Goal: Task Accomplishment & Management: Manage account settings

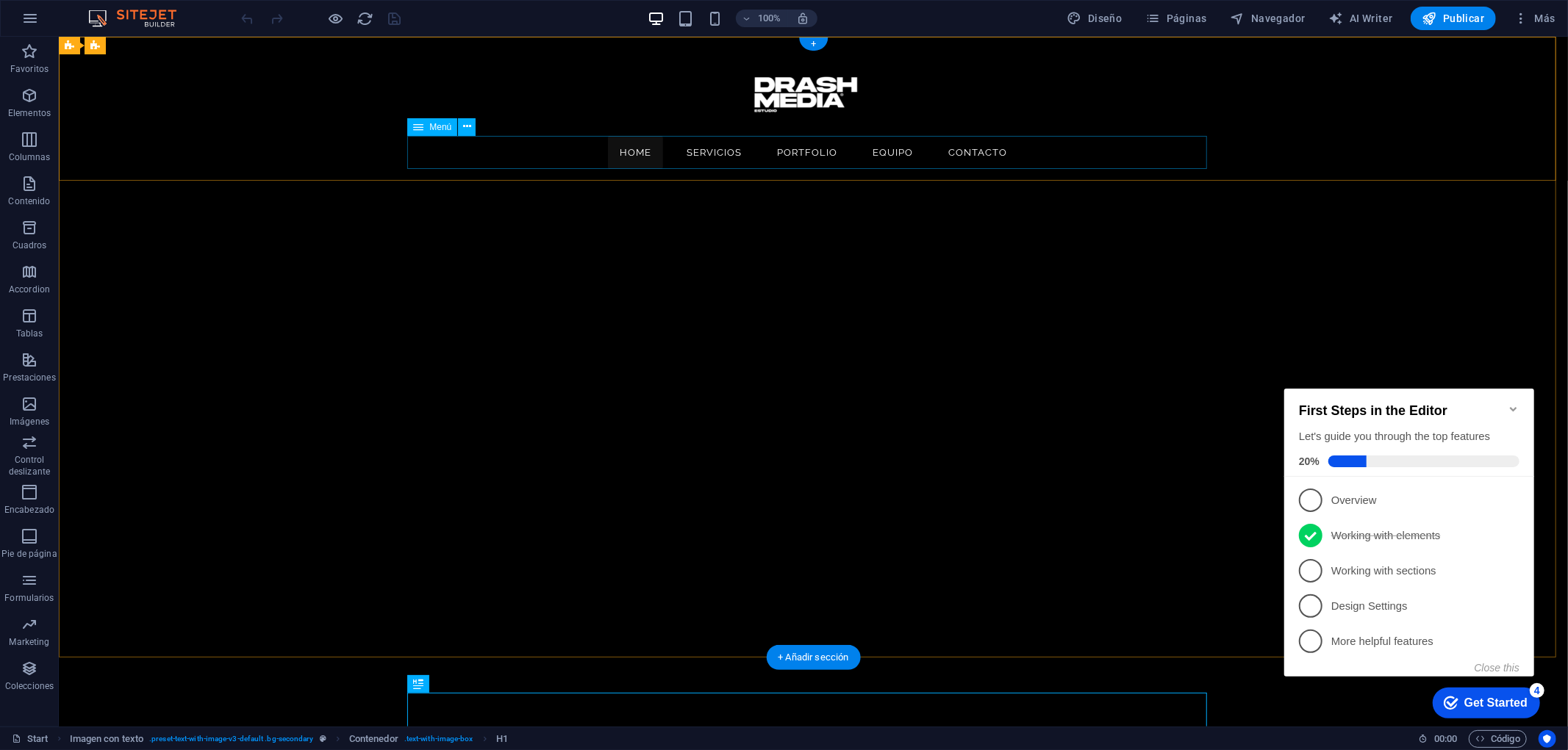
click at [718, 158] on nav "Home Servicios Portfolio Equipo Contacto" at bounding box center [813, 151] width 800 height 33
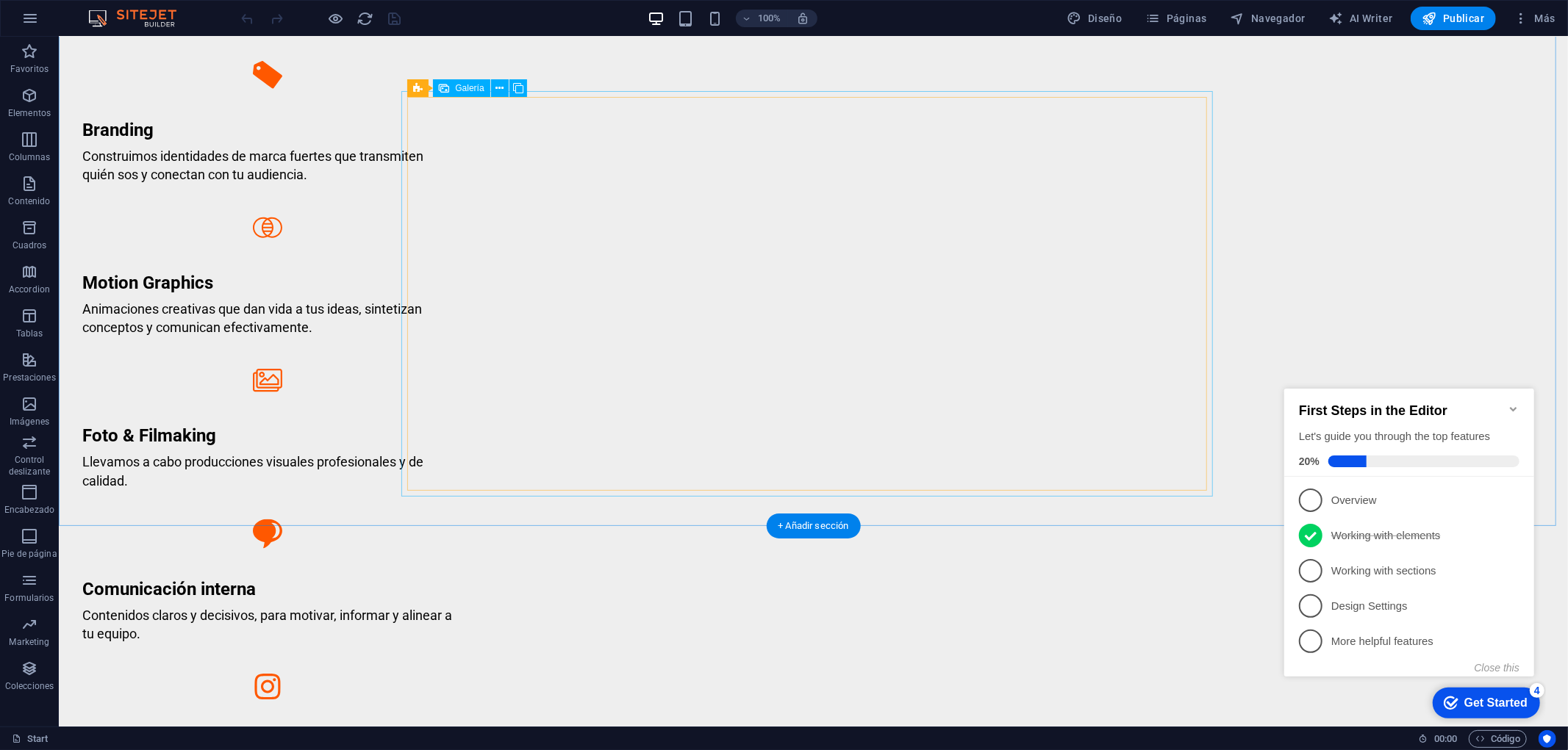
scroll to position [1289, 0]
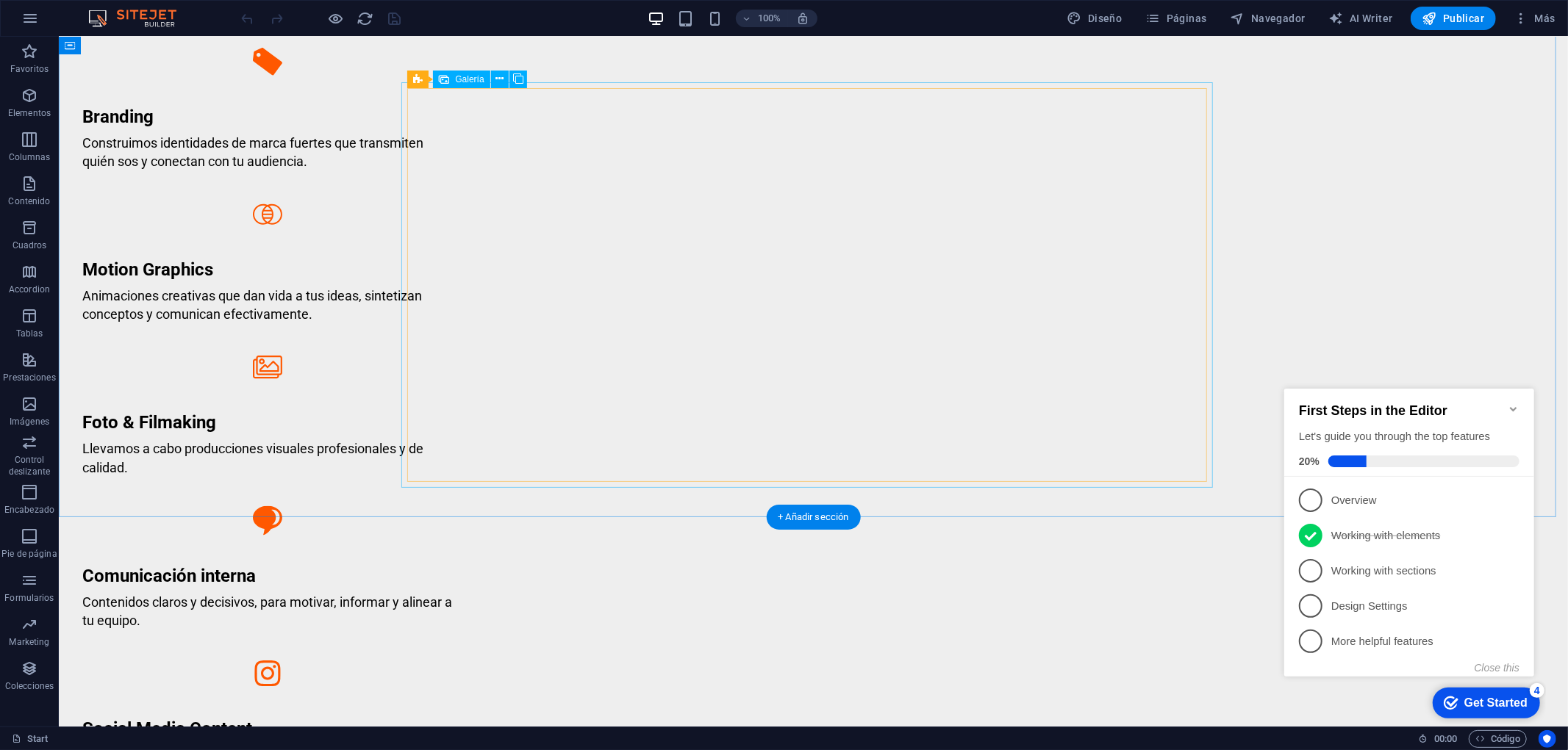
select select "4"
select select "px"
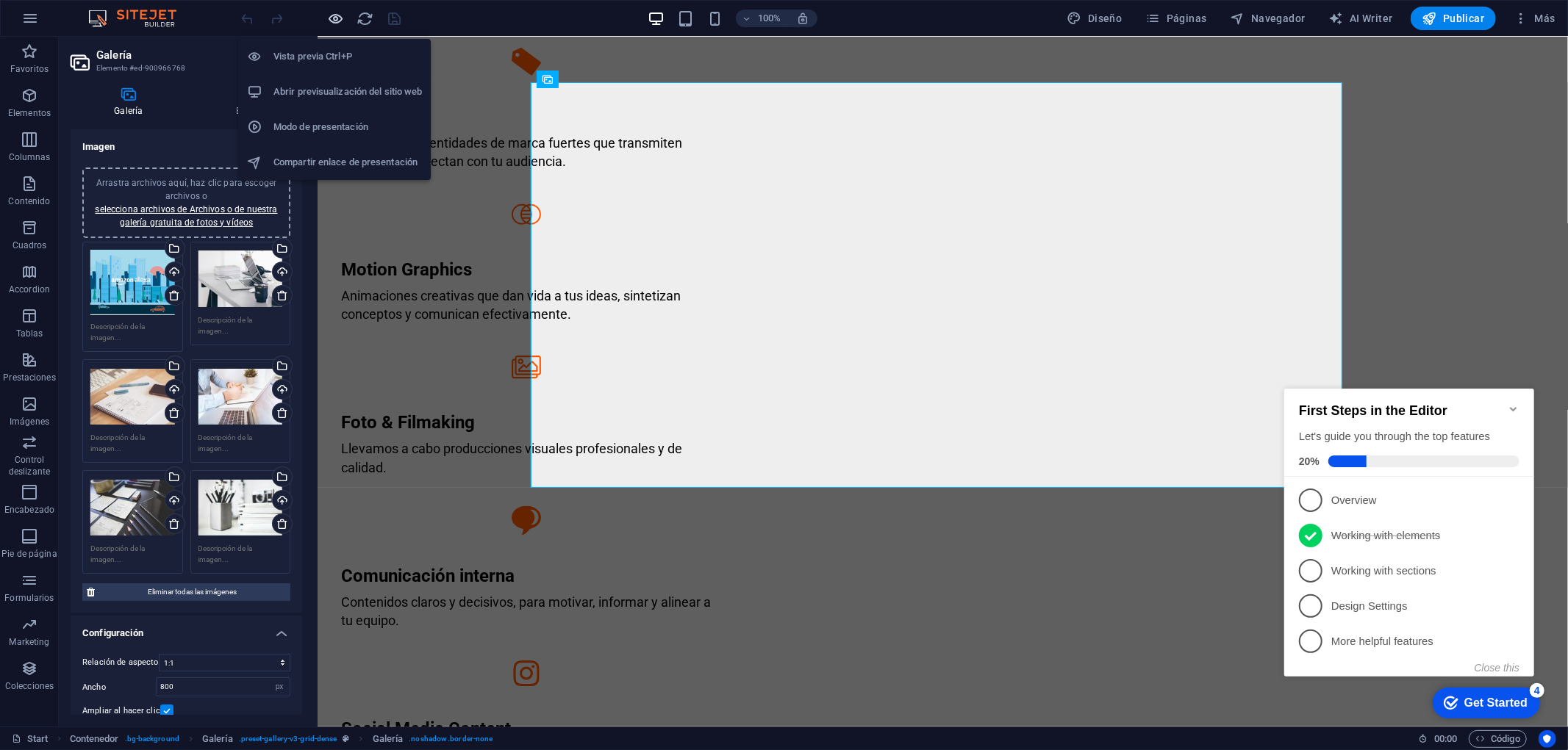
click at [343, 22] on icon "button" at bounding box center [335, 19] width 17 height 17
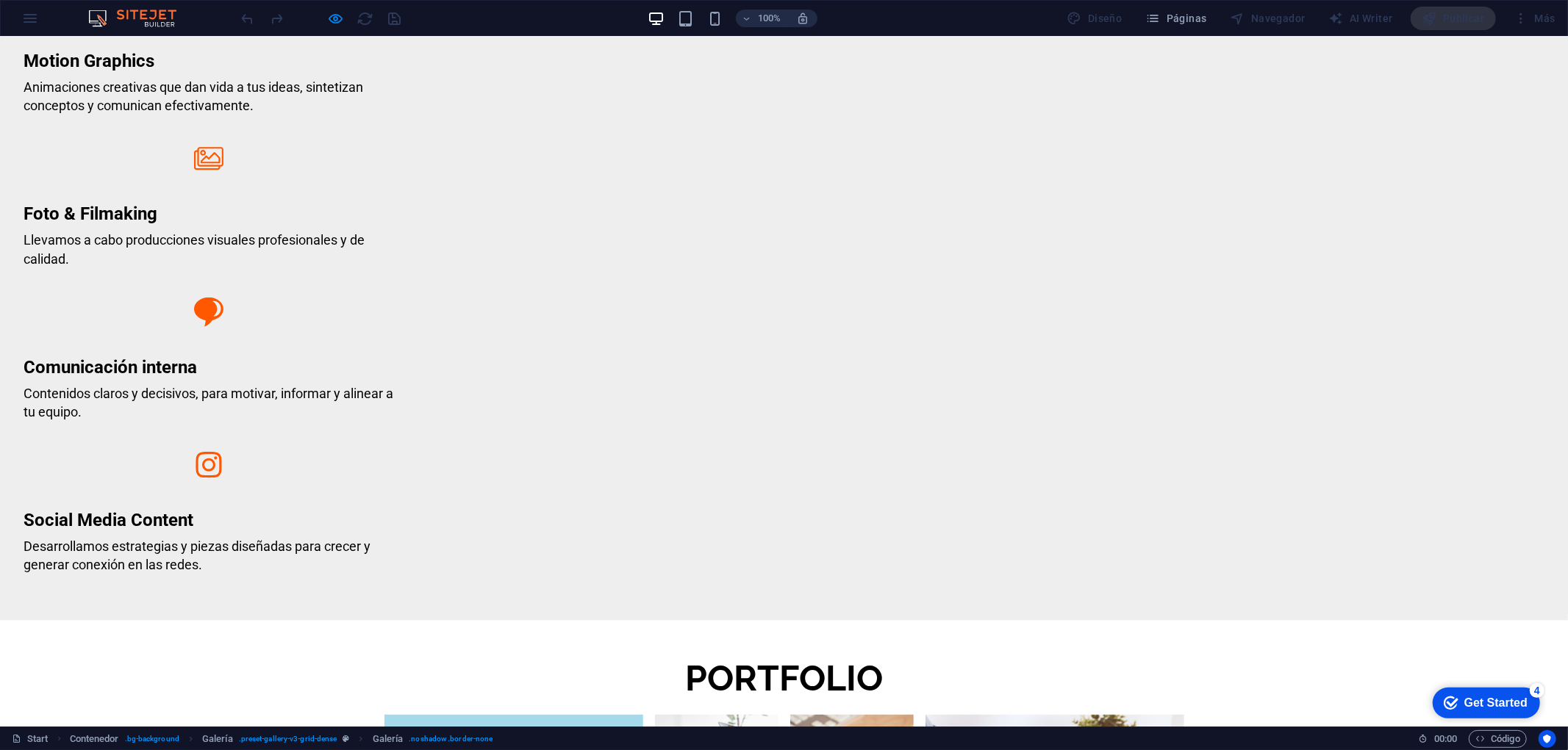
drag, startPoint x: 217, startPoint y: 189, endPoint x: 311, endPoint y: 74, distance: 148.5
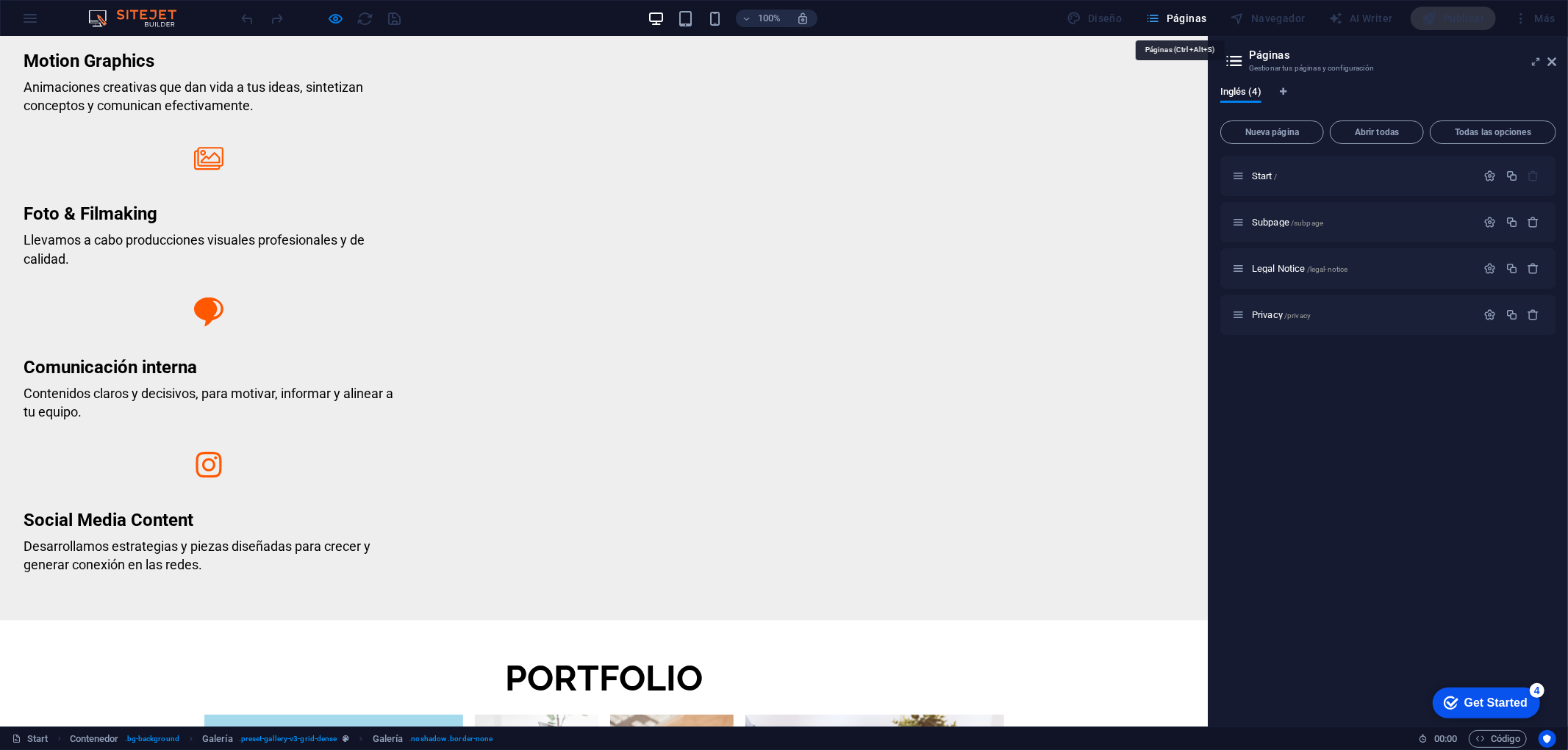
click at [1170, 17] on span "Páginas" at bounding box center [1176, 18] width 61 height 14
click at [1274, 211] on div "Subpage /subpage" at bounding box center [1387, 222] width 335 height 40
click at [1274, 222] on span "Subpage /subpage" at bounding box center [1287, 222] width 72 height 11
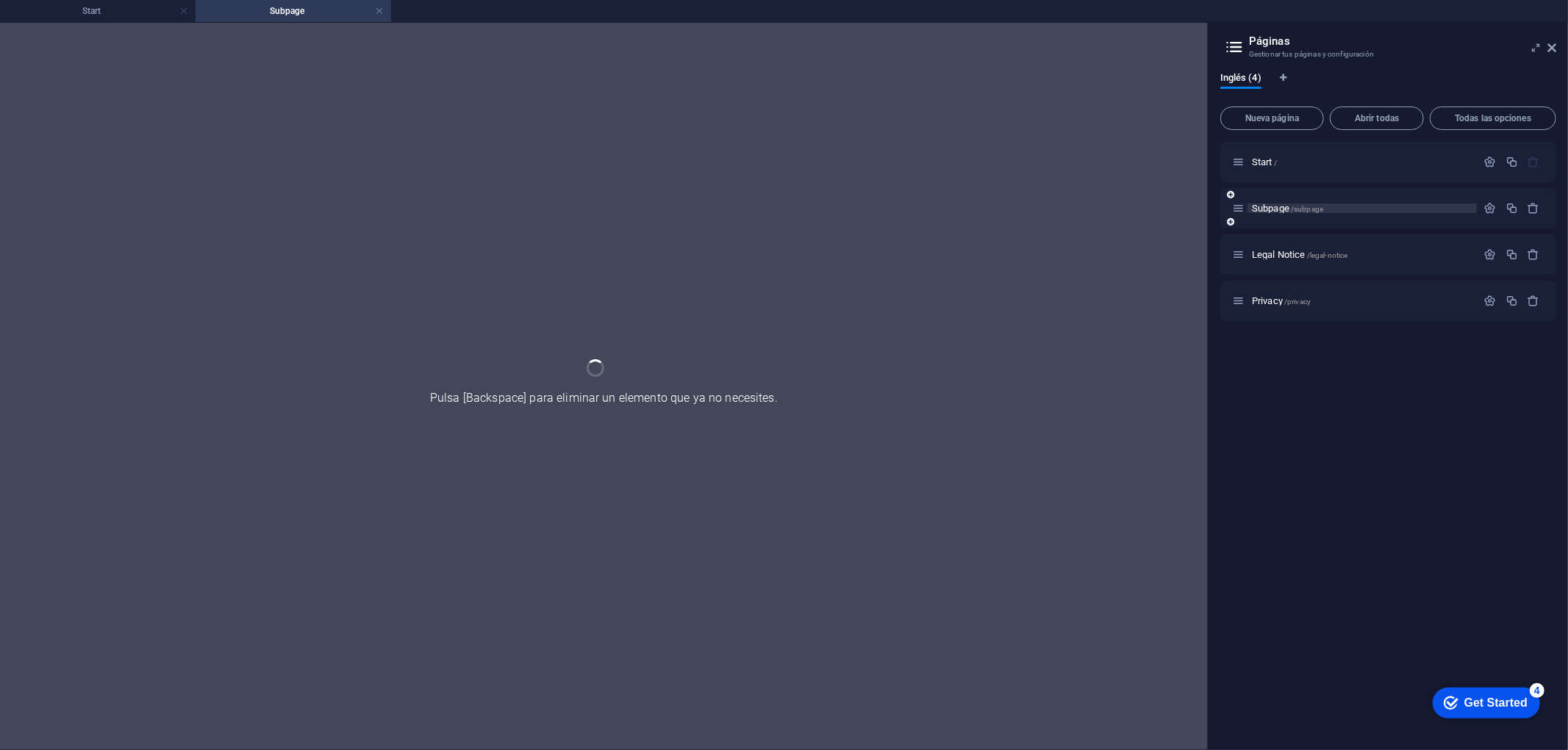
scroll to position [0, 0]
click at [1274, 222] on div "Subpage /subpage" at bounding box center [1387, 207] width 335 height 40
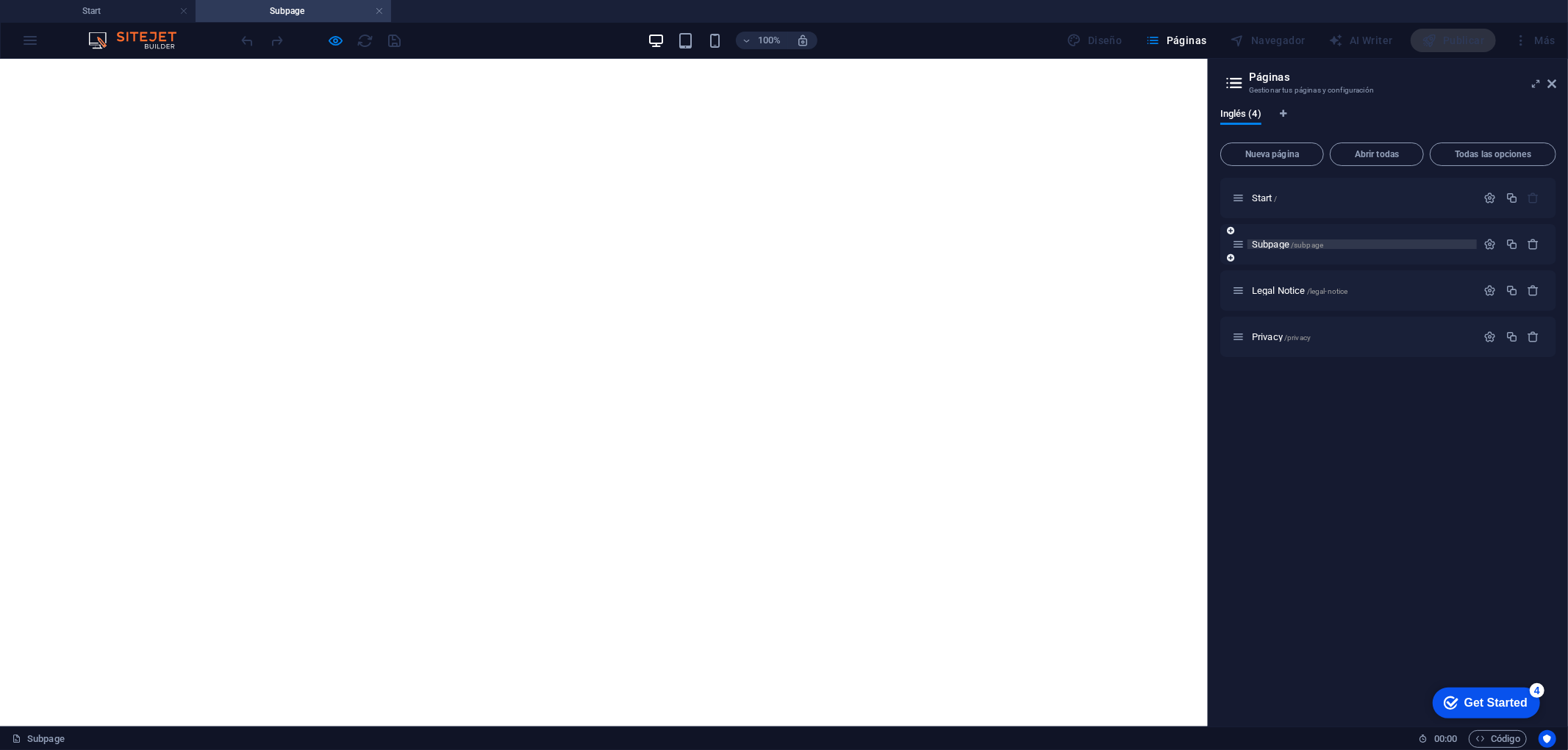
click at [1260, 240] on span "Subpage /subpage" at bounding box center [1287, 244] width 72 height 11
click at [1276, 243] on span "Subpage /subpage" at bounding box center [1287, 244] width 72 height 11
click at [1411, 242] on button "button" at bounding box center [1512, 244] width 21 height 13
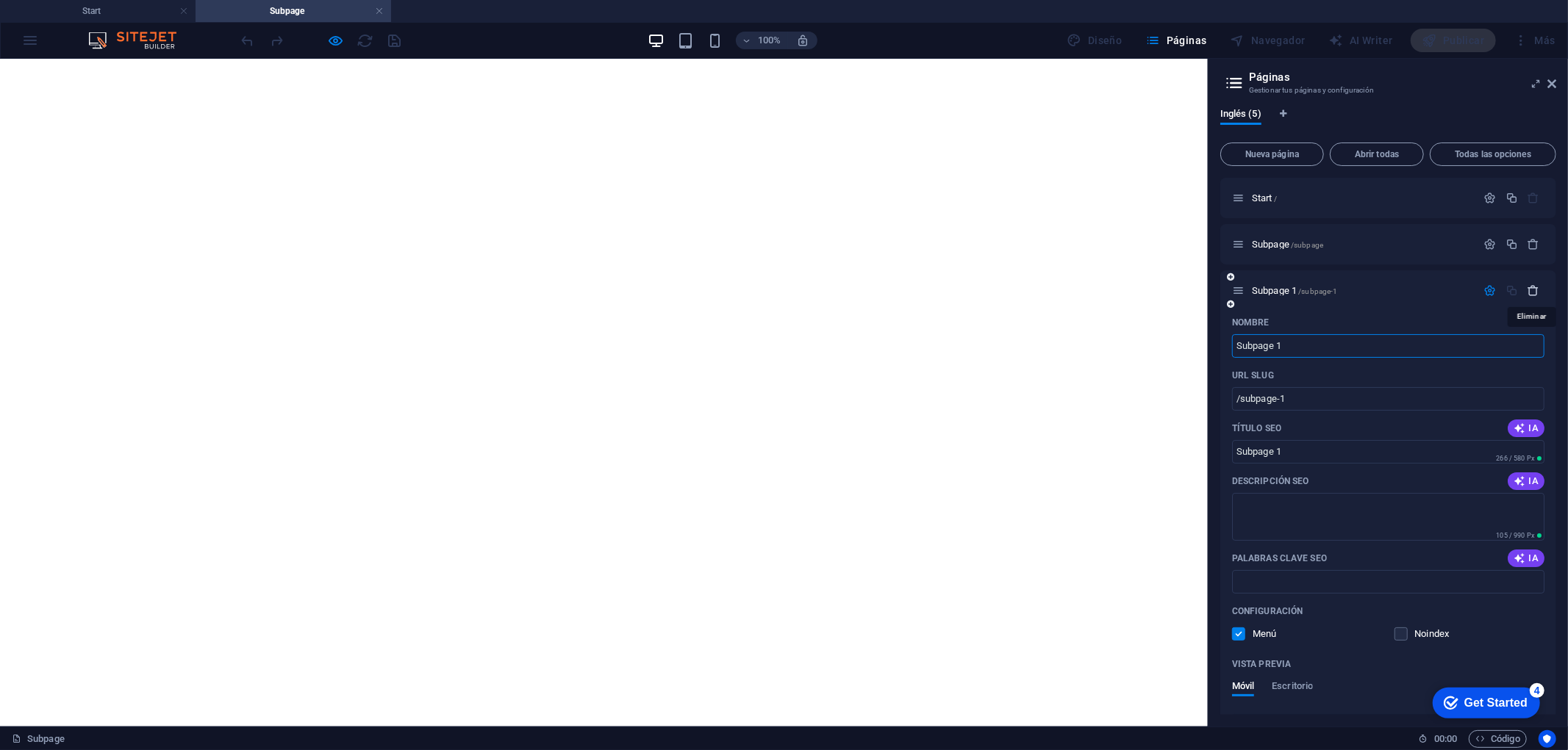
click at [1411, 291] on icon "button" at bounding box center [1533, 291] width 13 height 13
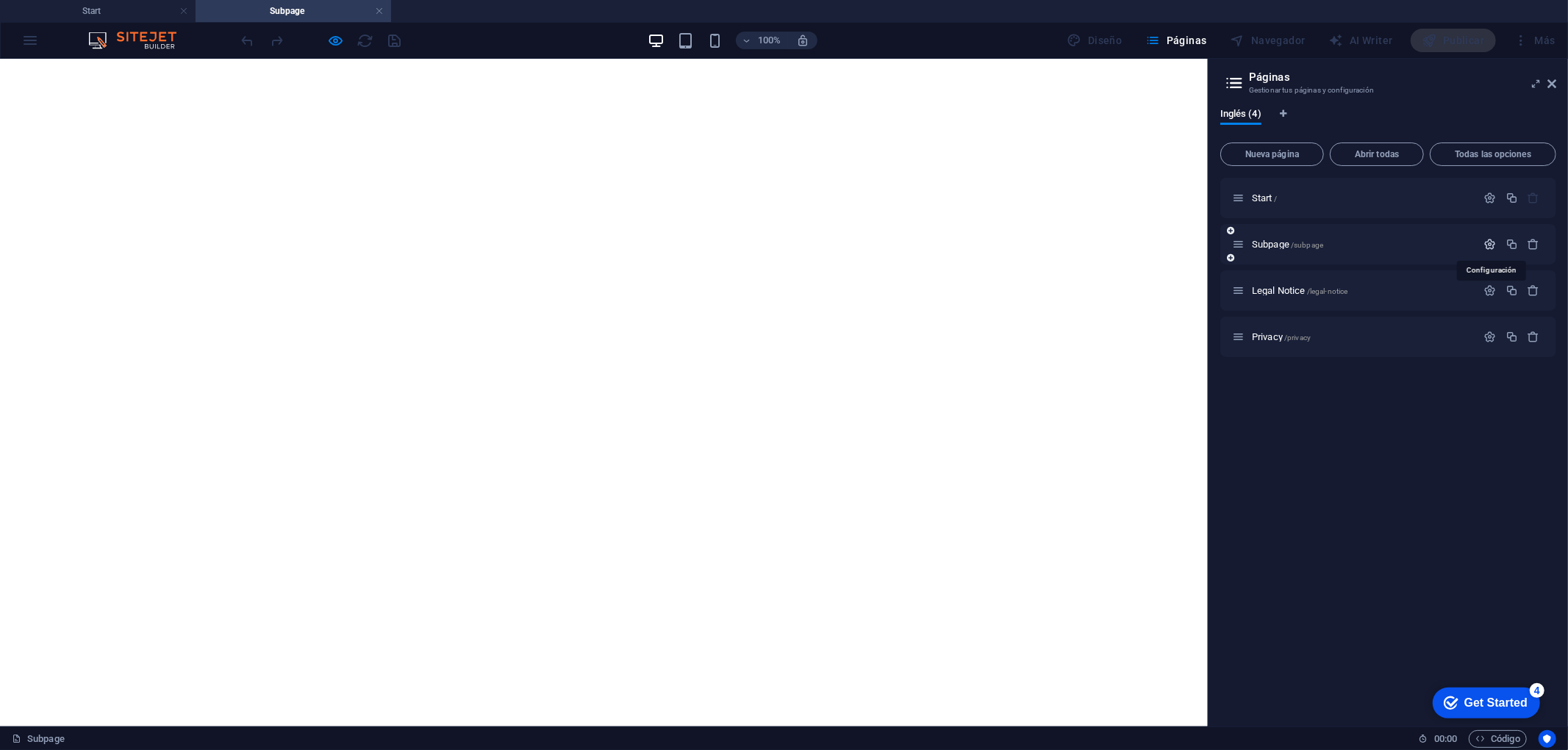
click at [1411, 240] on icon "button" at bounding box center [1490, 244] width 13 height 13
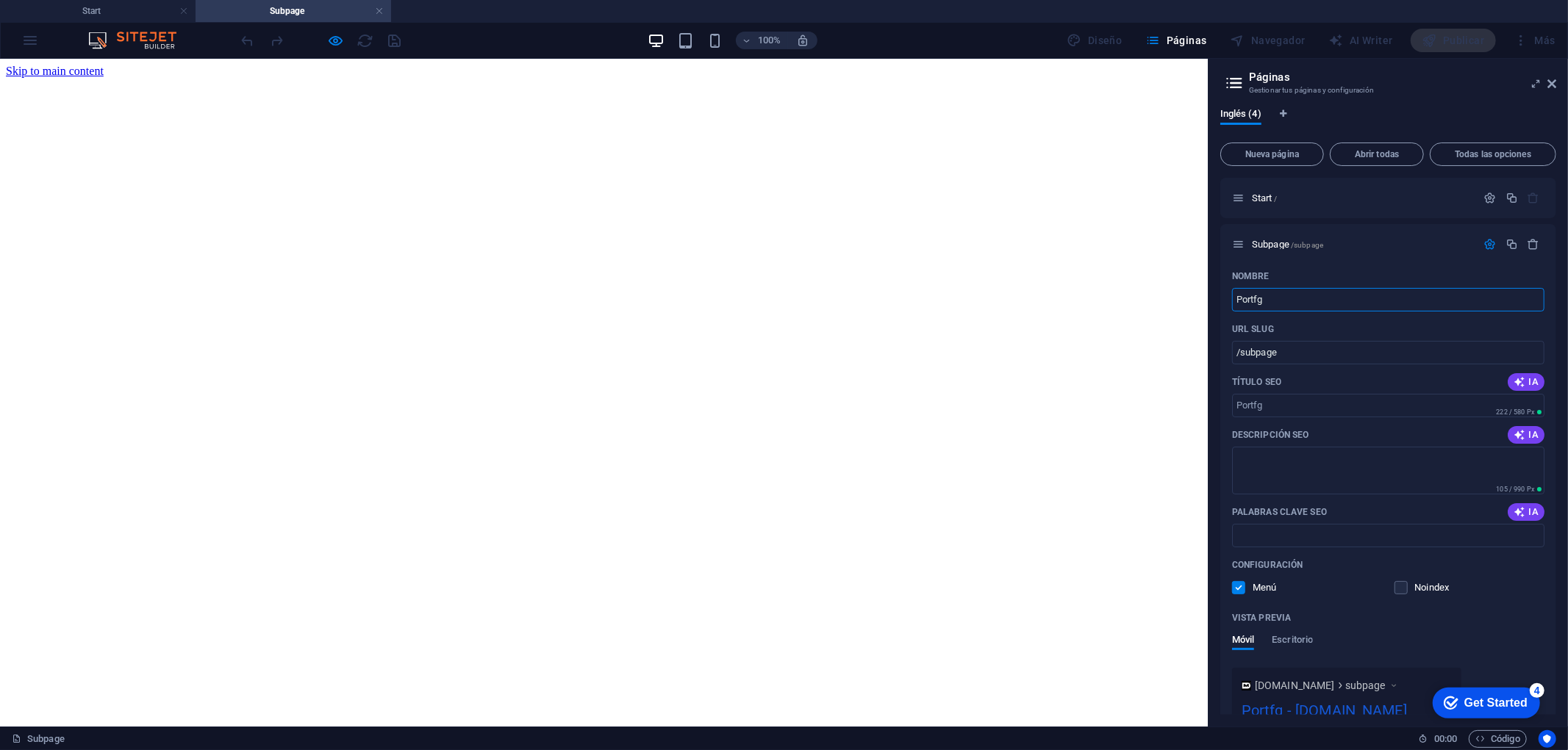
type input "Portf"
type input "/portfg"
type input "Port"
type input "/port"
type input "Portfolio"
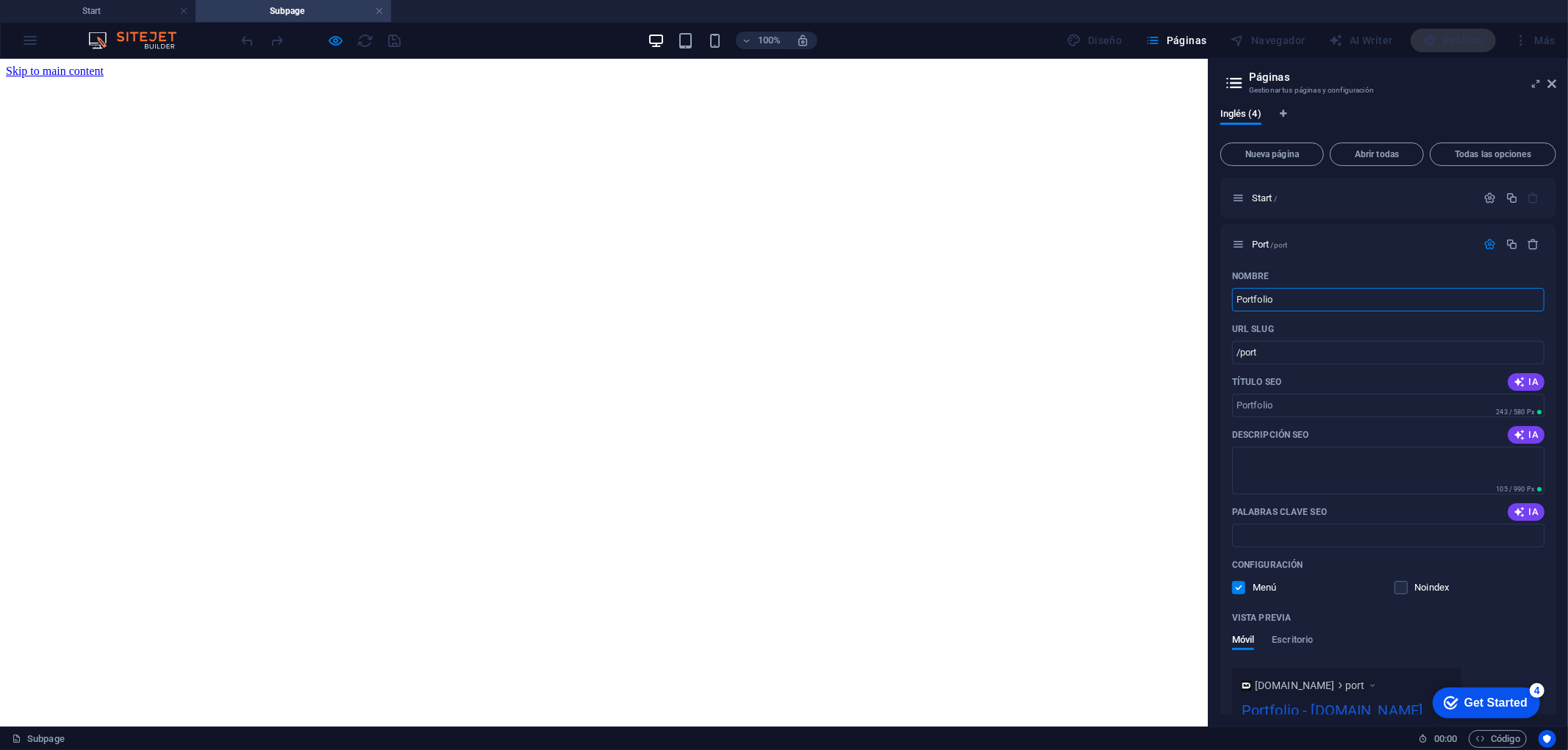
type input "/portfolio"
type input "Portfolio_1"
type input "/portfolio-1"
click at [1318, 331] on div "URL SLUG" at bounding box center [1387, 329] width 312 height 23
click at [1272, 310] on input "Portfolio_1" at bounding box center [1387, 299] width 312 height 23
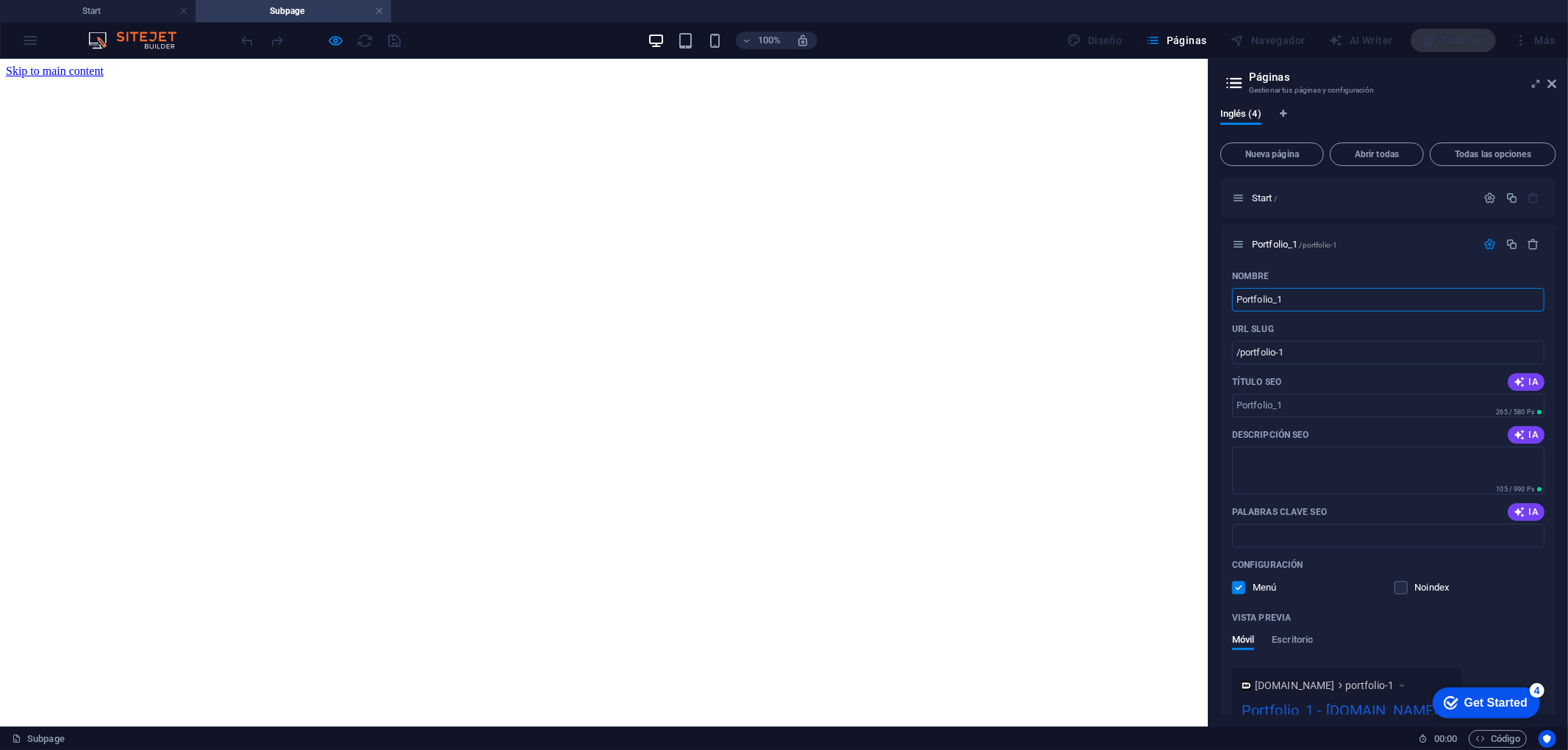
drag, startPoint x: 1225, startPoint y: 353, endPoint x: 1173, endPoint y: 286, distance: 84.8
type input "Proyectoo_1"
type input "/proyectoo-1"
type input "Proyecto_1"
type input "/proyecto-1"
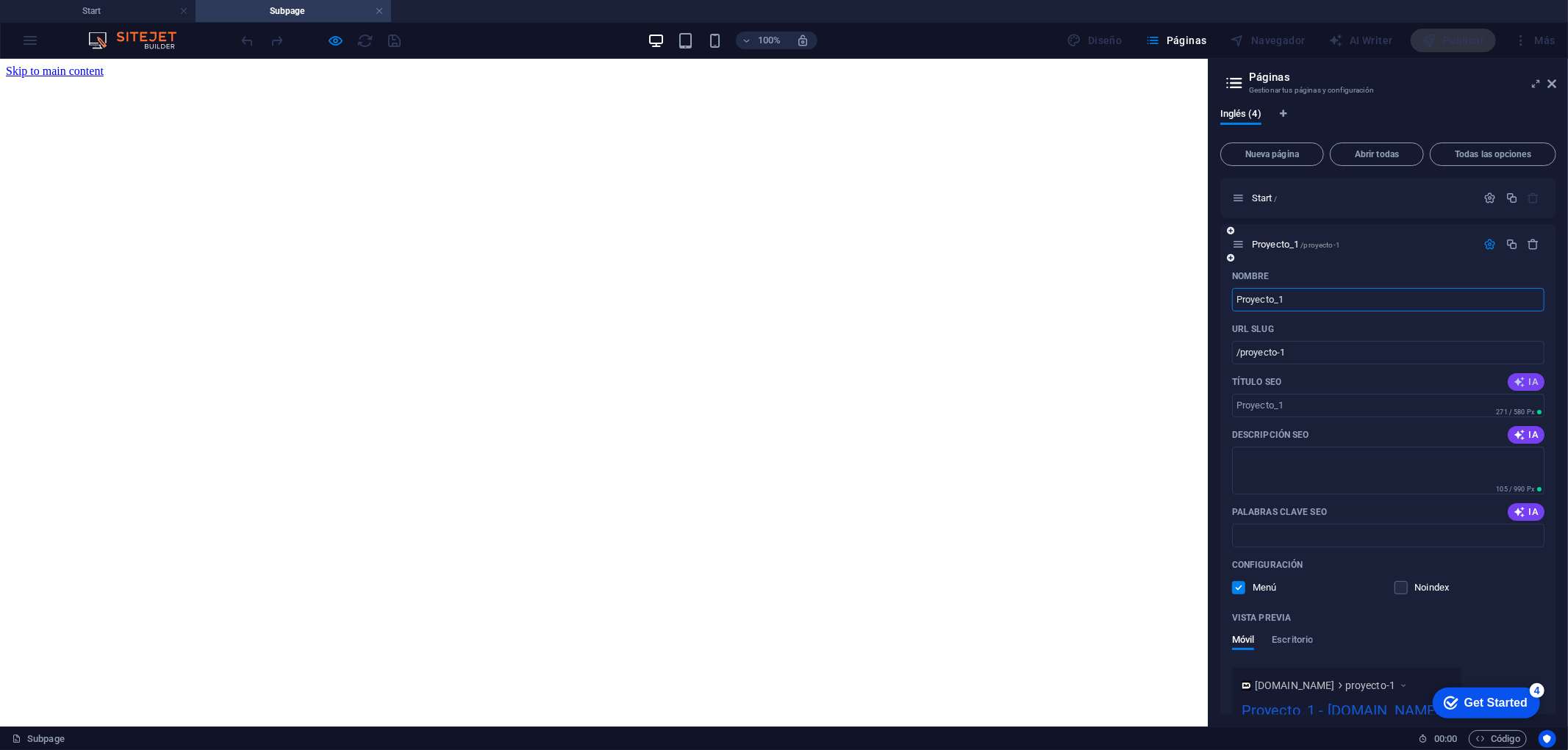
type input "Proyecto_1"
click at [1411, 378] on span "IA" at bounding box center [1526, 382] width 25 height 12
drag, startPoint x: 1231, startPoint y: 462, endPoint x: 1110, endPoint y: 403, distance: 134.6
type input "Alexa Multilanguage"
click at [1317, 305] on input "Proyecto_1" at bounding box center [1387, 299] width 312 height 23
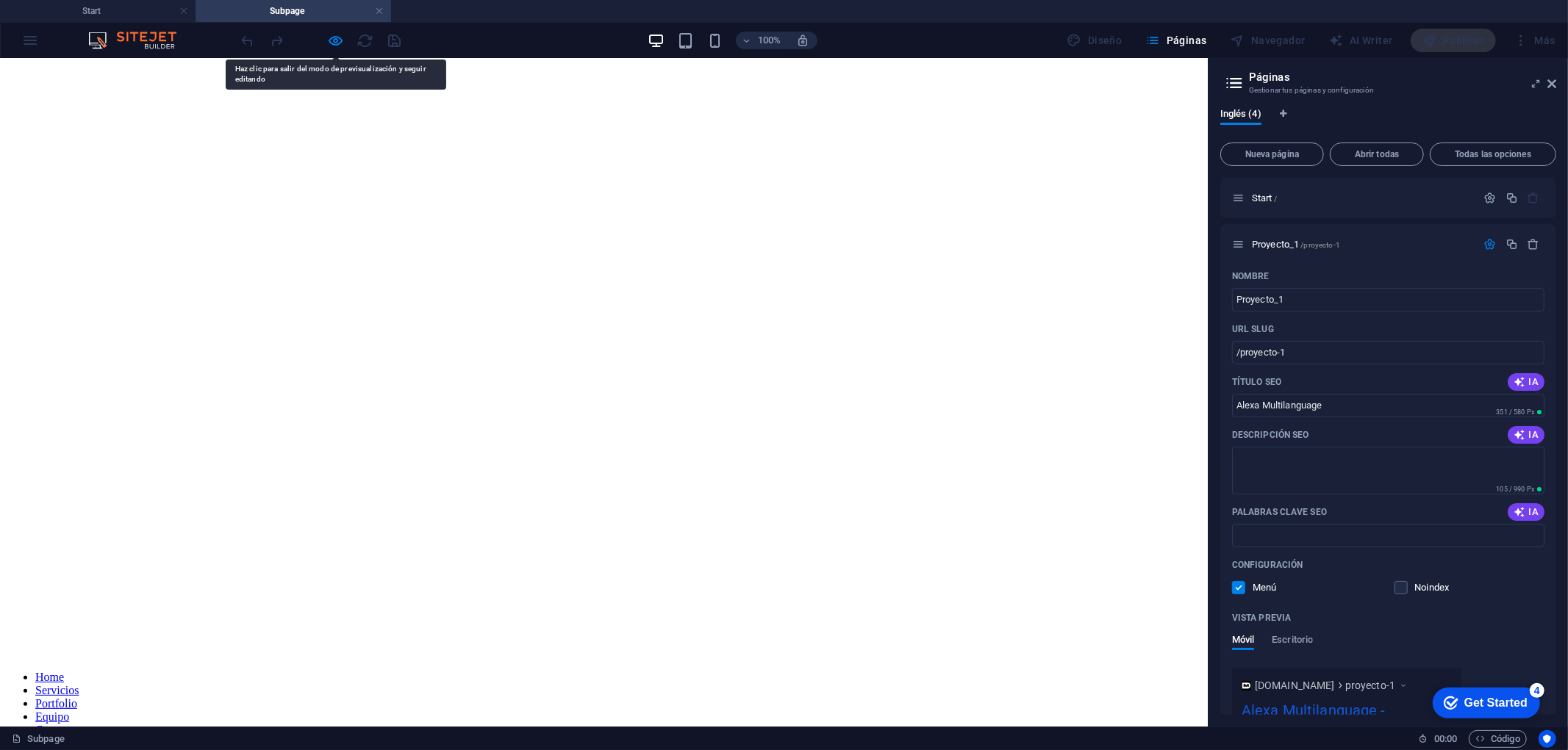
scroll to position [164, 0]
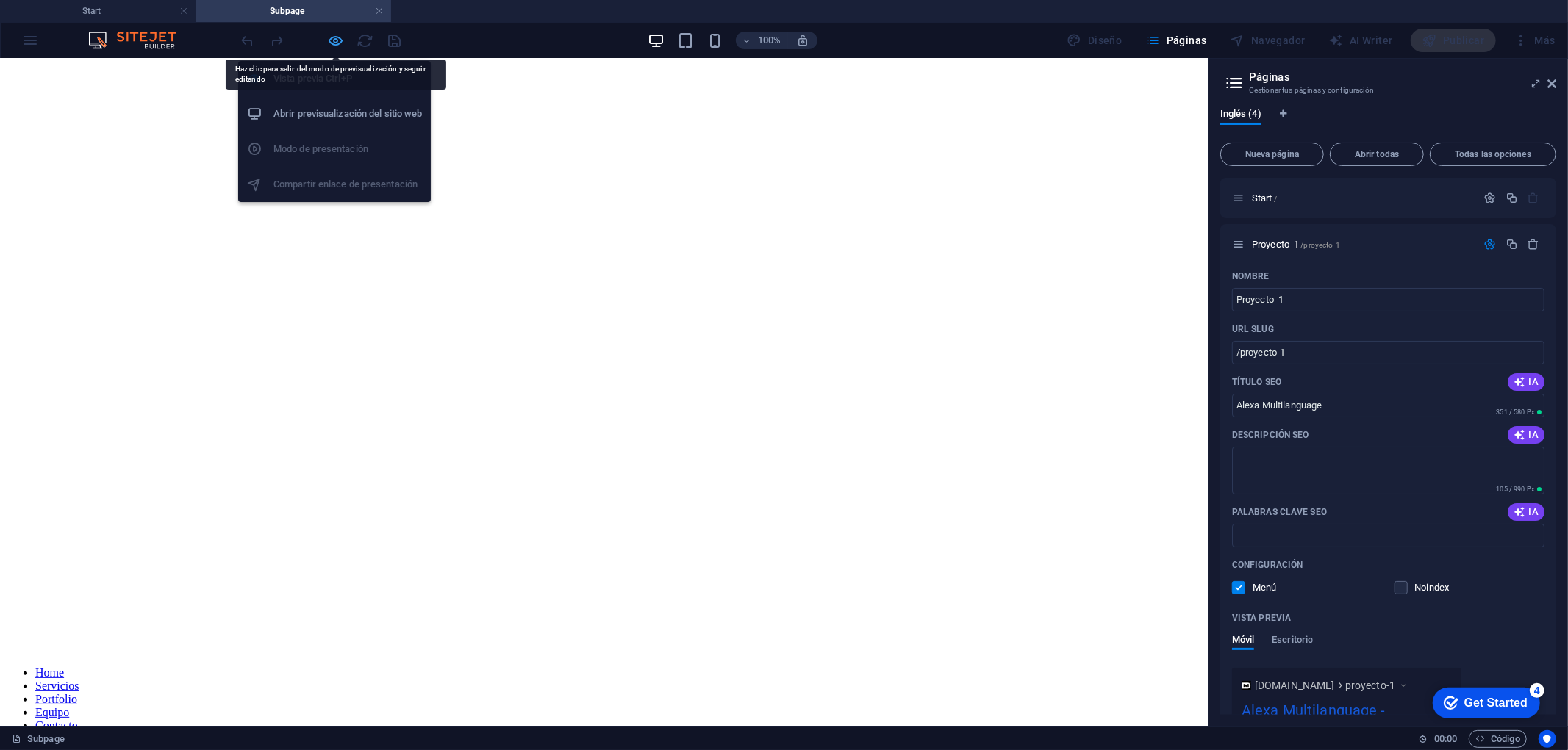
click at [335, 43] on icon "button" at bounding box center [335, 40] width 17 height 17
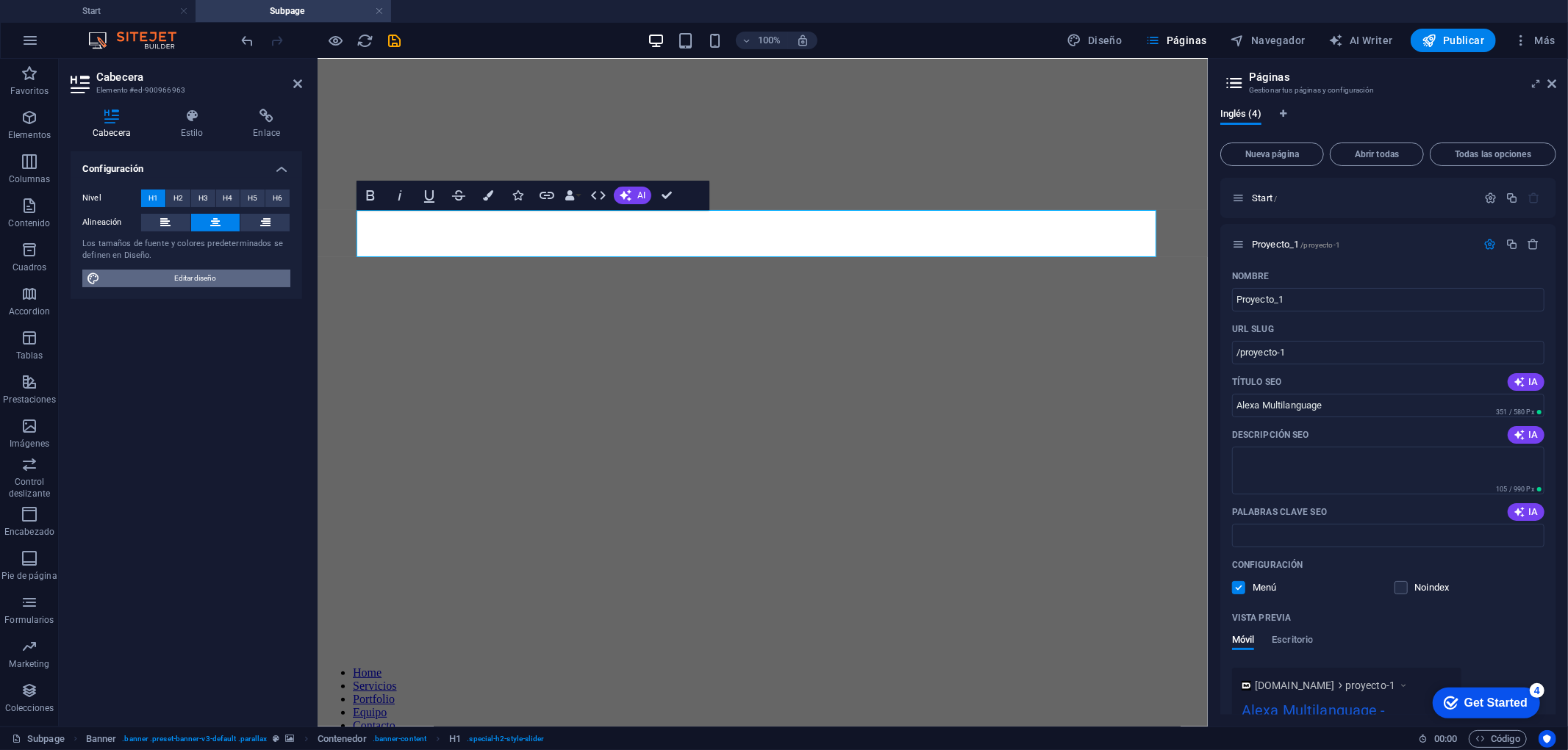
click at [190, 272] on span "Editar diseño" at bounding box center [195, 279] width 182 height 18
select select "px"
select select "500"
select select "px"
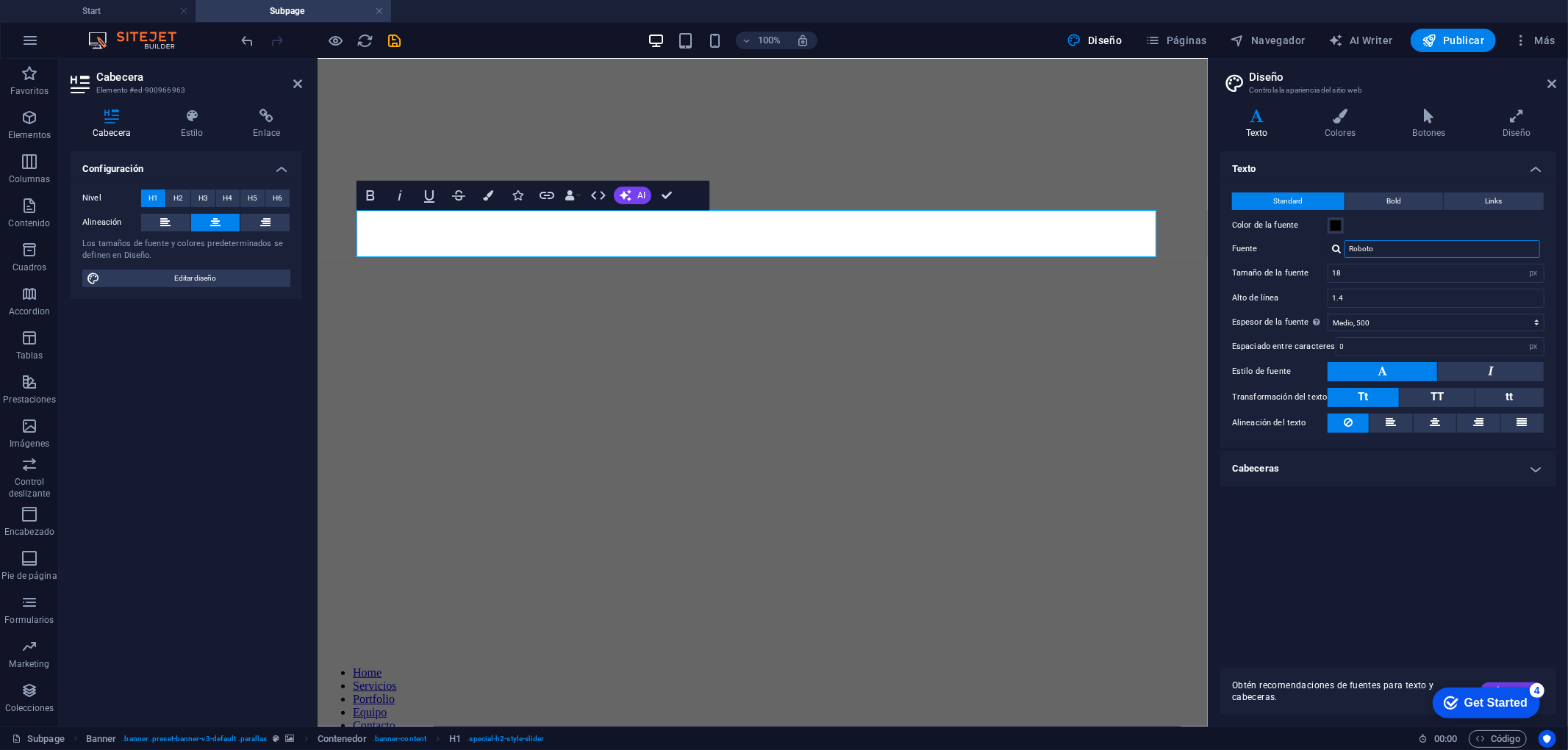
click at [1389, 248] on input "Roboto" at bounding box center [1442, 249] width 196 height 18
click at [1335, 247] on div at bounding box center [1336, 249] width 9 height 10
click at [1407, 304] on div "Gestionar fuentes →" at bounding box center [1445, 307] width 194 height 19
select select "popularity"
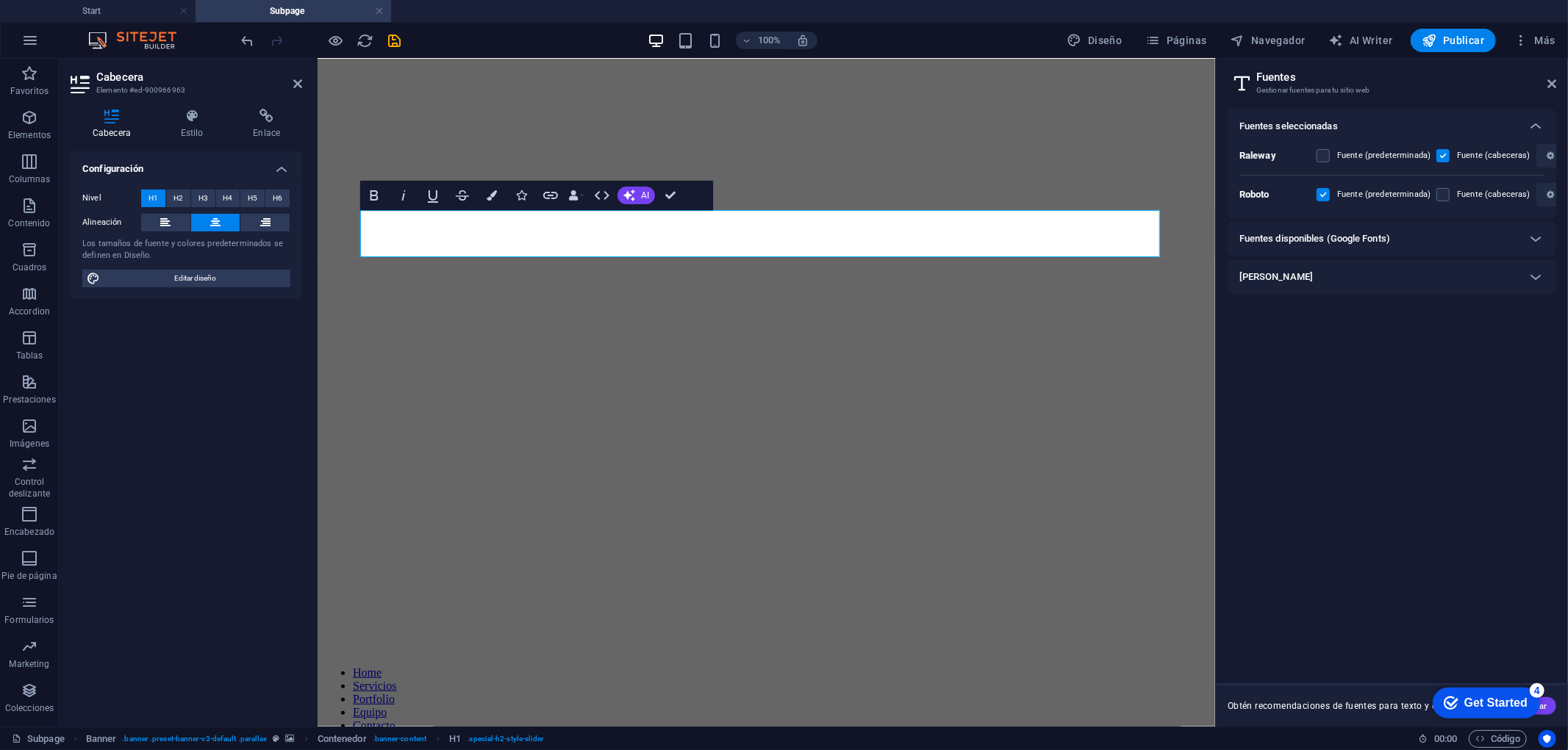
click at [1305, 277] on div "[PERSON_NAME]" at bounding box center [1377, 277] width 278 height 18
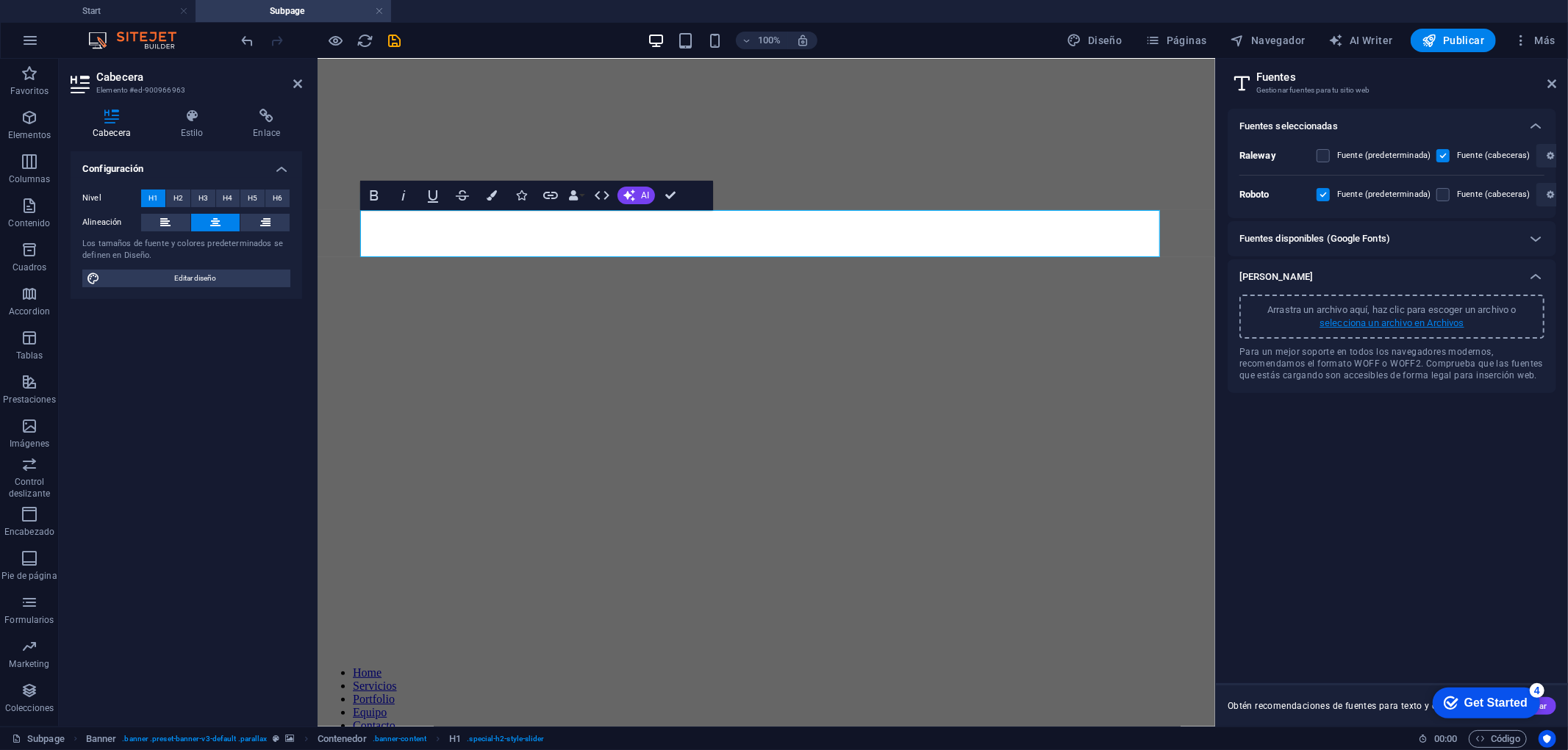
click at [1367, 324] on p "selecciona un archivo en Archivos" at bounding box center [1392, 323] width 145 height 13
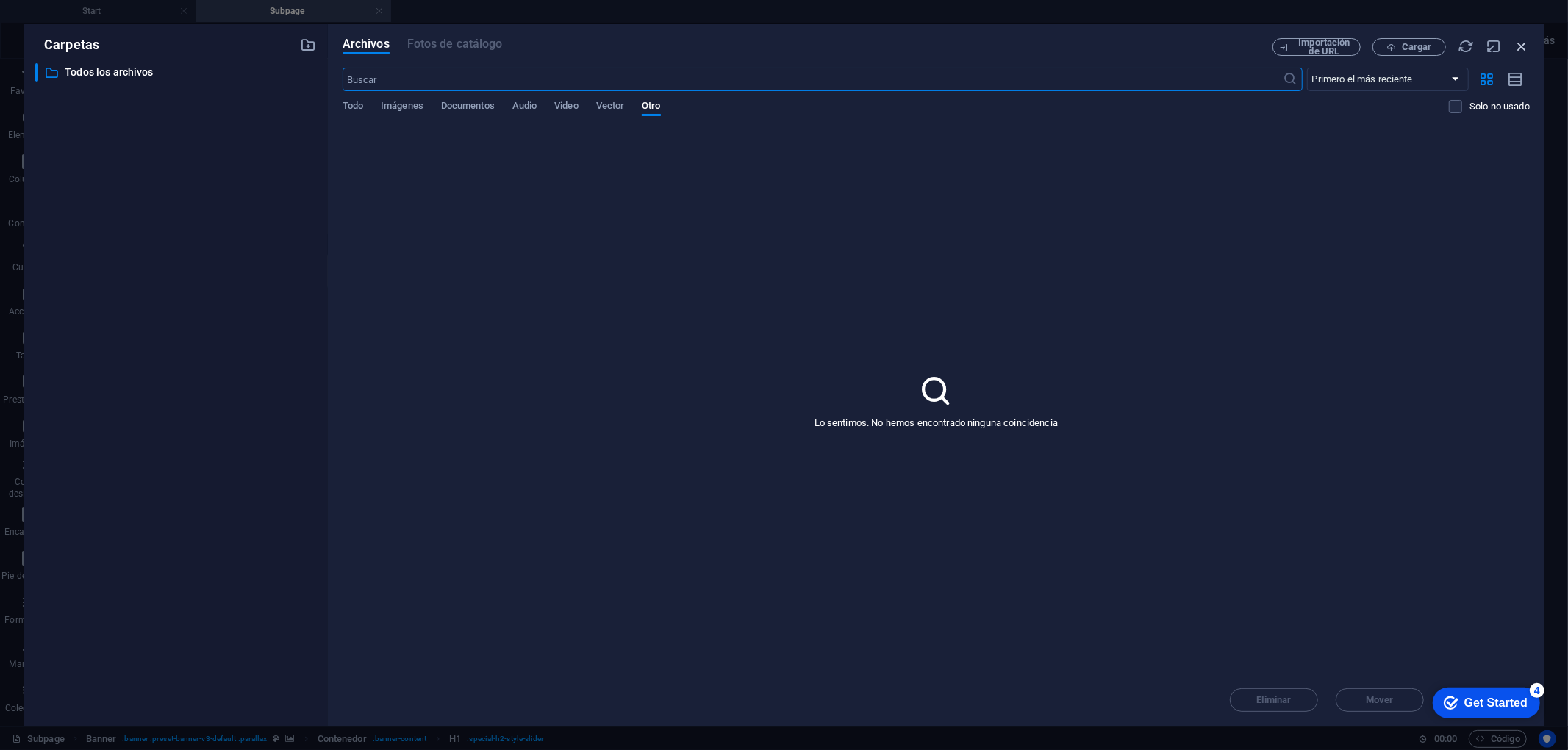
click at [1411, 52] on icon "button" at bounding box center [1521, 46] width 16 height 16
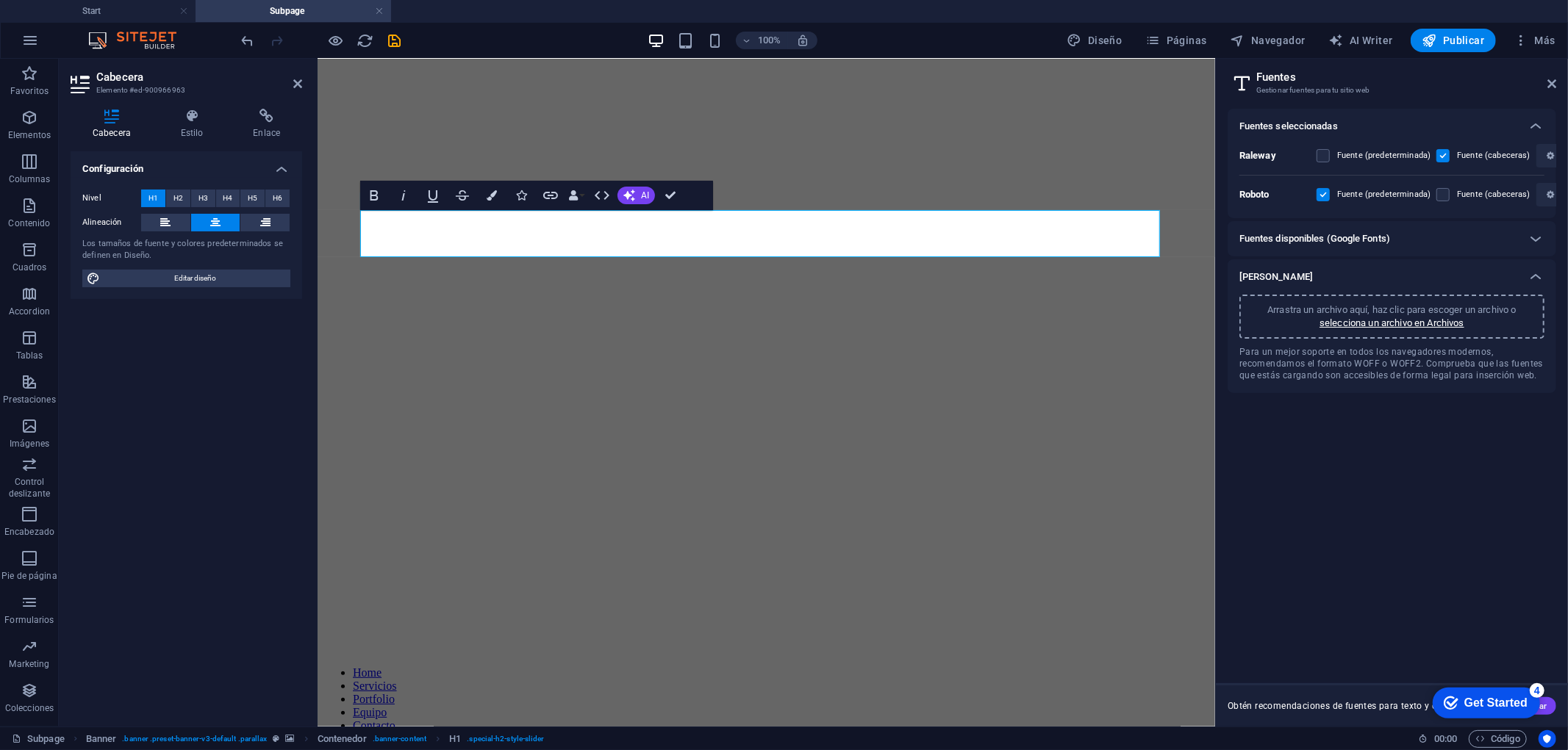
click at [1326, 236] on h6 "Fuentes disponibles (Google Fonts)" at bounding box center [1314, 239] width 150 height 18
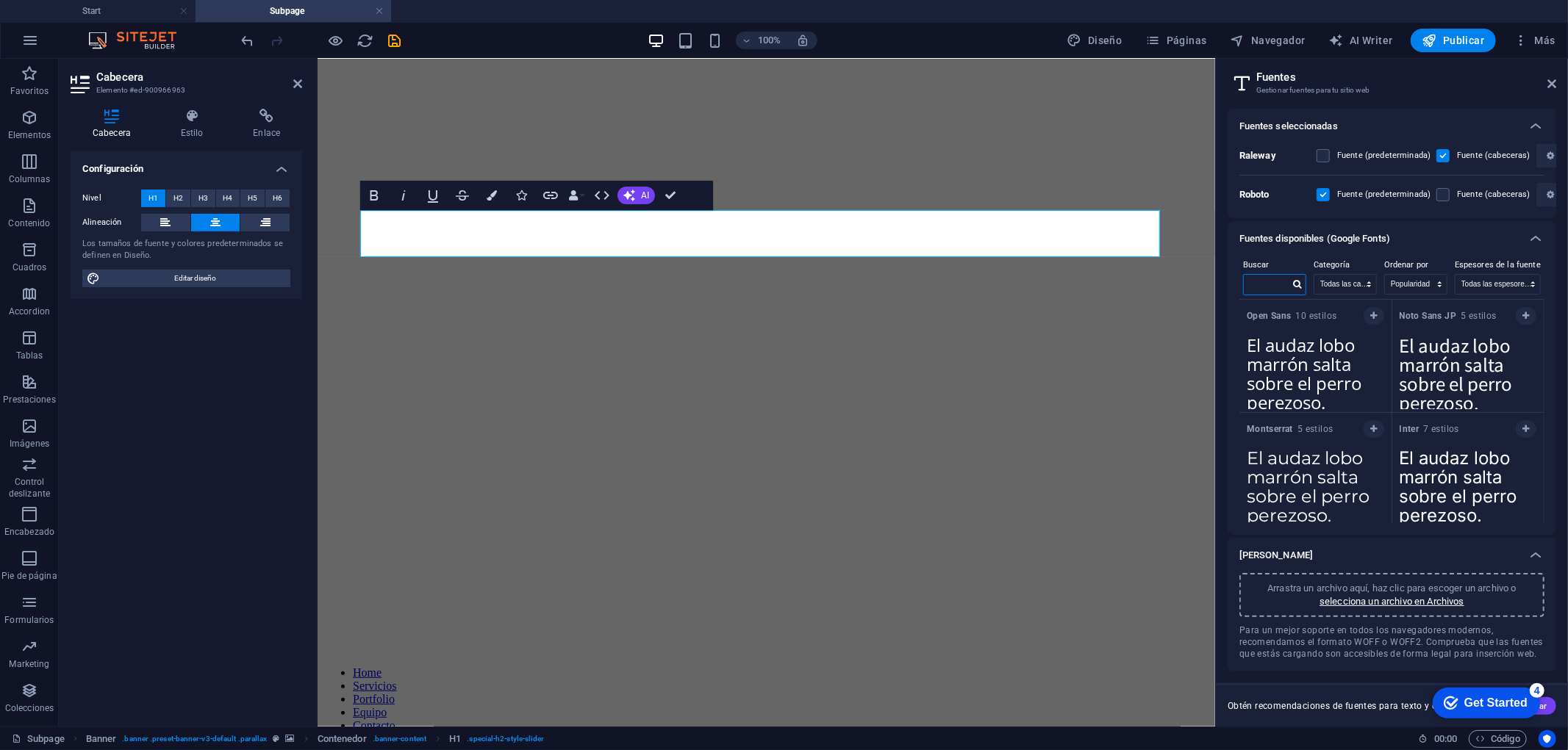
click at [1250, 290] on input "text" at bounding box center [1266, 283] width 46 height 19
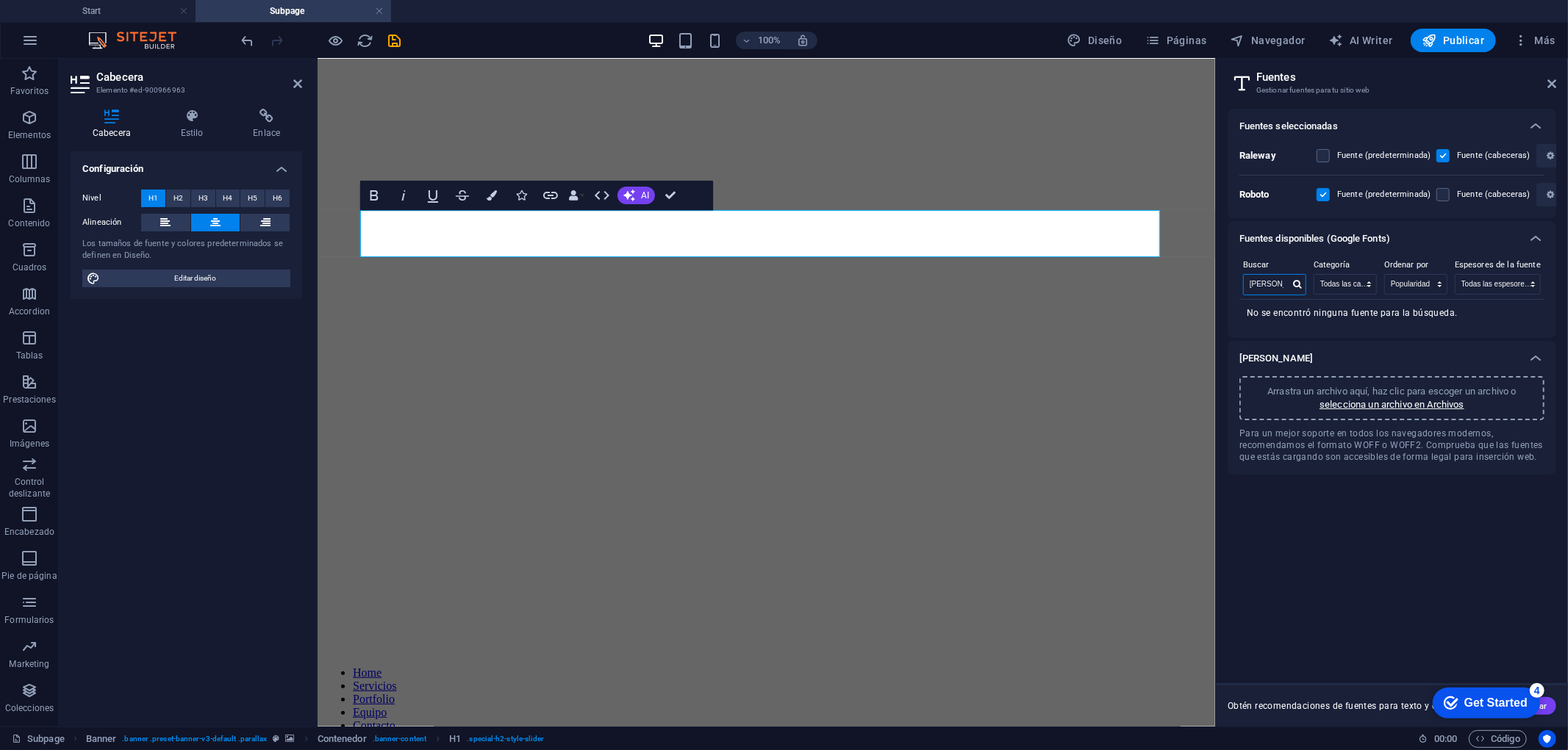
type input "[PERSON_NAME]"
click at [1296, 287] on icon at bounding box center [1296, 284] width 8 height 9
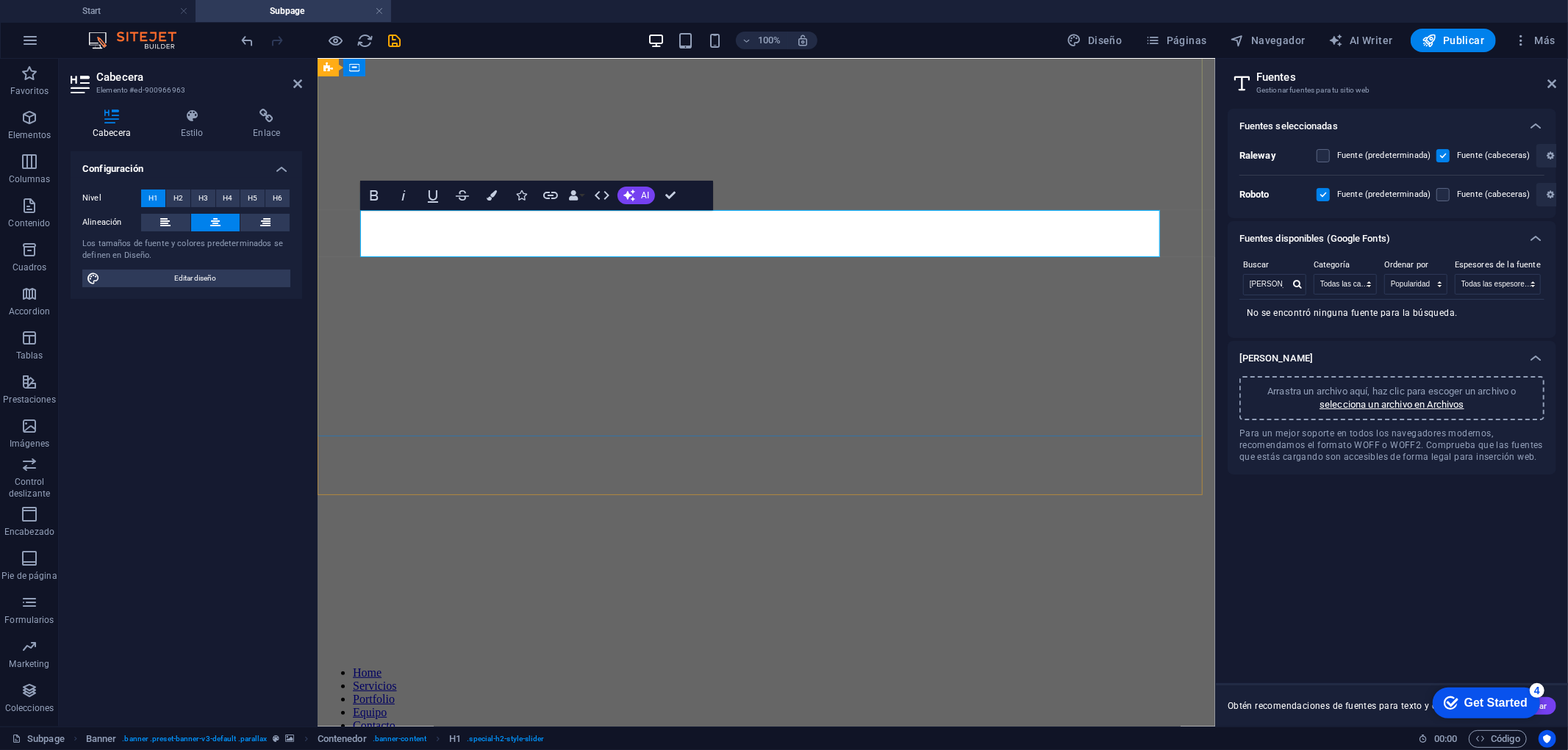
click at [179, 193] on span "H2" at bounding box center [178, 198] width 10 height 18
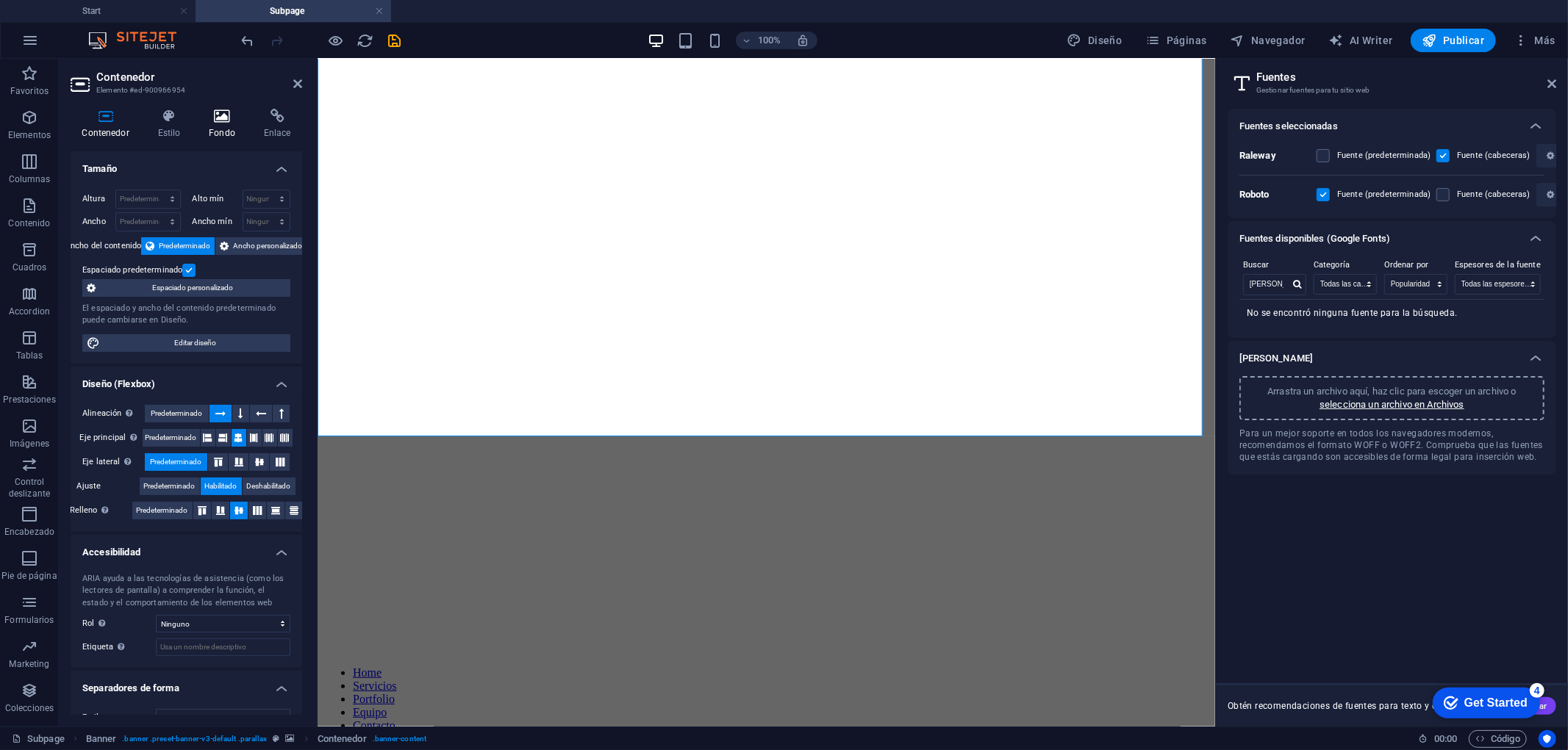
click at [216, 109] on icon at bounding box center [222, 116] width 49 height 14
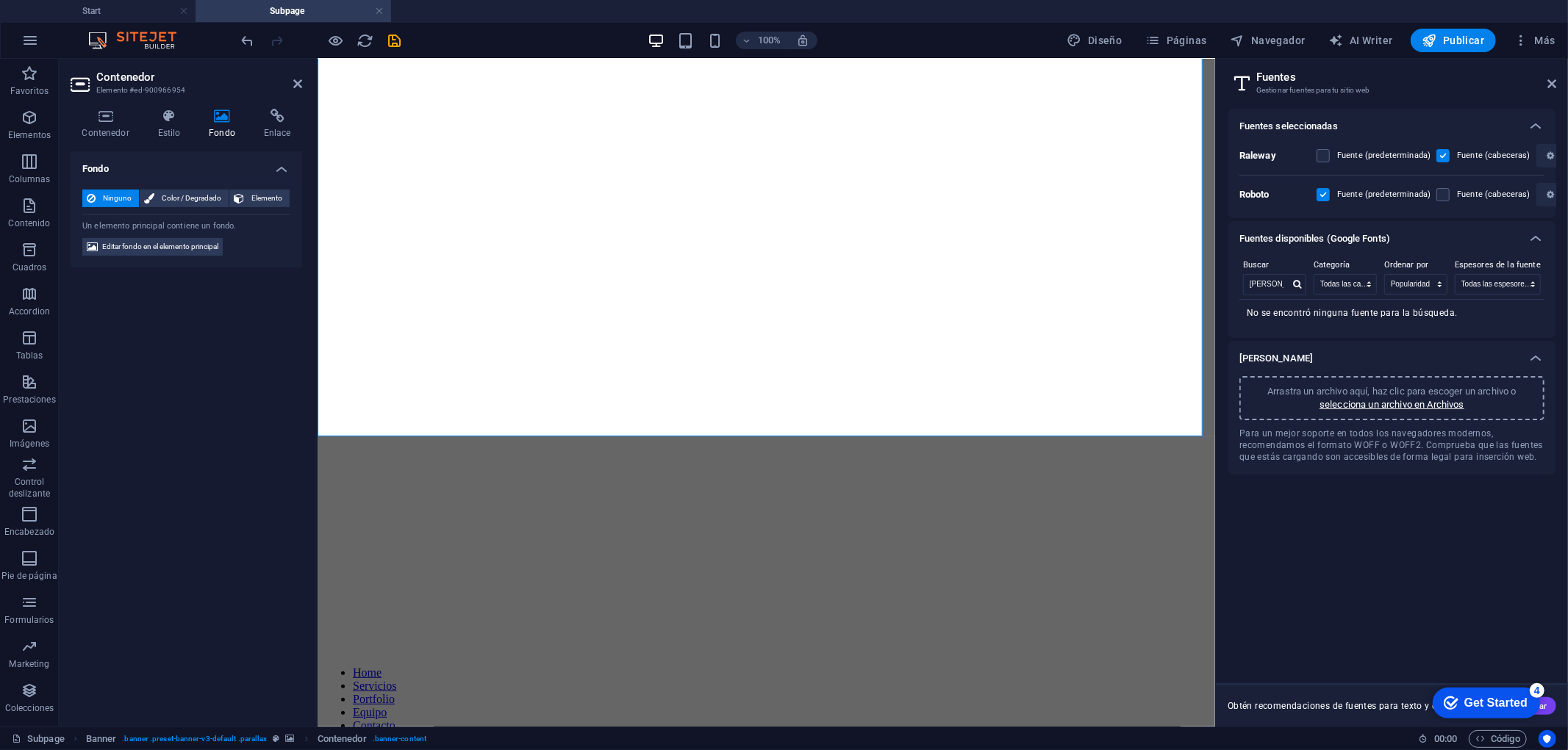
click at [115, 198] on span "Ninguno" at bounding box center [117, 198] width 35 height 18
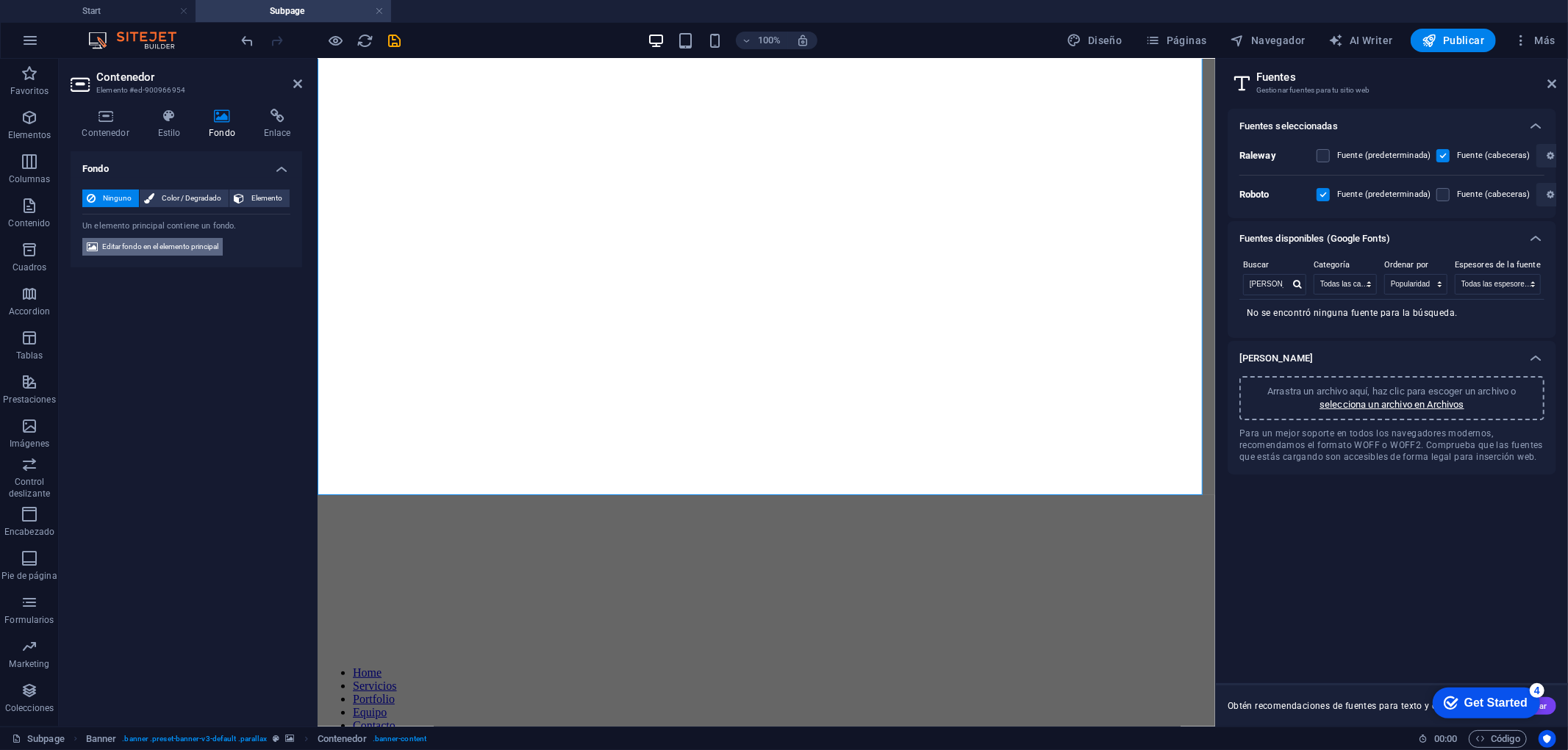
click at [140, 249] on span "Editar fondo en el elemento principal" at bounding box center [160, 247] width 116 height 18
select select "%"
select select "px"
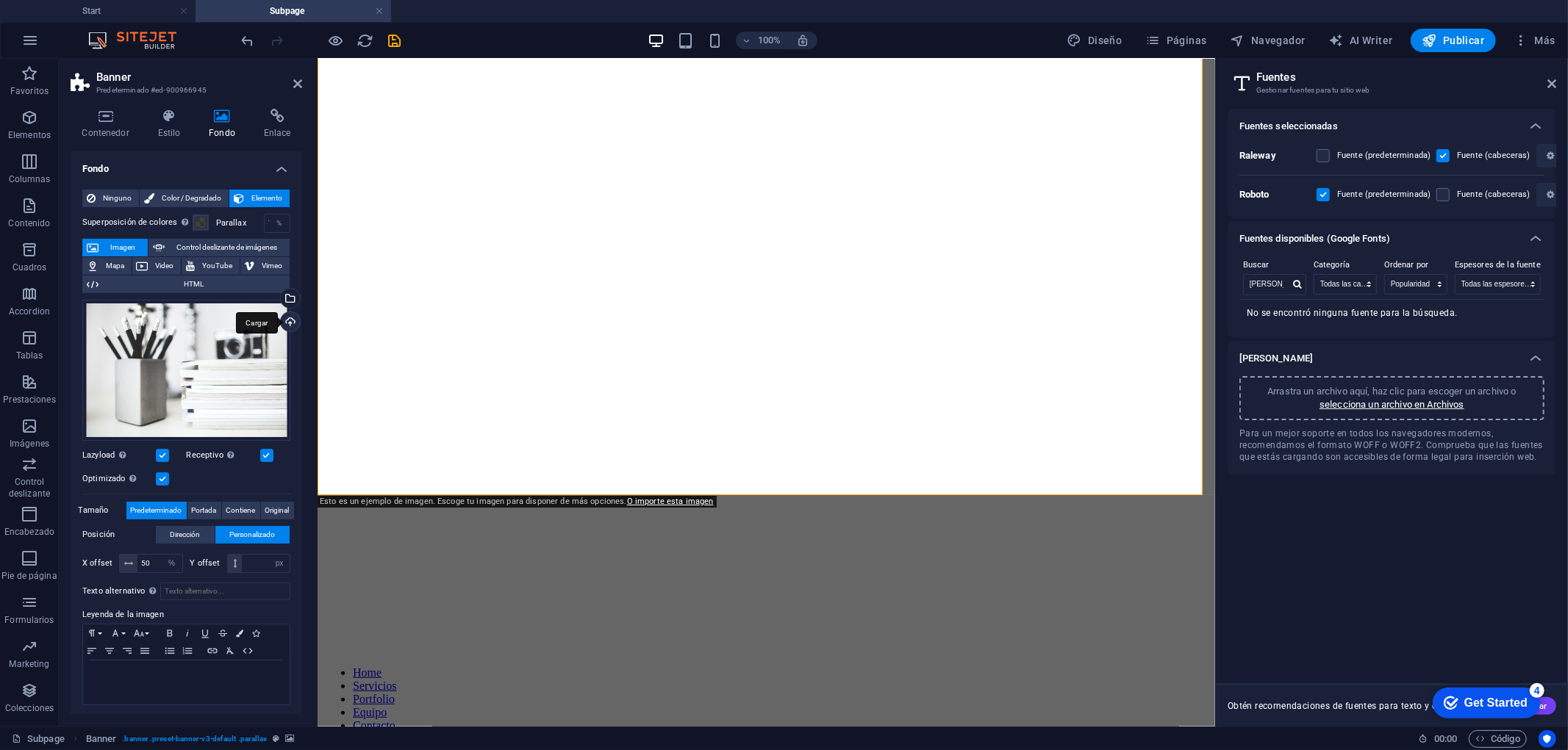
click at [291, 321] on div "Cargar" at bounding box center [289, 323] width 22 height 22
click at [278, 298] on div "Selecciona archivos del administrador de archivos, de la galería de fotos o car…" at bounding box center [230, 299] width 96 height 66
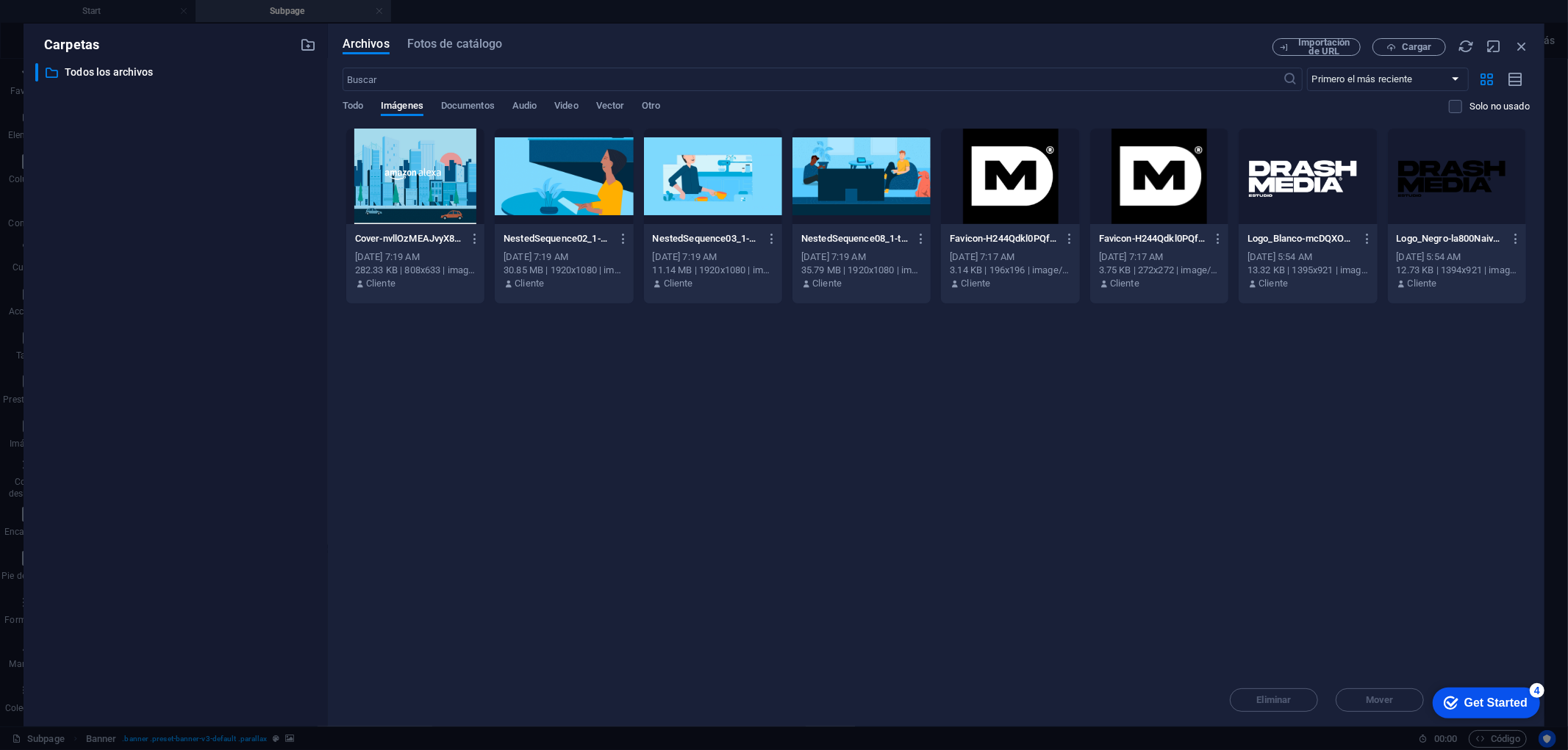
click at [429, 186] on div at bounding box center [415, 176] width 138 height 96
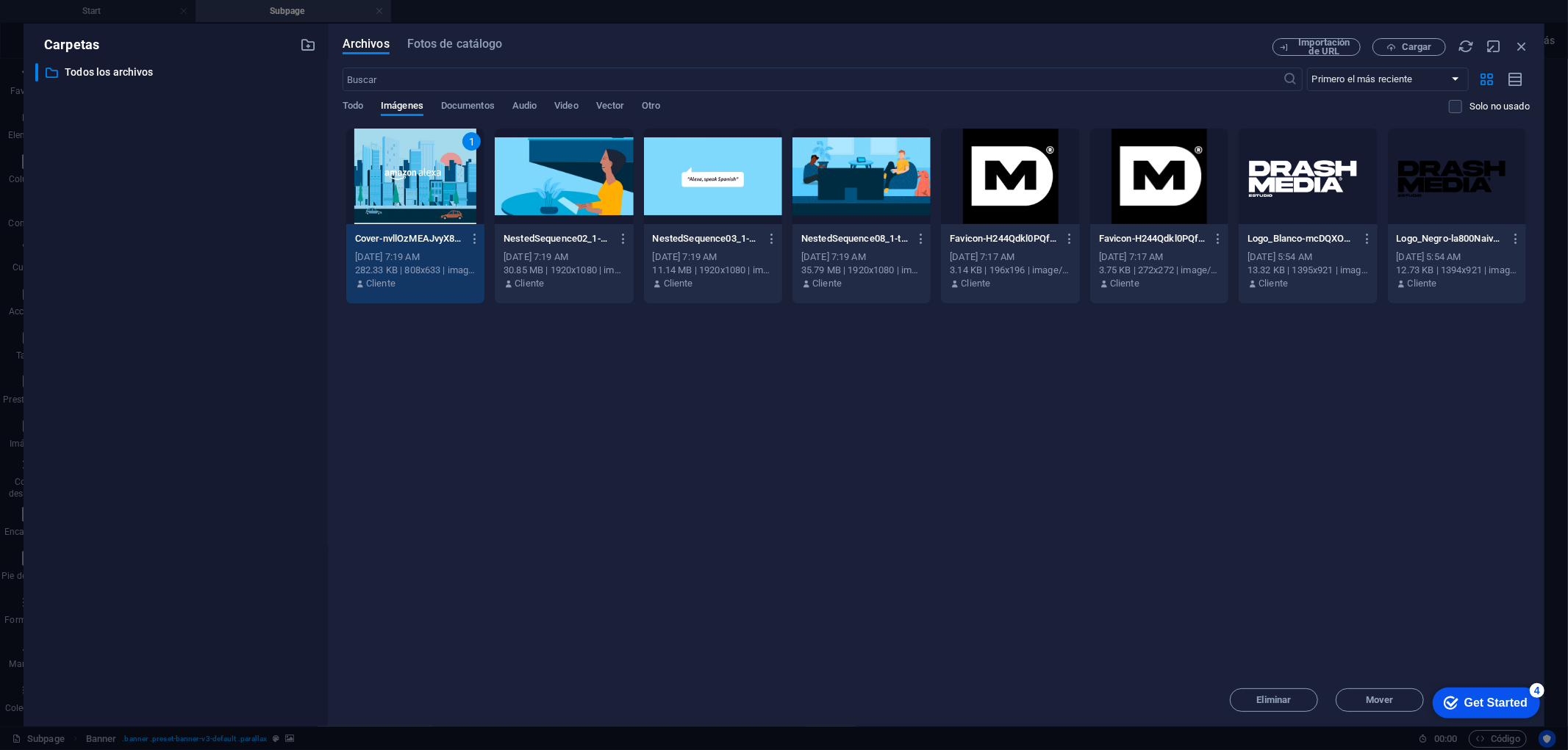
click at [958, 458] on div "Arrastra archivos aquí para cargarlos de inmediato 1 Cover-nvllOzMEAJvyX8Pd95qv…" at bounding box center [936, 400] width 1187 height 545
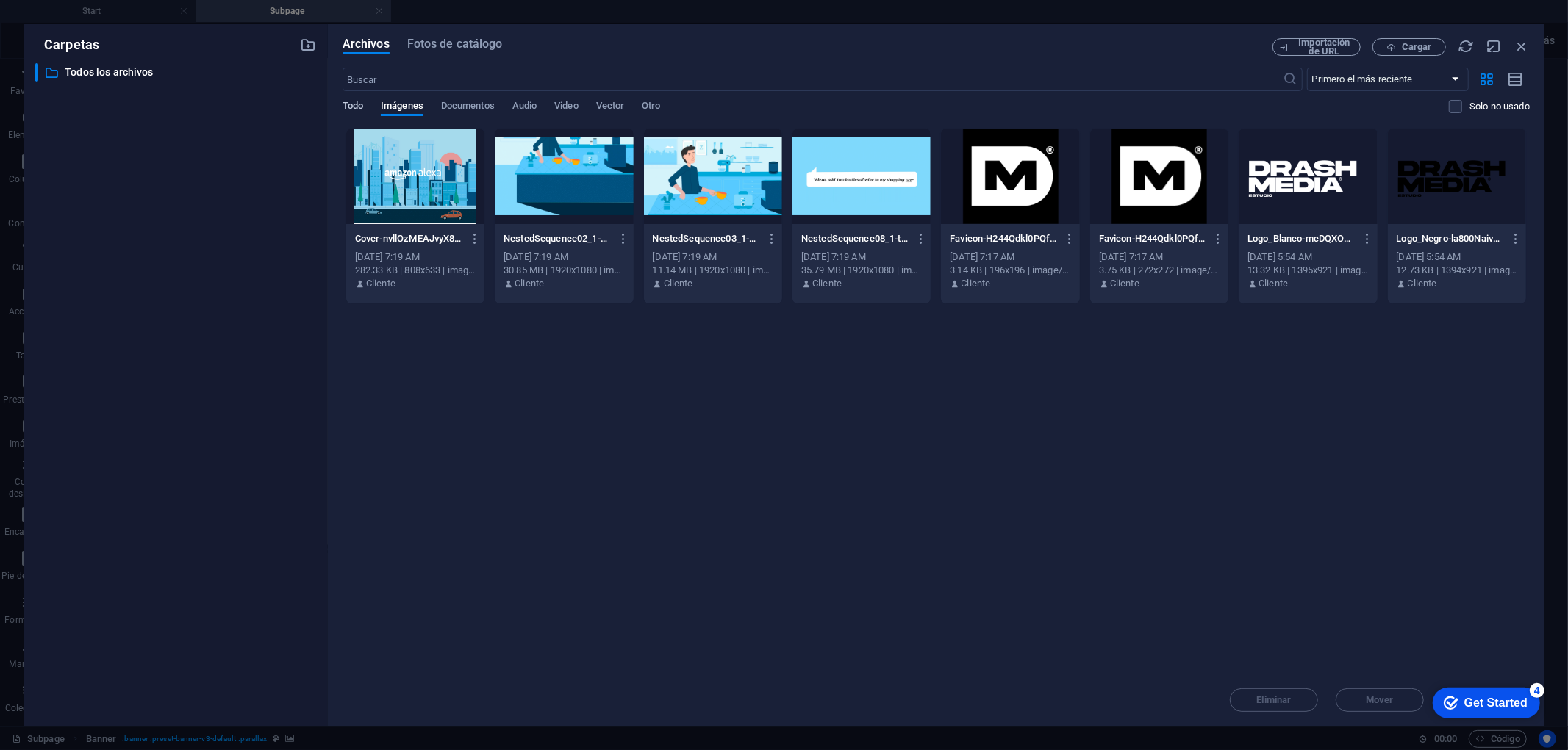
click at [349, 103] on span "Todo" at bounding box center [352, 106] width 21 height 21
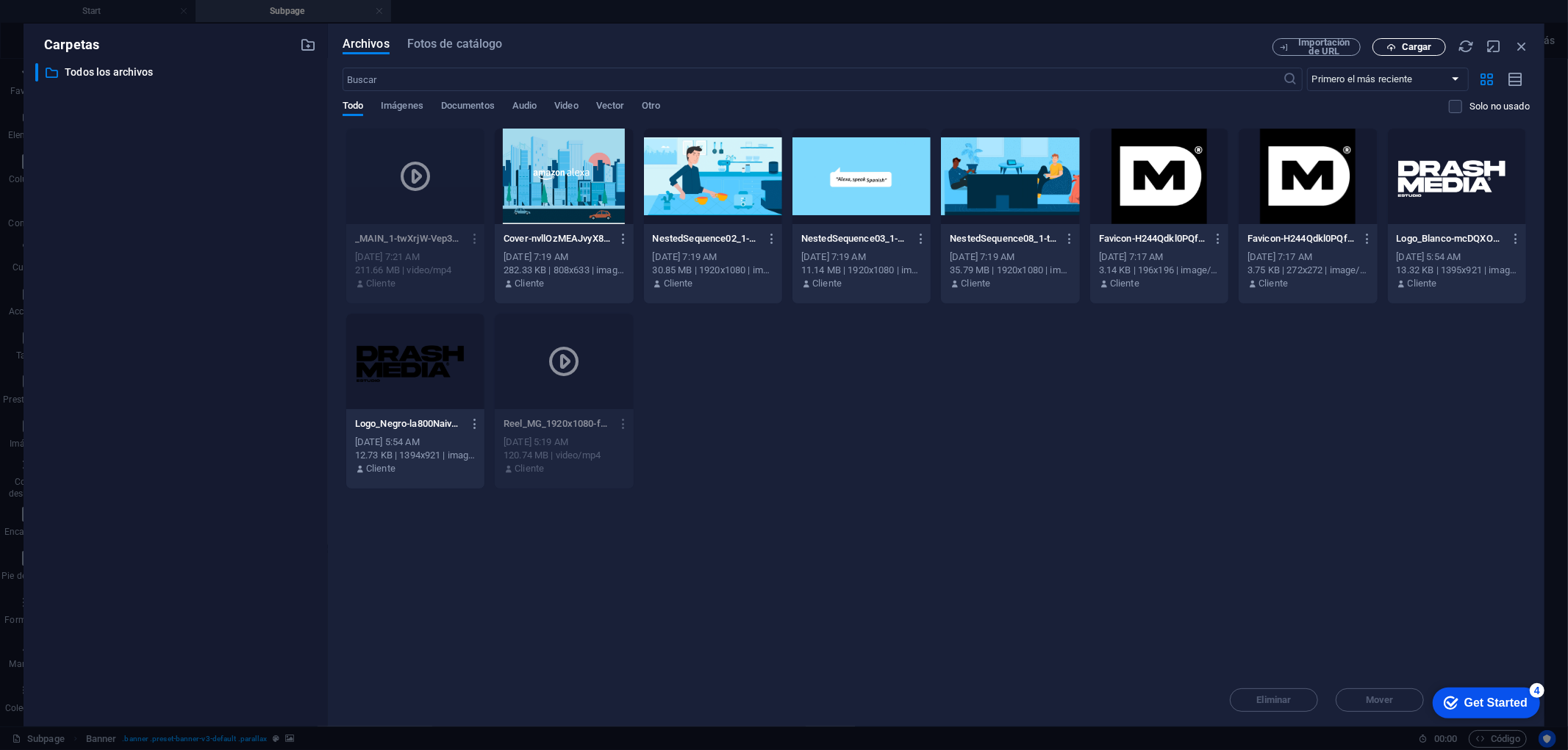
click at [1403, 44] on span "Cargar" at bounding box center [1417, 47] width 30 height 9
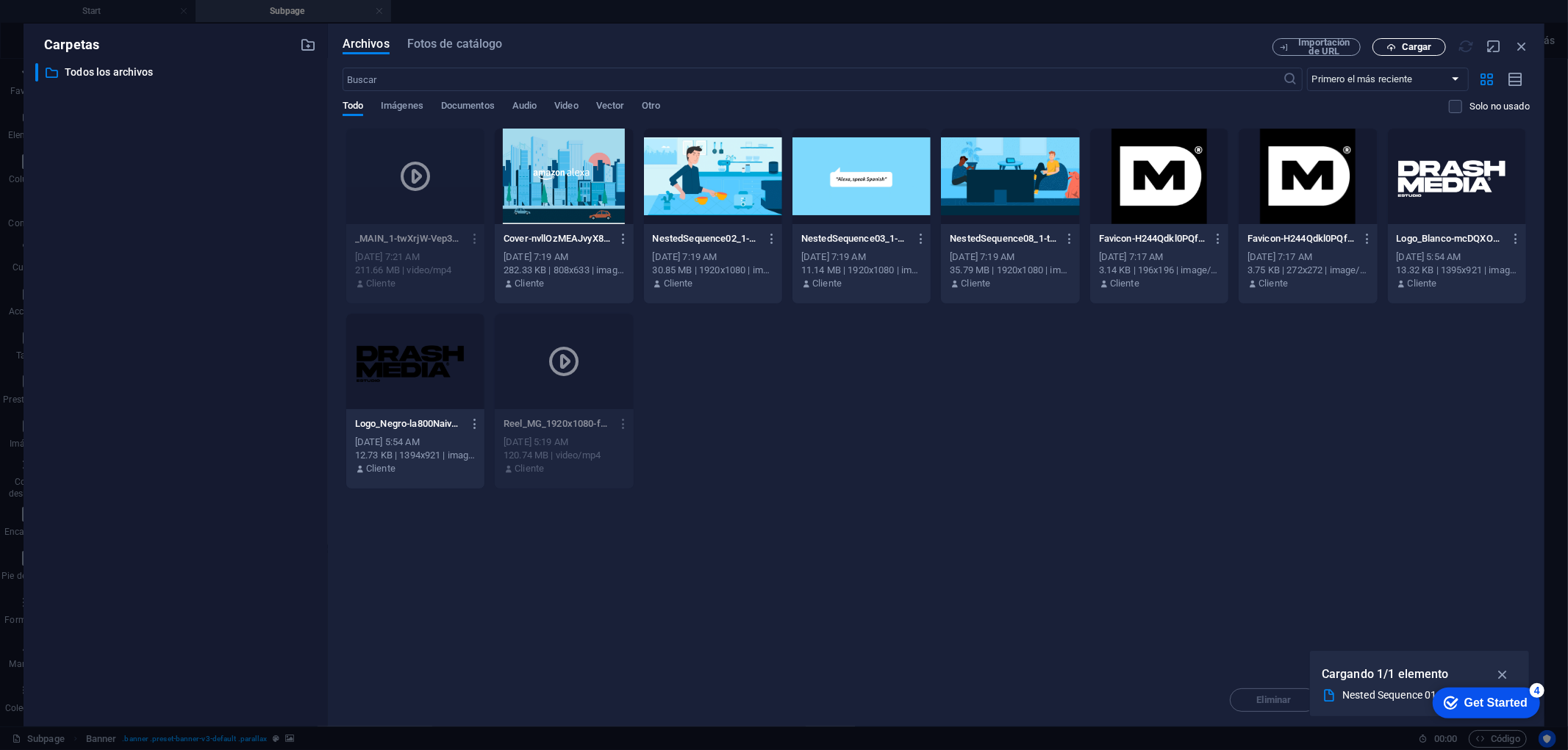
click at [1400, 39] on button "Cargar" at bounding box center [1409, 47] width 73 height 18
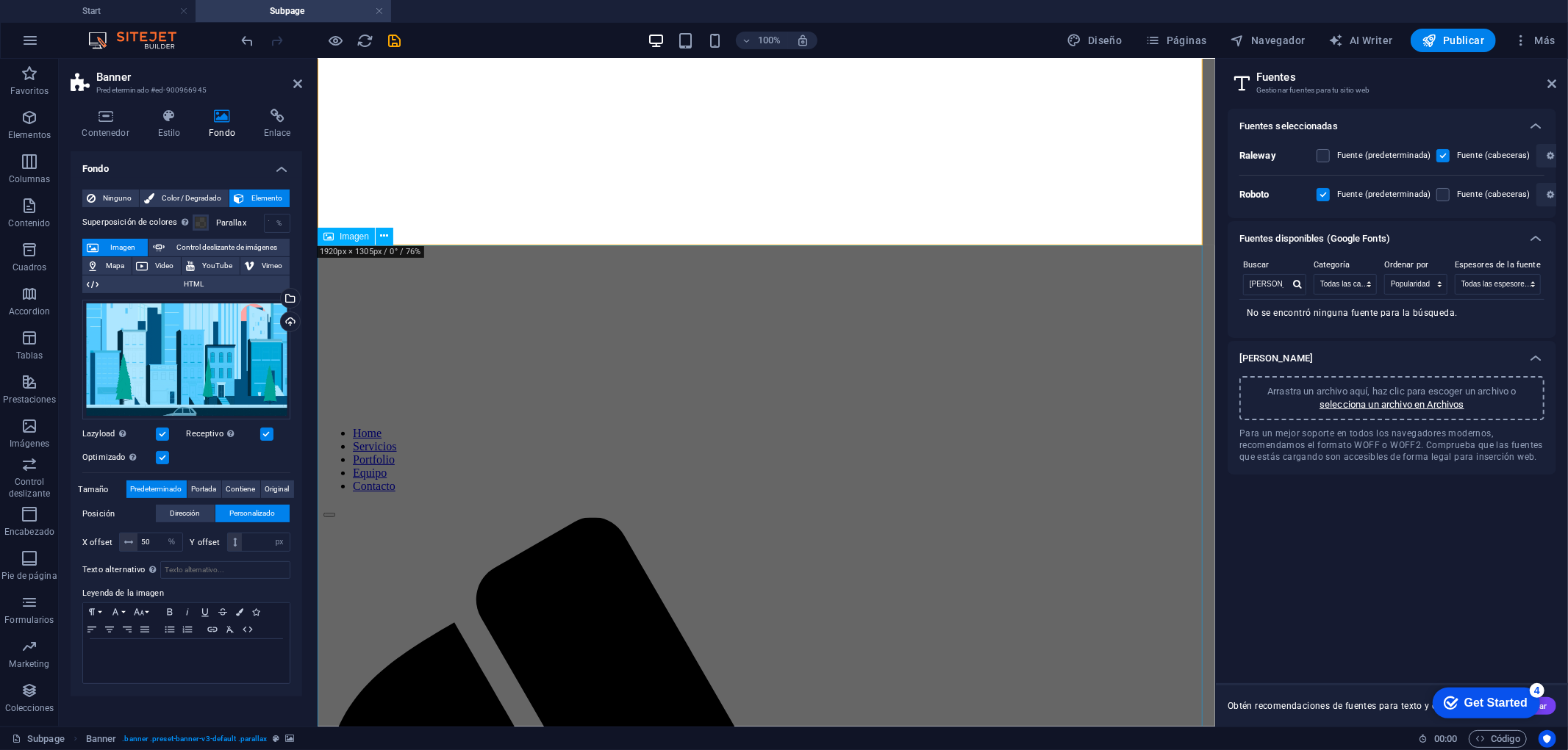
scroll to position [420, 0]
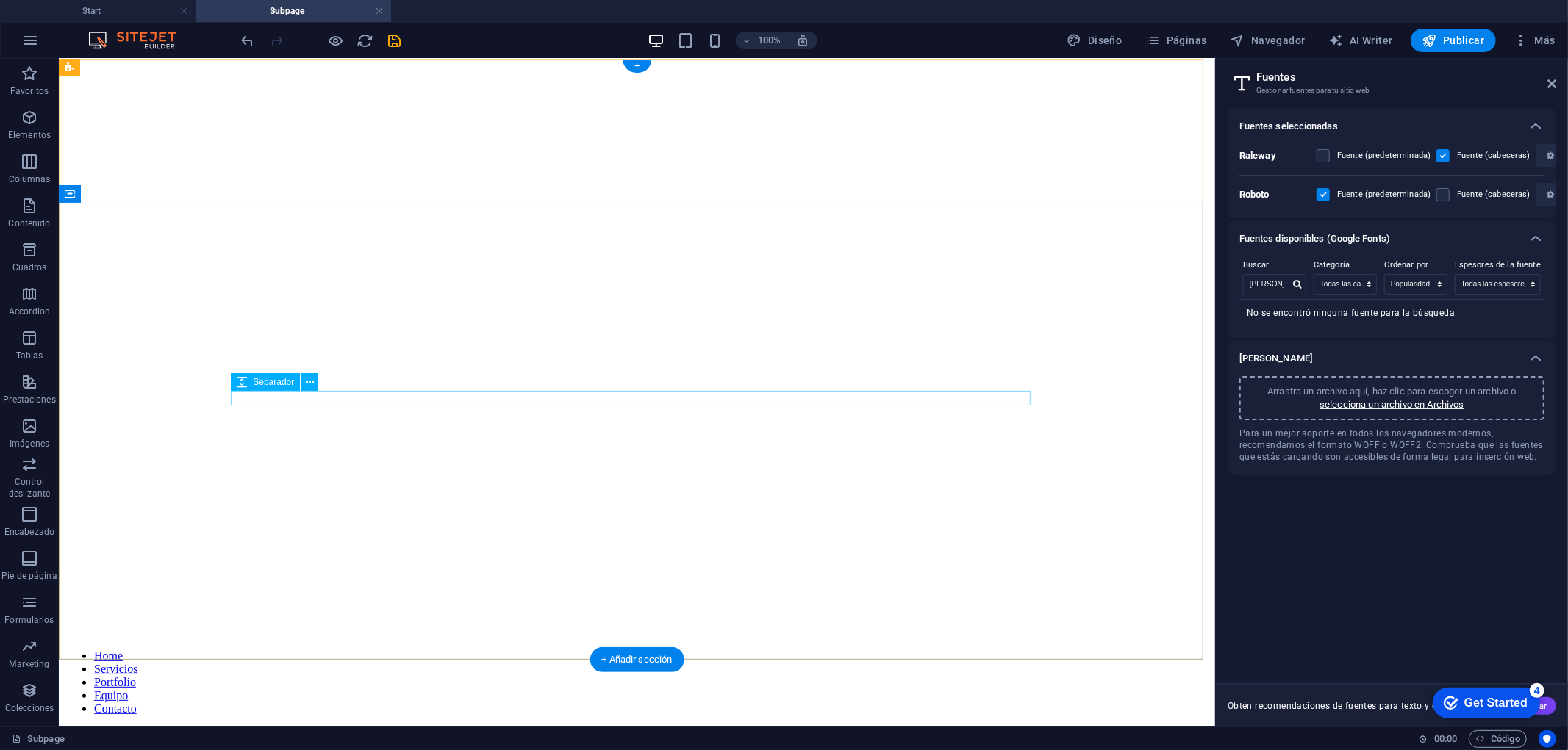
scroll to position [0, 0]
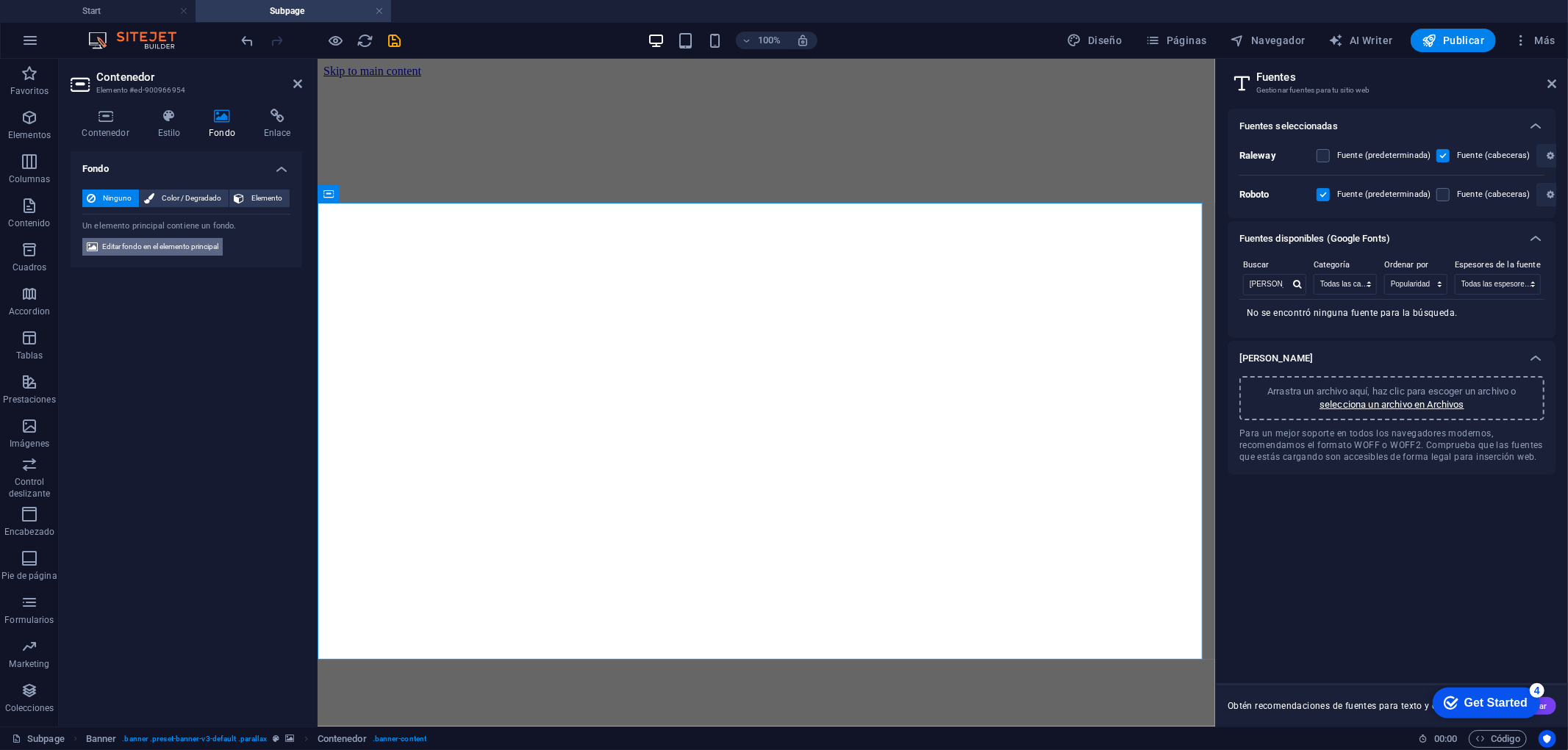
click at [169, 245] on span "Editar fondo en el elemento principal" at bounding box center [160, 247] width 116 height 18
select select "%"
select select "px"
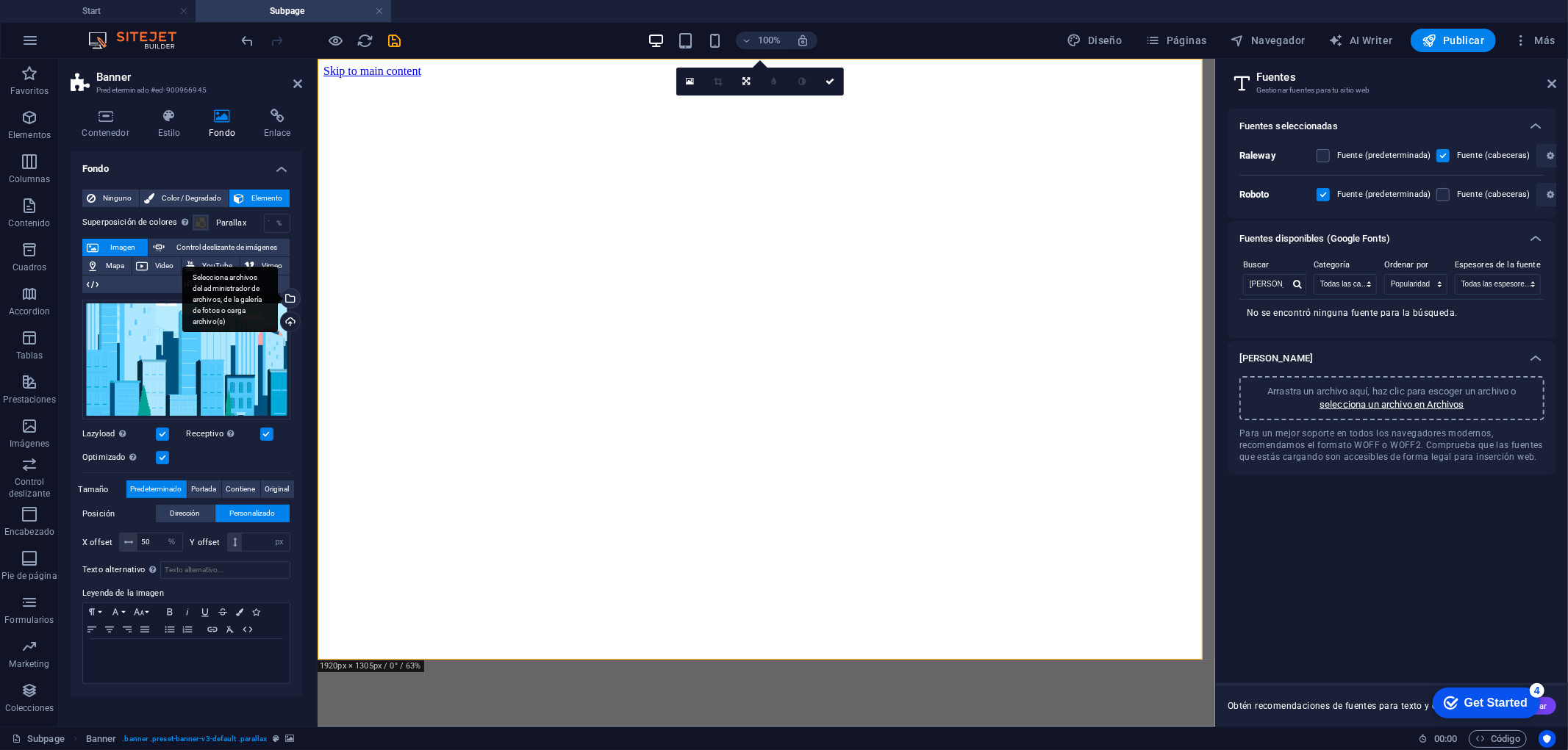
click at [294, 299] on div "Selecciona archivos del administrador de archivos, de la galería de fotos o car…" at bounding box center [289, 299] width 22 height 22
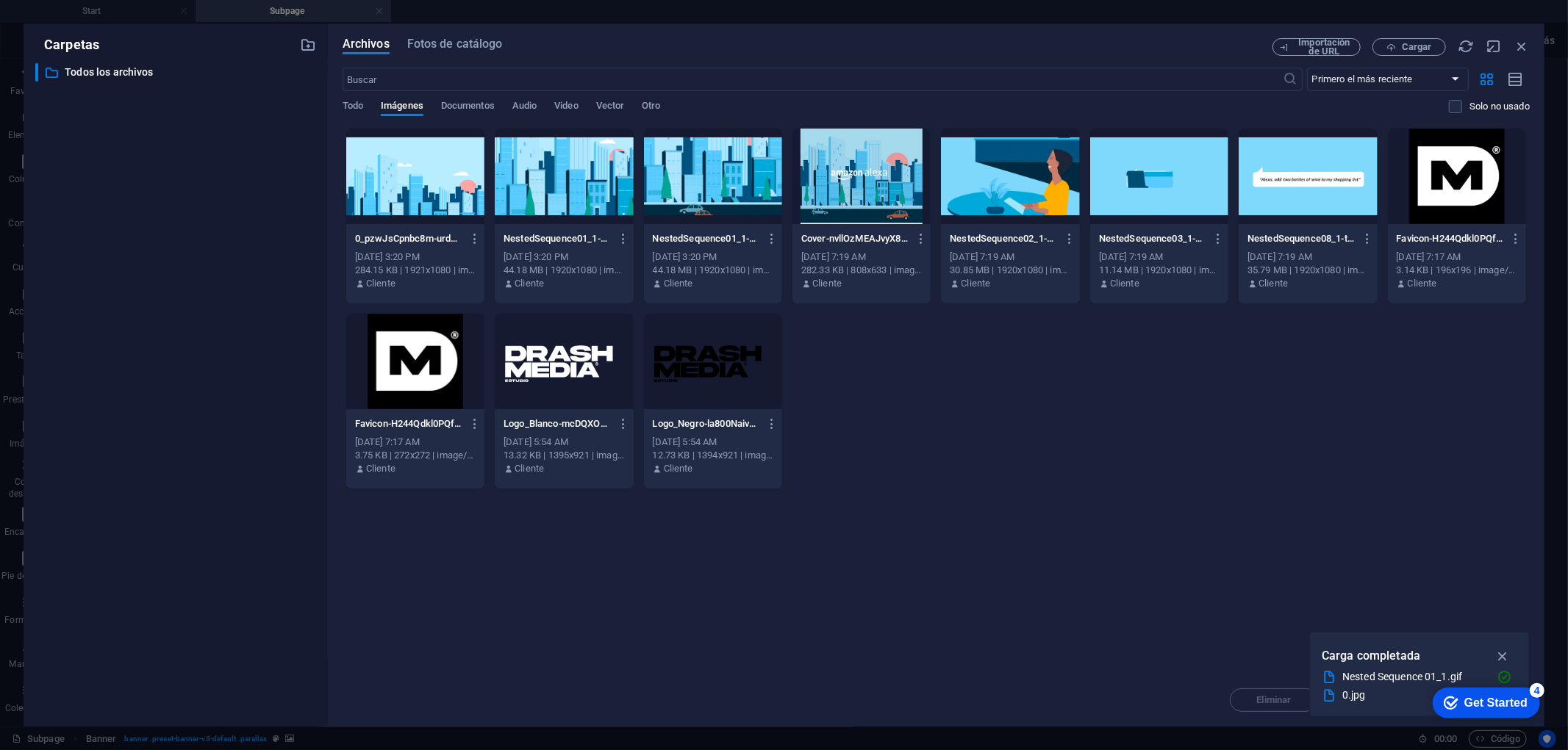
click at [424, 167] on div at bounding box center [415, 176] width 138 height 96
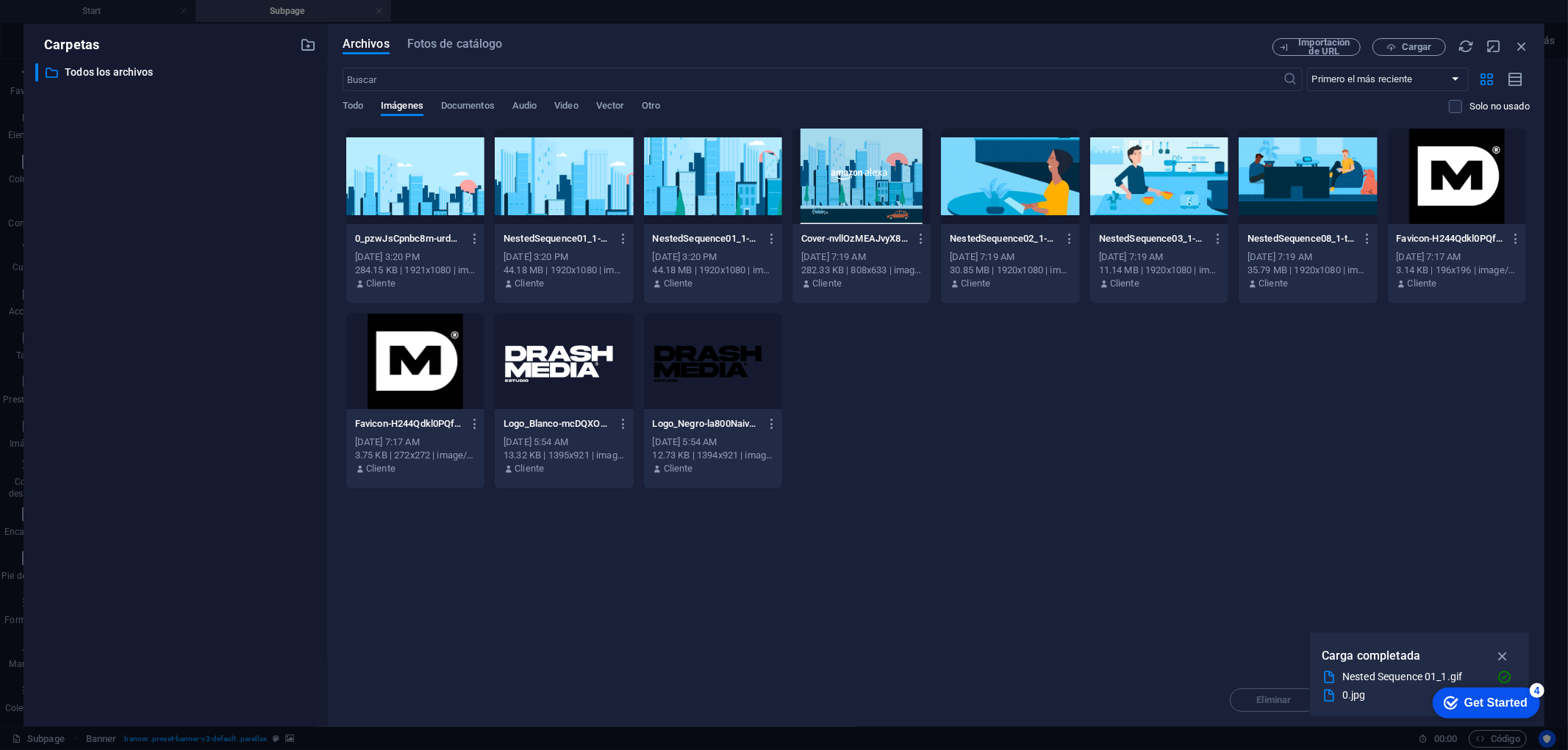
click at [424, 167] on div at bounding box center [415, 176] width 138 height 96
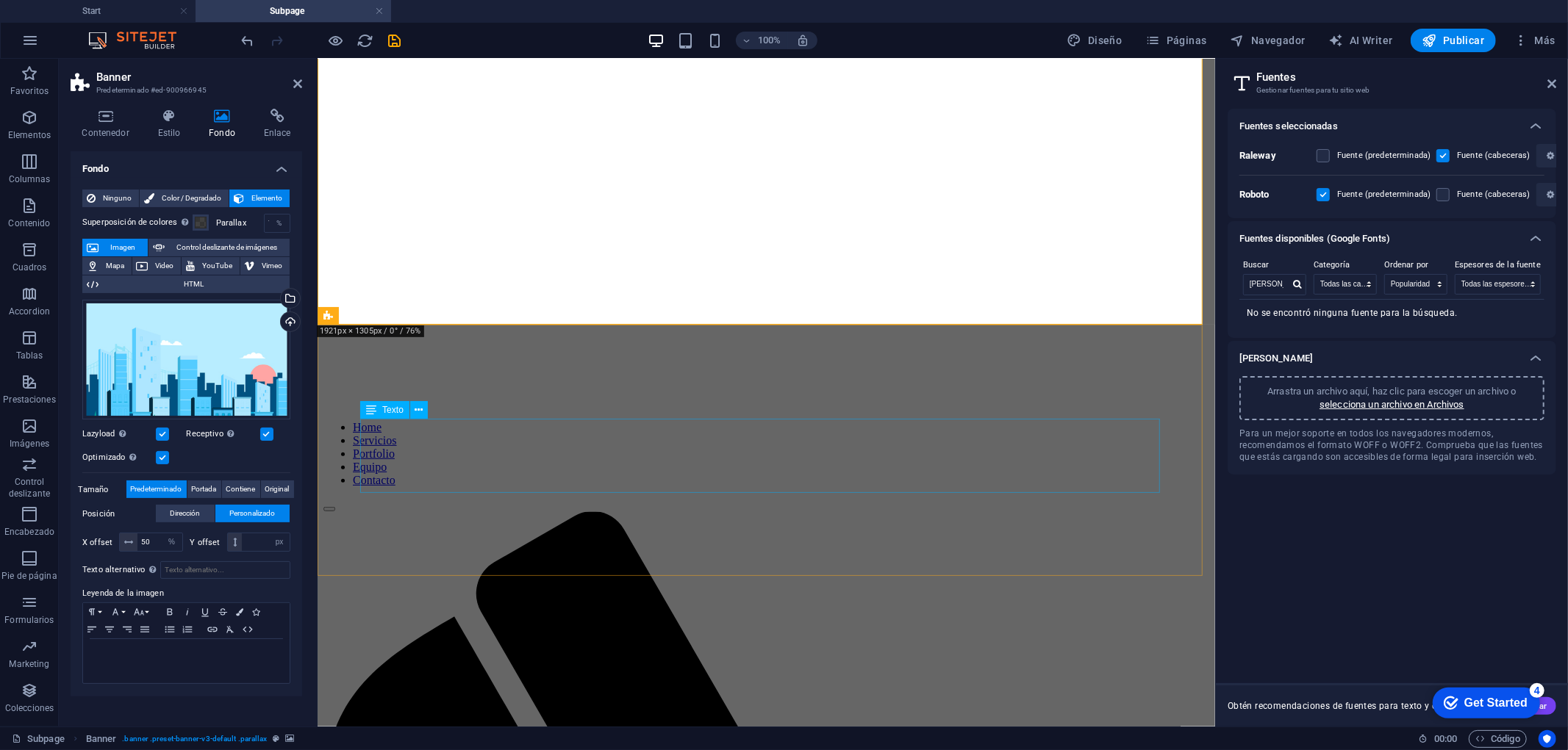
scroll to position [439, 0]
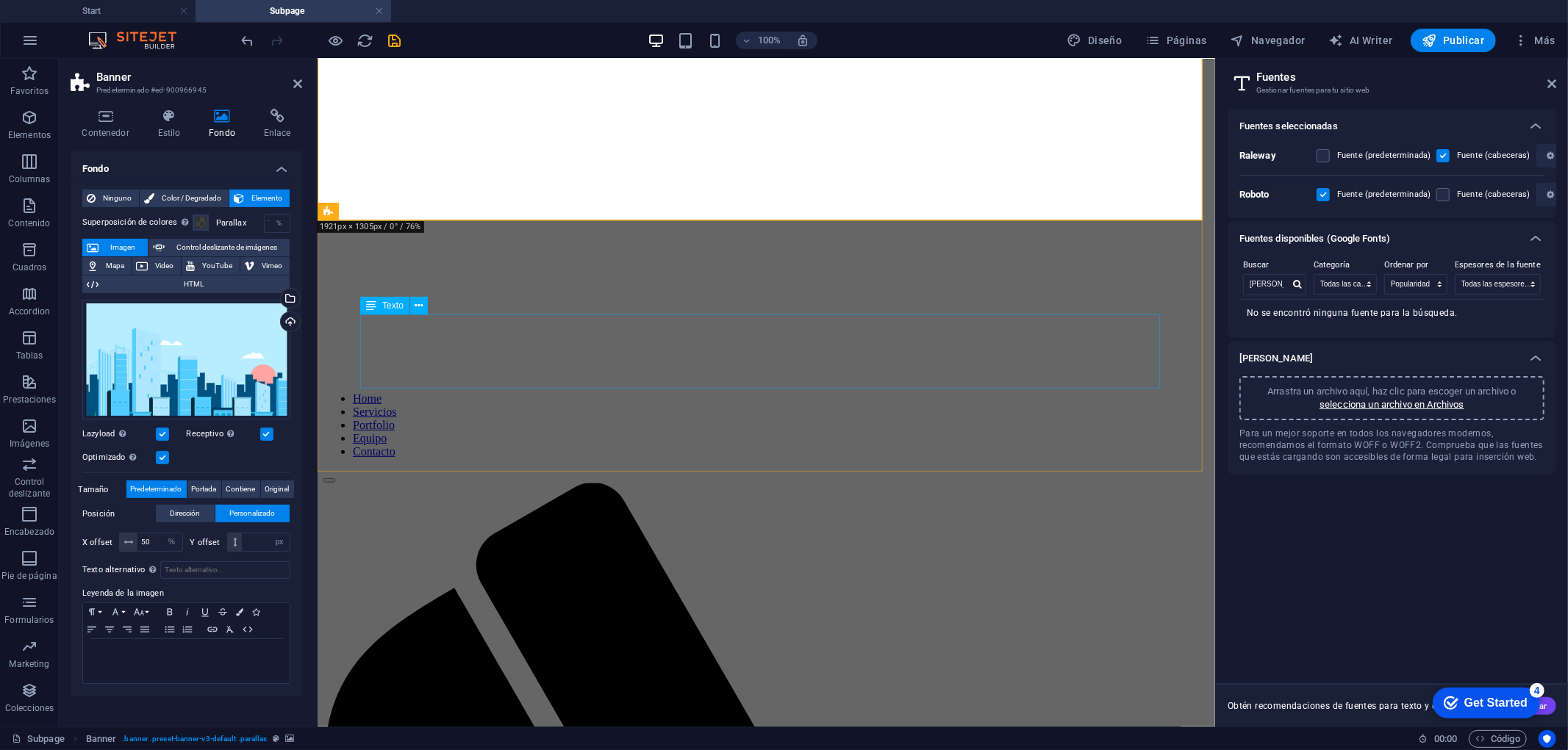
drag, startPoint x: 475, startPoint y: 383, endPoint x: 734, endPoint y: 382, distance: 259.0
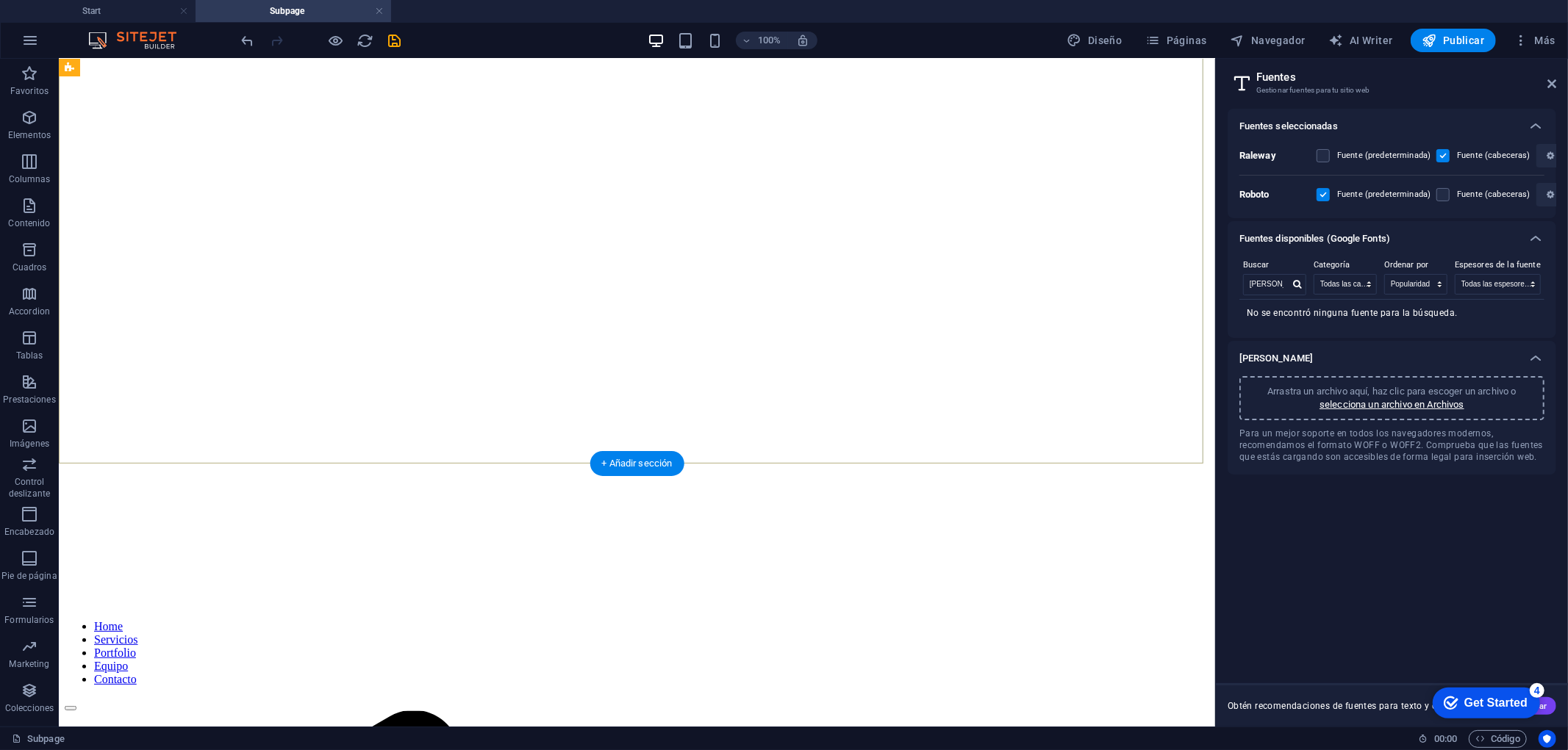
scroll to position [243, 0]
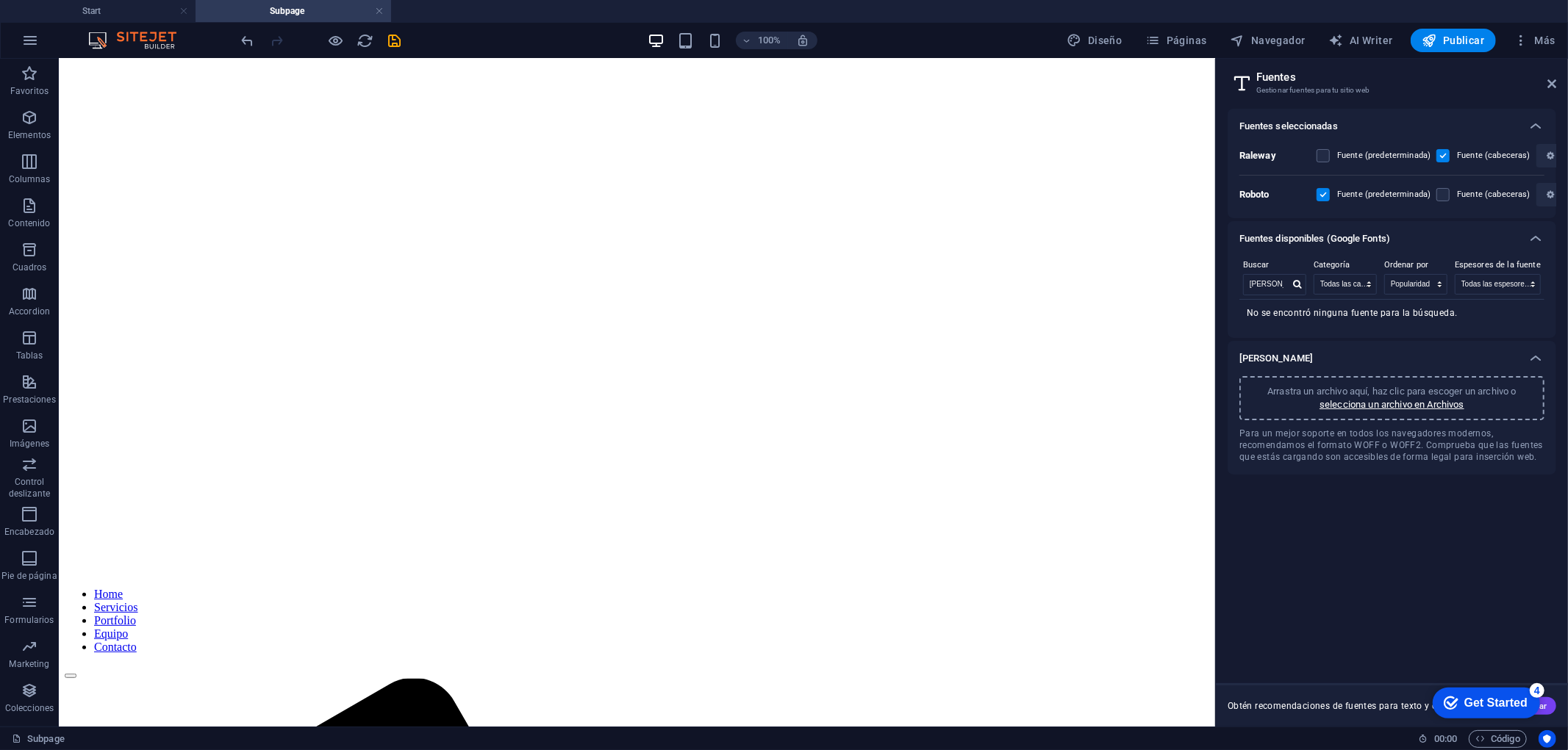
click at [1411, 84] on aside "[PERSON_NAME] Gestionar [PERSON_NAME] para tu sitio web [PERSON_NAME] seleccion…" at bounding box center [1391, 392] width 352 height 668
drag, startPoint x: 1554, startPoint y: 81, endPoint x: 1489, endPoint y: 22, distance: 87.8
click at [1411, 81] on icon at bounding box center [1552, 83] width 9 height 12
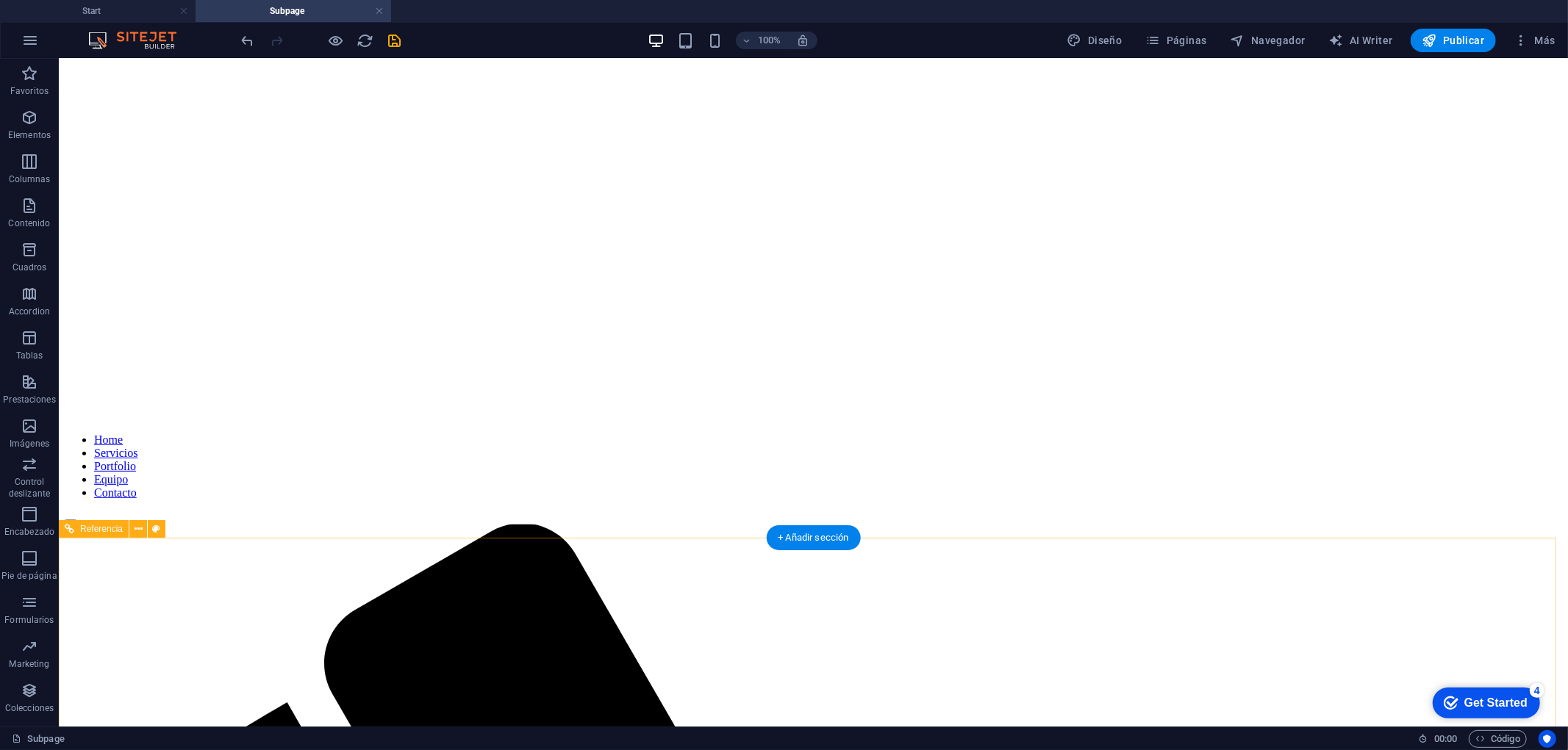
scroll to position [439, 0]
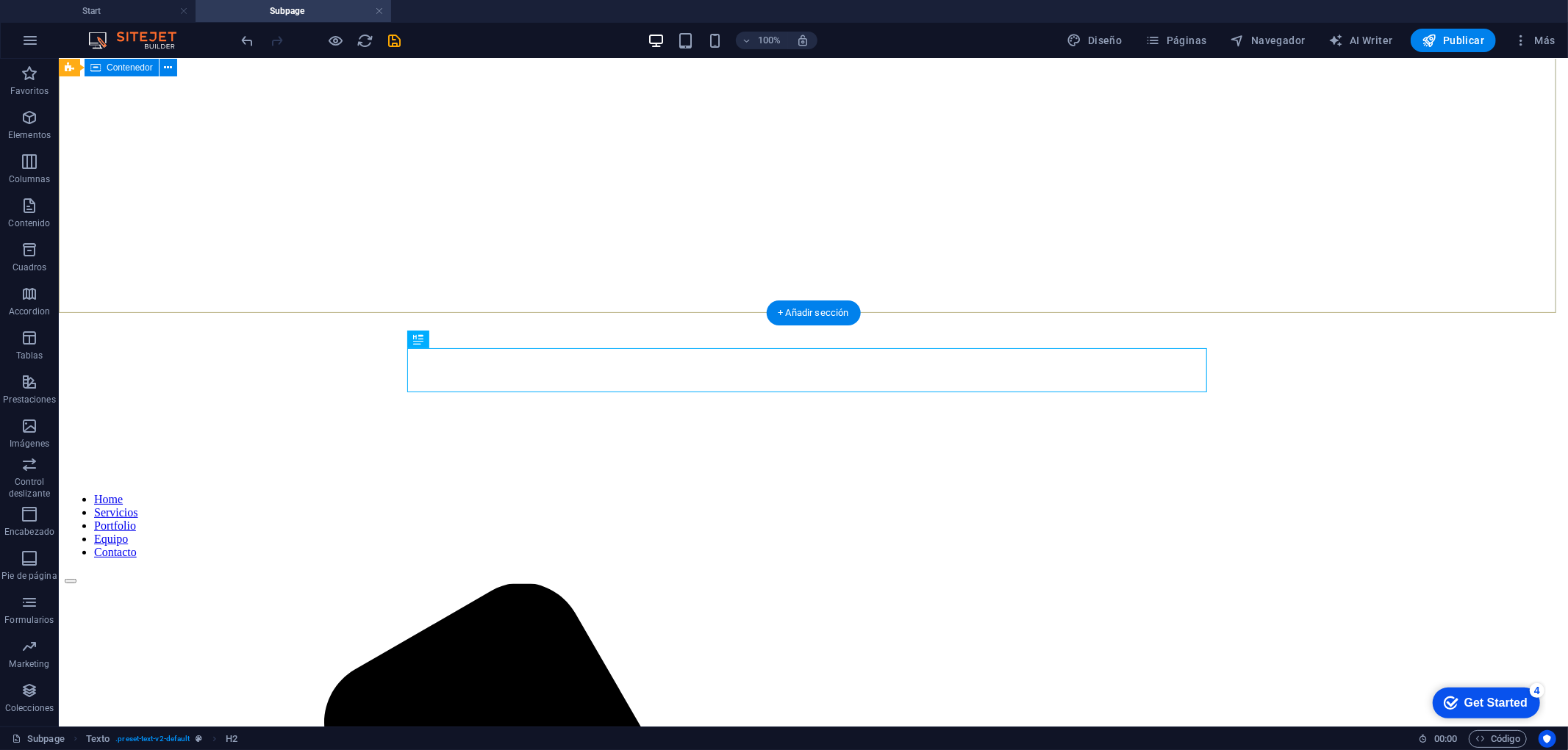
scroll to position [347, 0]
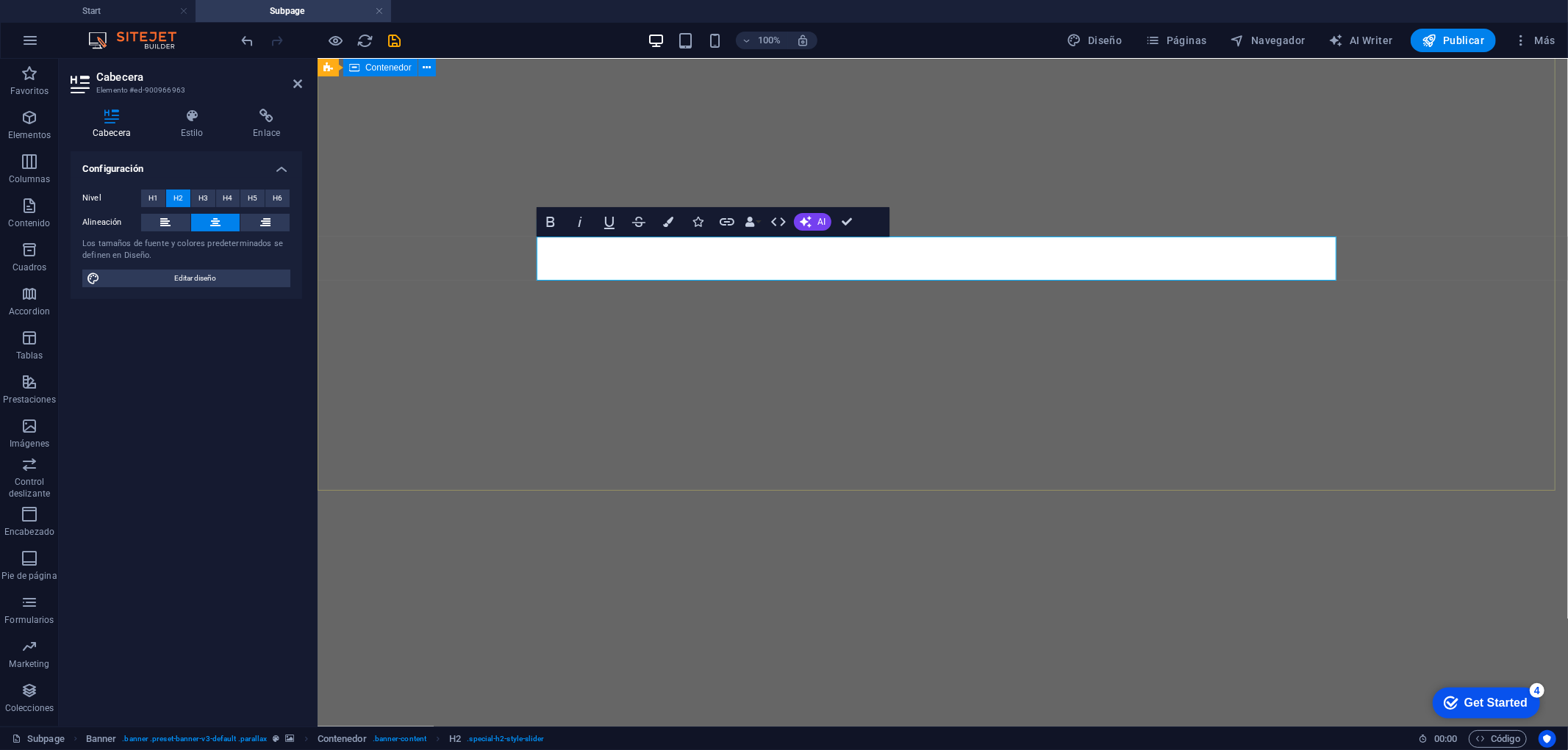
scroll to position [0, 0]
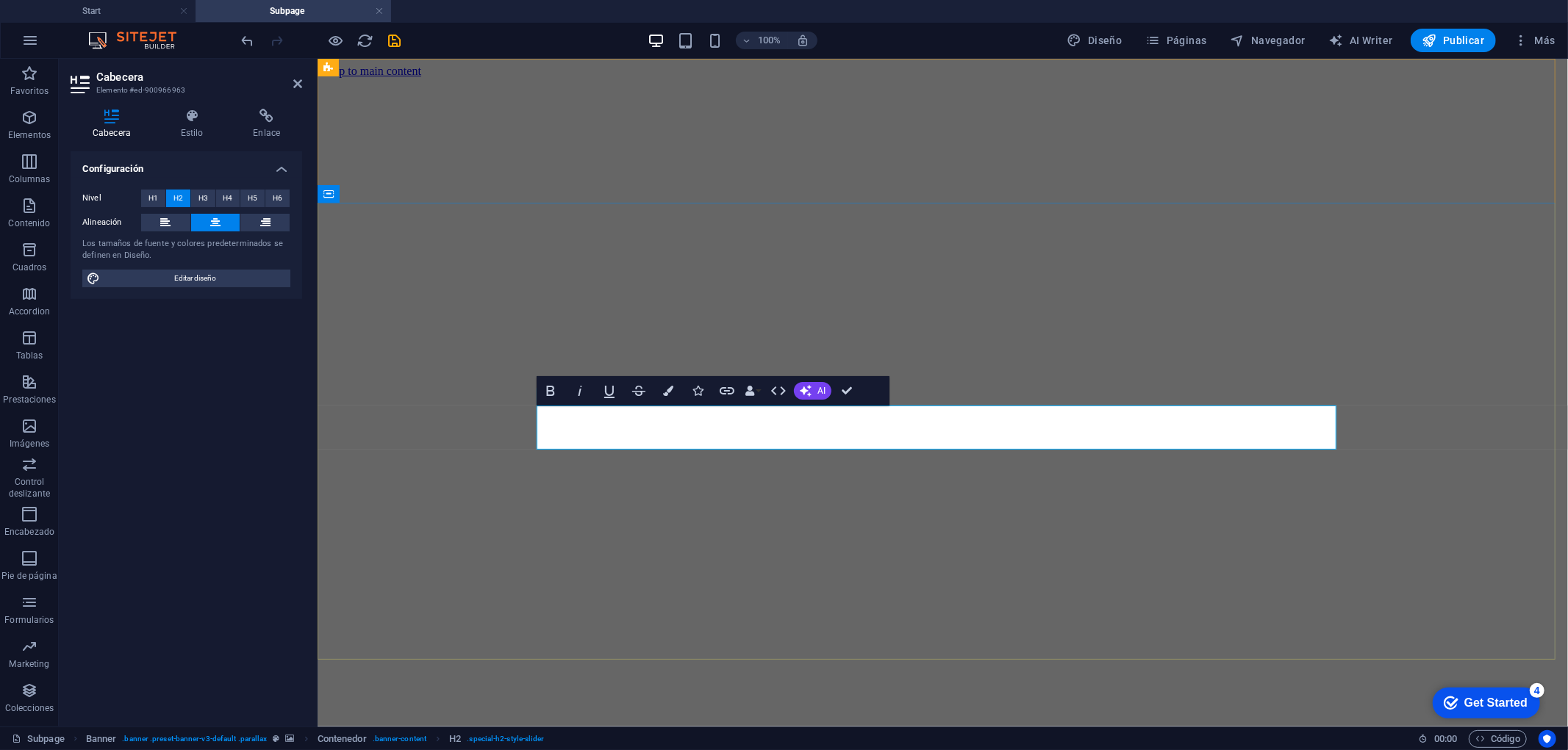
drag, startPoint x: 1004, startPoint y: 426, endPoint x: 1028, endPoint y: 422, distance: 24.3
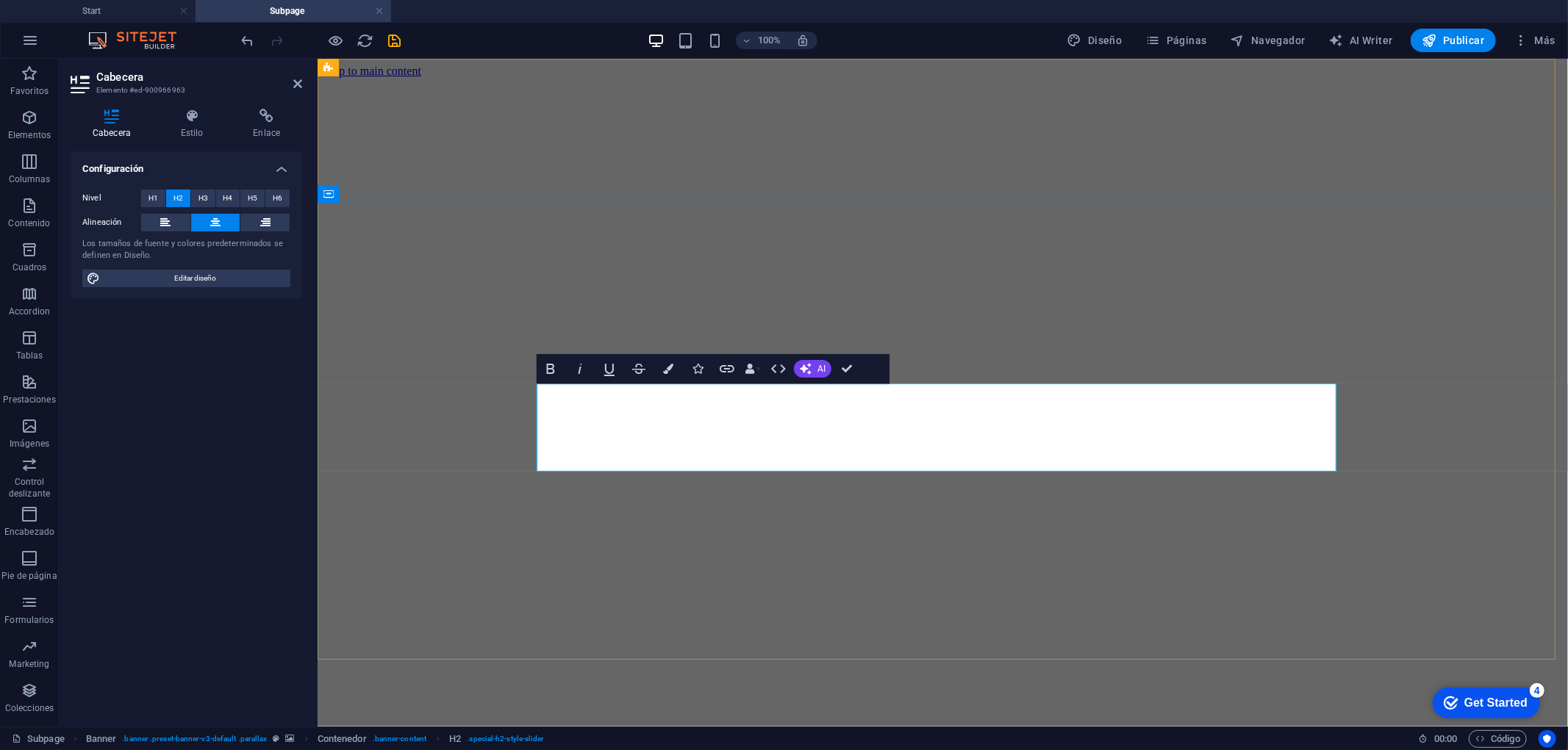
drag, startPoint x: 1080, startPoint y: 455, endPoint x: 686, endPoint y: 451, distance: 394.0
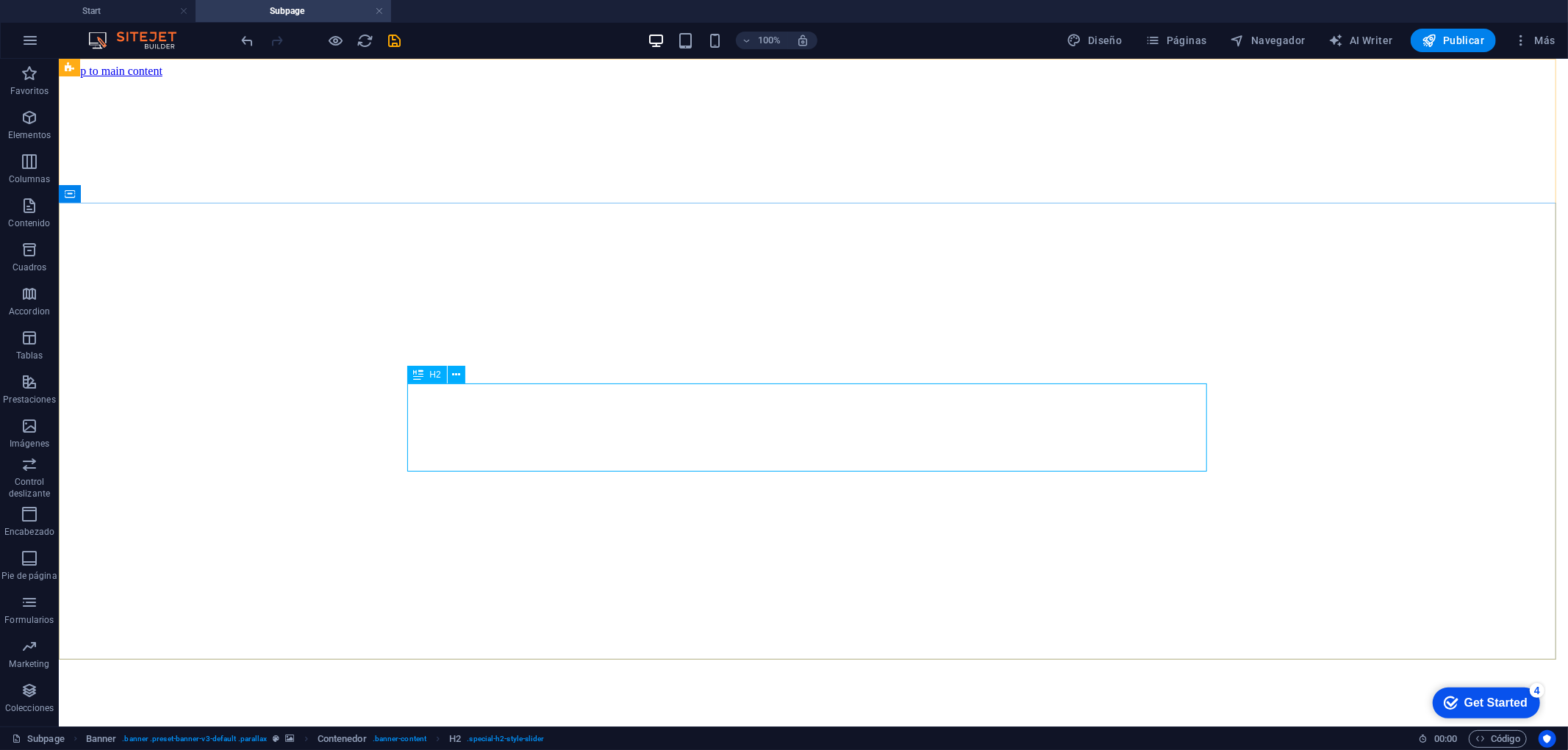
click at [428, 371] on div "H2" at bounding box center [427, 375] width 39 height 18
click at [431, 371] on span "H2" at bounding box center [435, 375] width 11 height 9
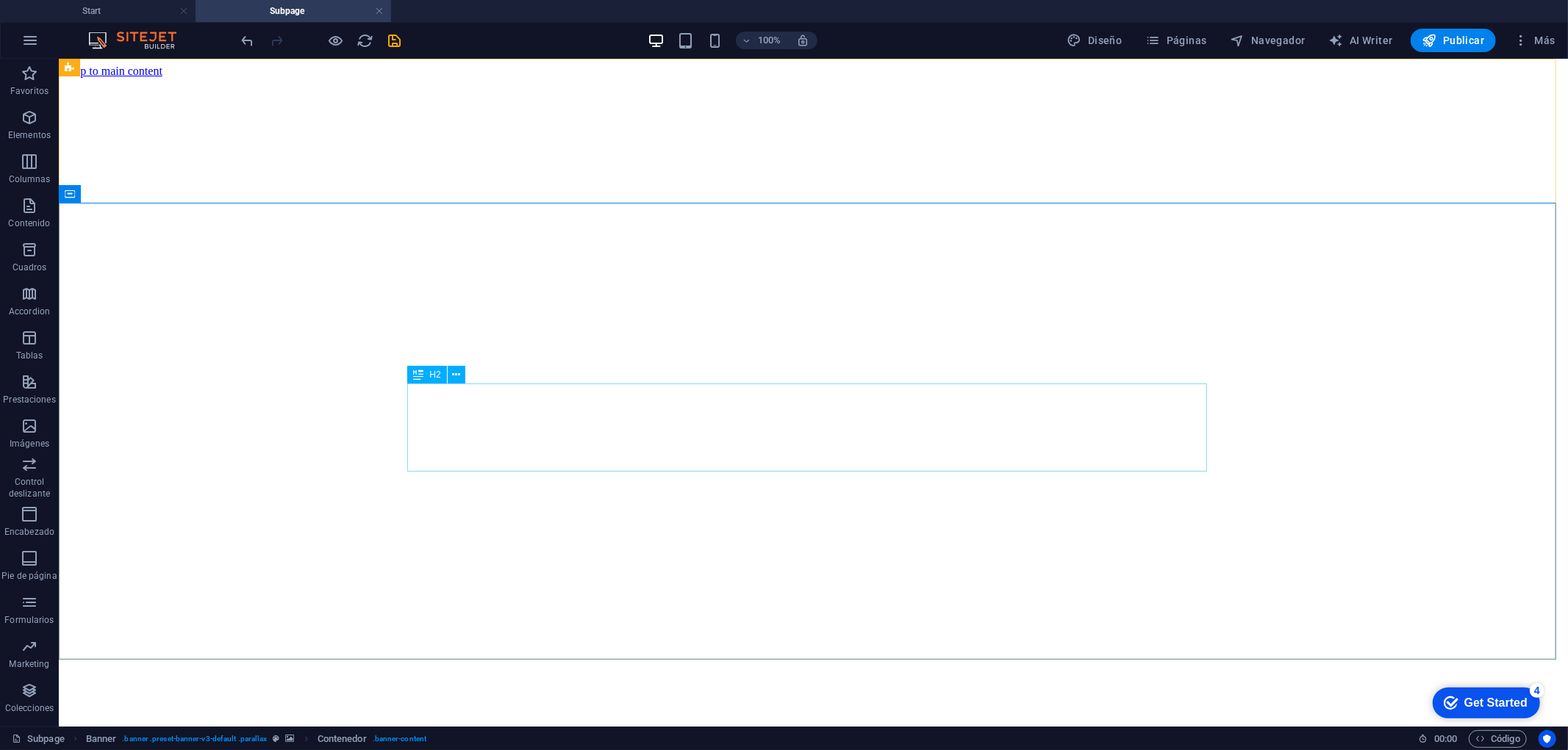
click at [430, 377] on span "H2" at bounding box center [435, 375] width 11 height 9
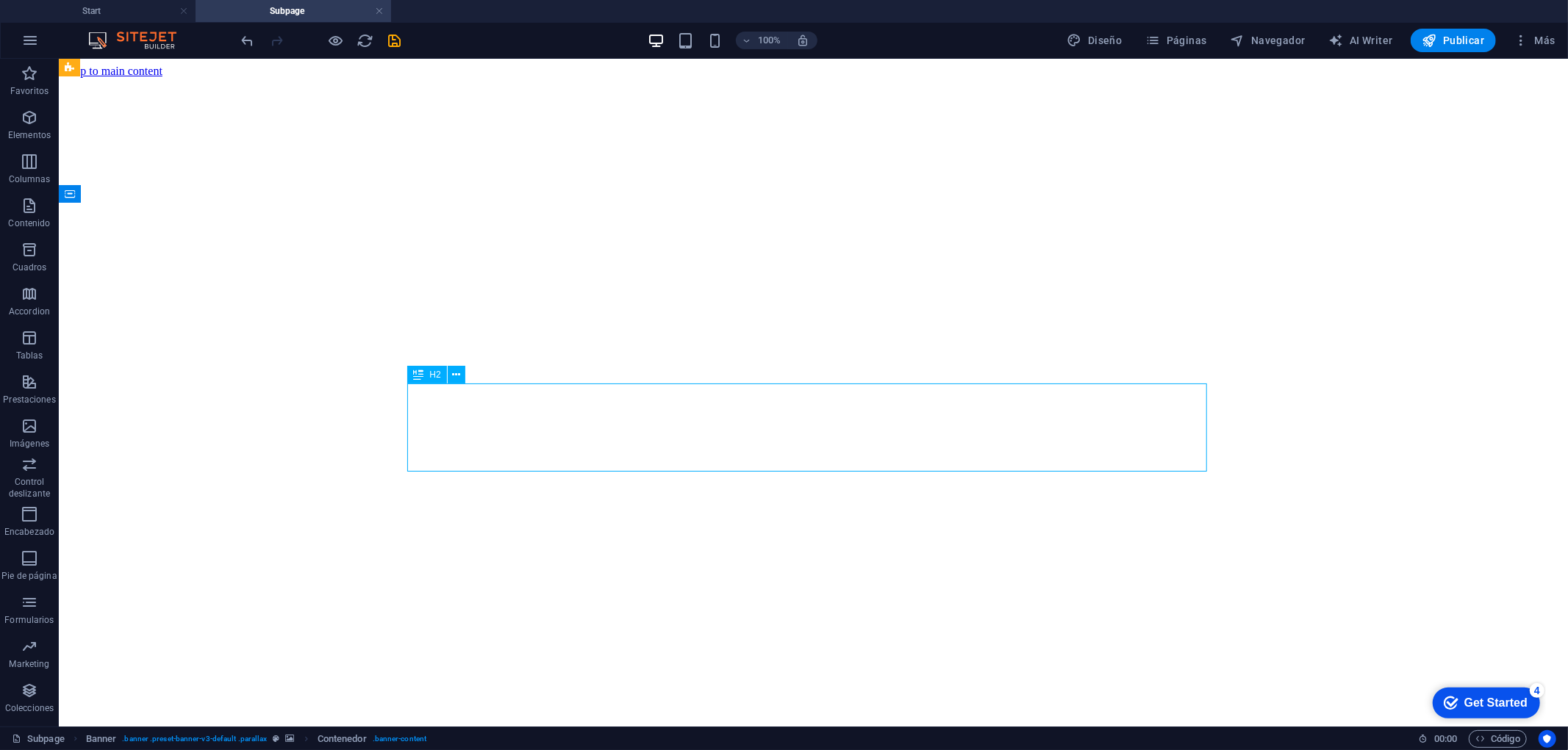
click at [430, 377] on span "H2" at bounding box center [435, 375] width 11 height 9
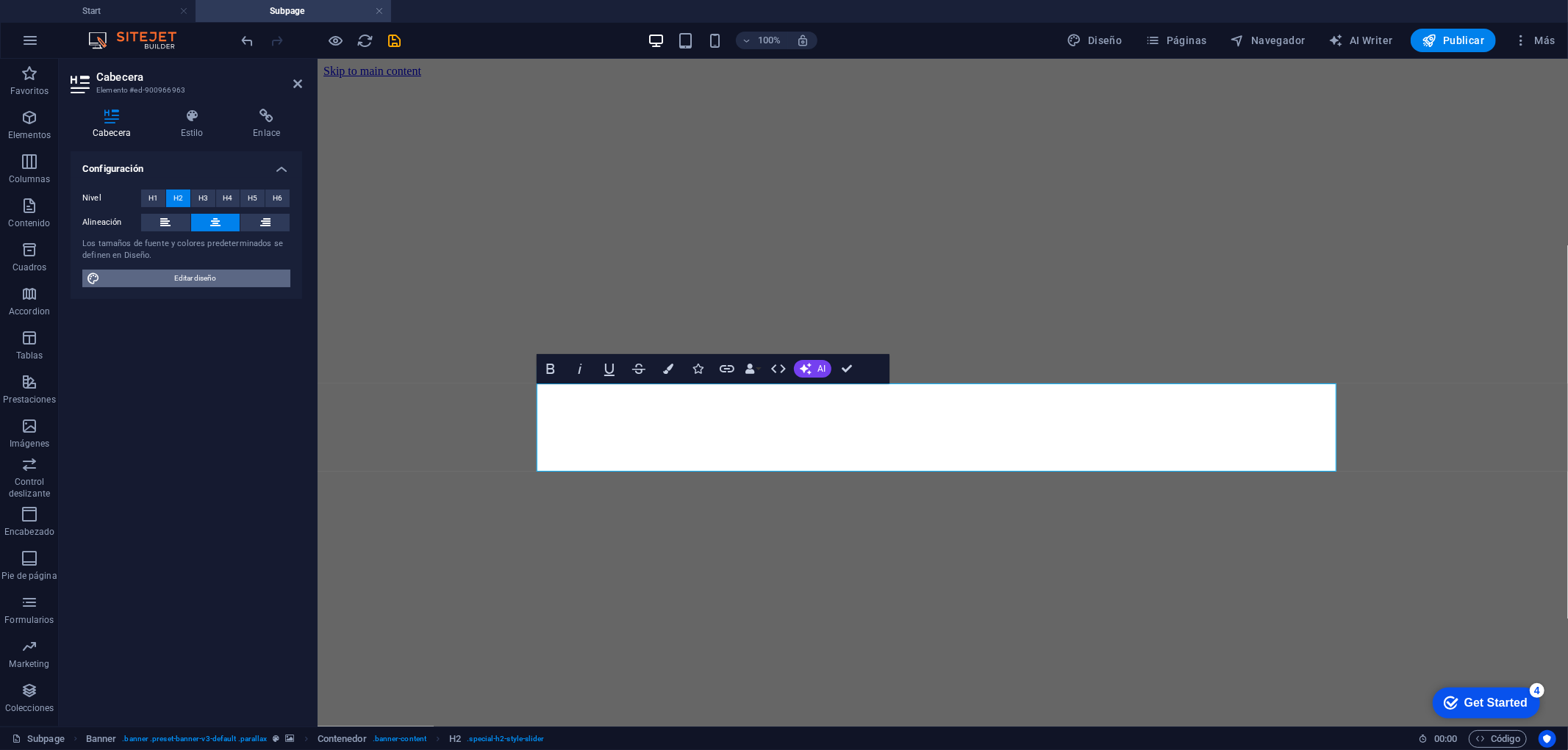
click at [209, 282] on span "Editar diseño" at bounding box center [195, 279] width 182 height 18
select select "px"
select select "500"
select select "px"
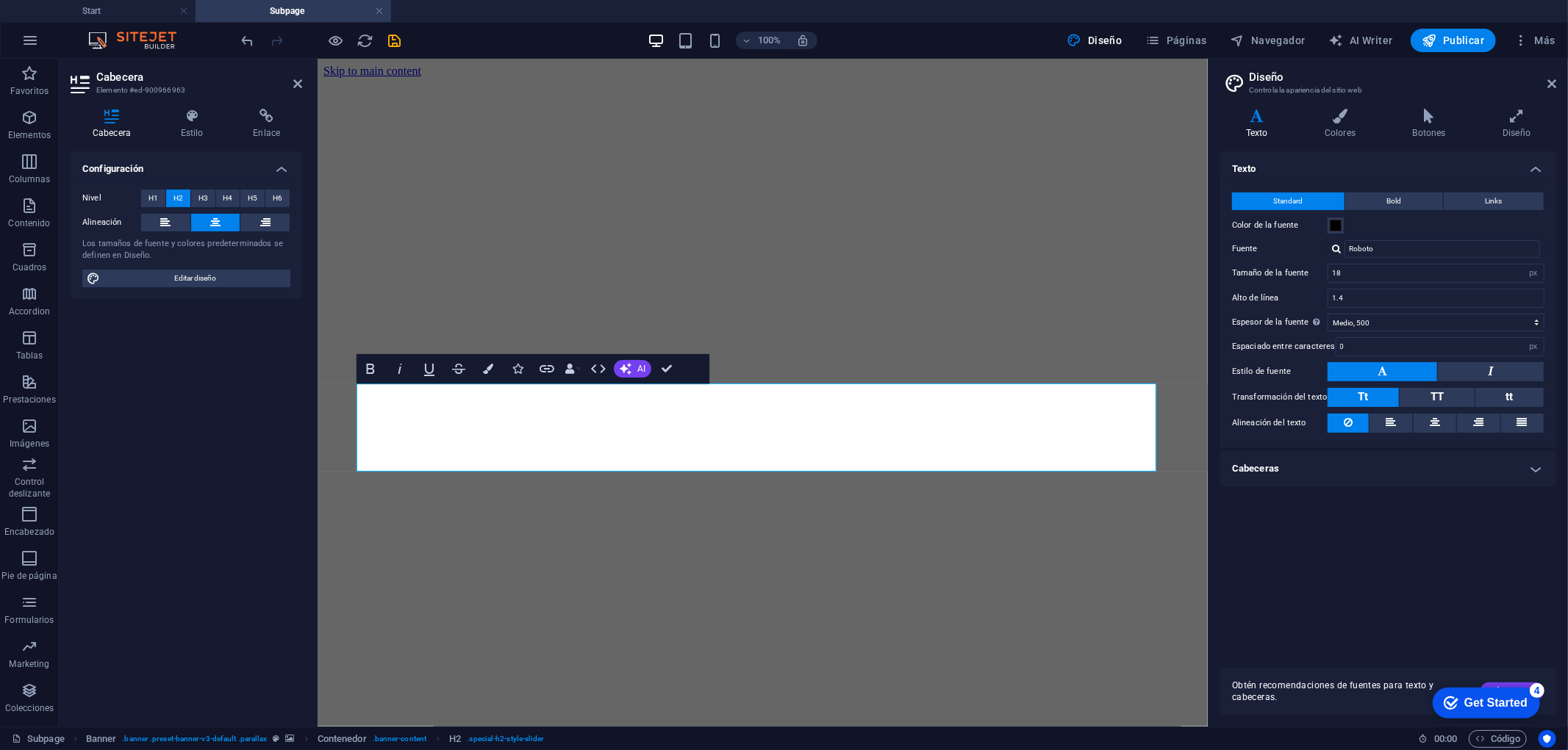
click at [1360, 471] on h4 "Cabeceras" at bounding box center [1387, 468] width 335 height 35
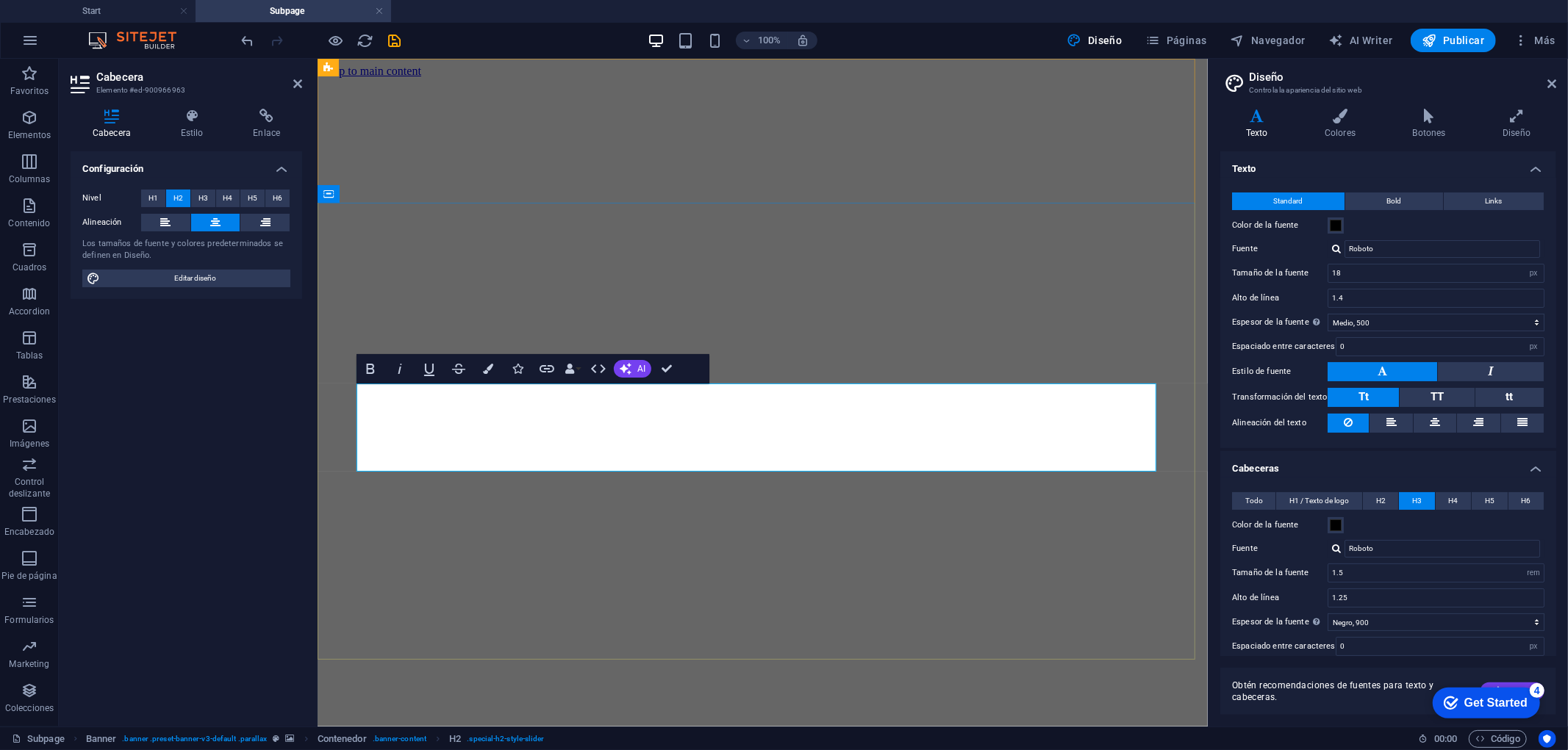
drag, startPoint x: 966, startPoint y: 401, endPoint x: 521, endPoint y: 406, distance: 445.0
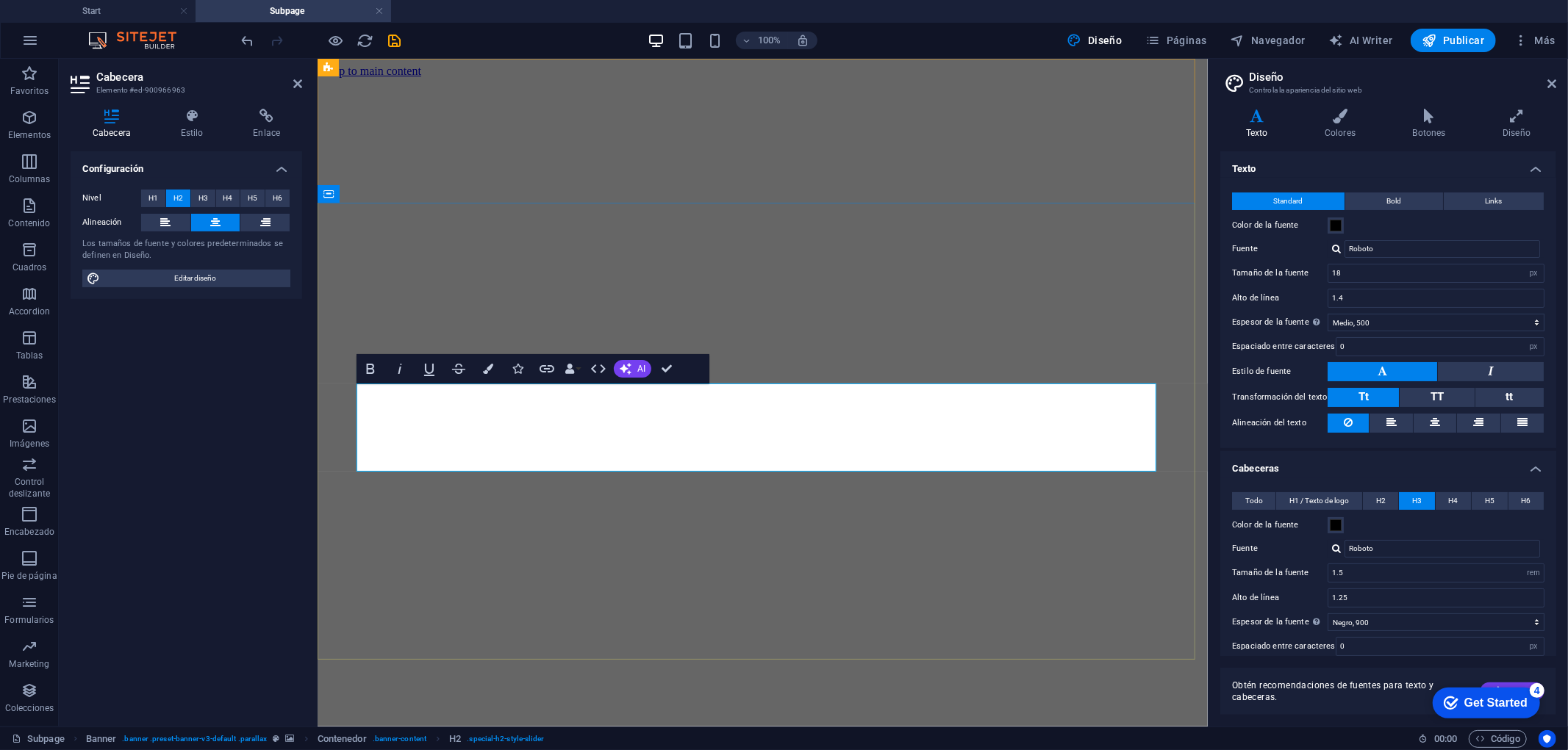
drag, startPoint x: 627, startPoint y: 452, endPoint x: 1007, endPoint y: 452, distance: 380.0
click at [1411, 498] on button "H6" at bounding box center [1525, 501] width 35 height 18
click at [1411, 501] on button "H6" at bounding box center [1525, 501] width 35 height 18
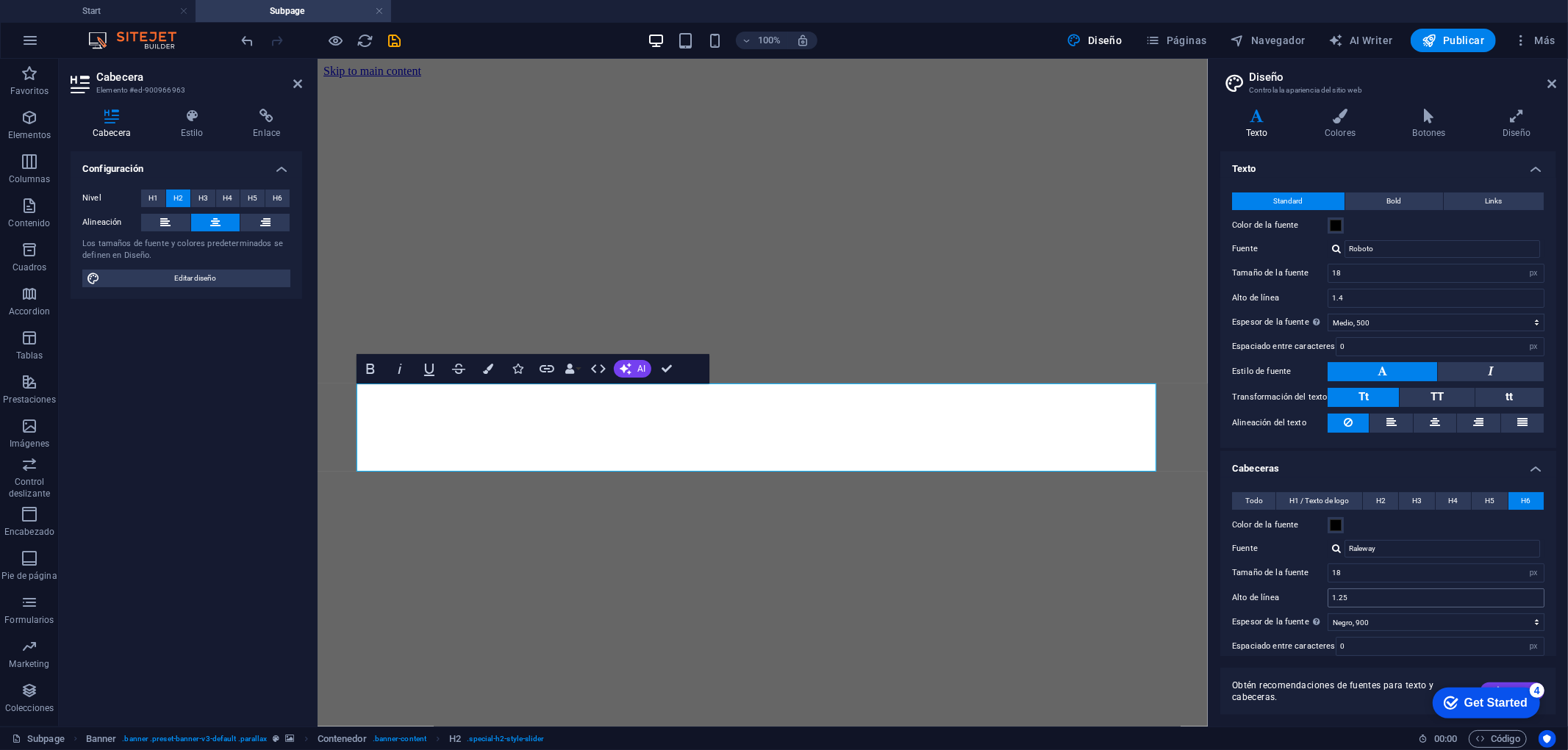
scroll to position [138, 0]
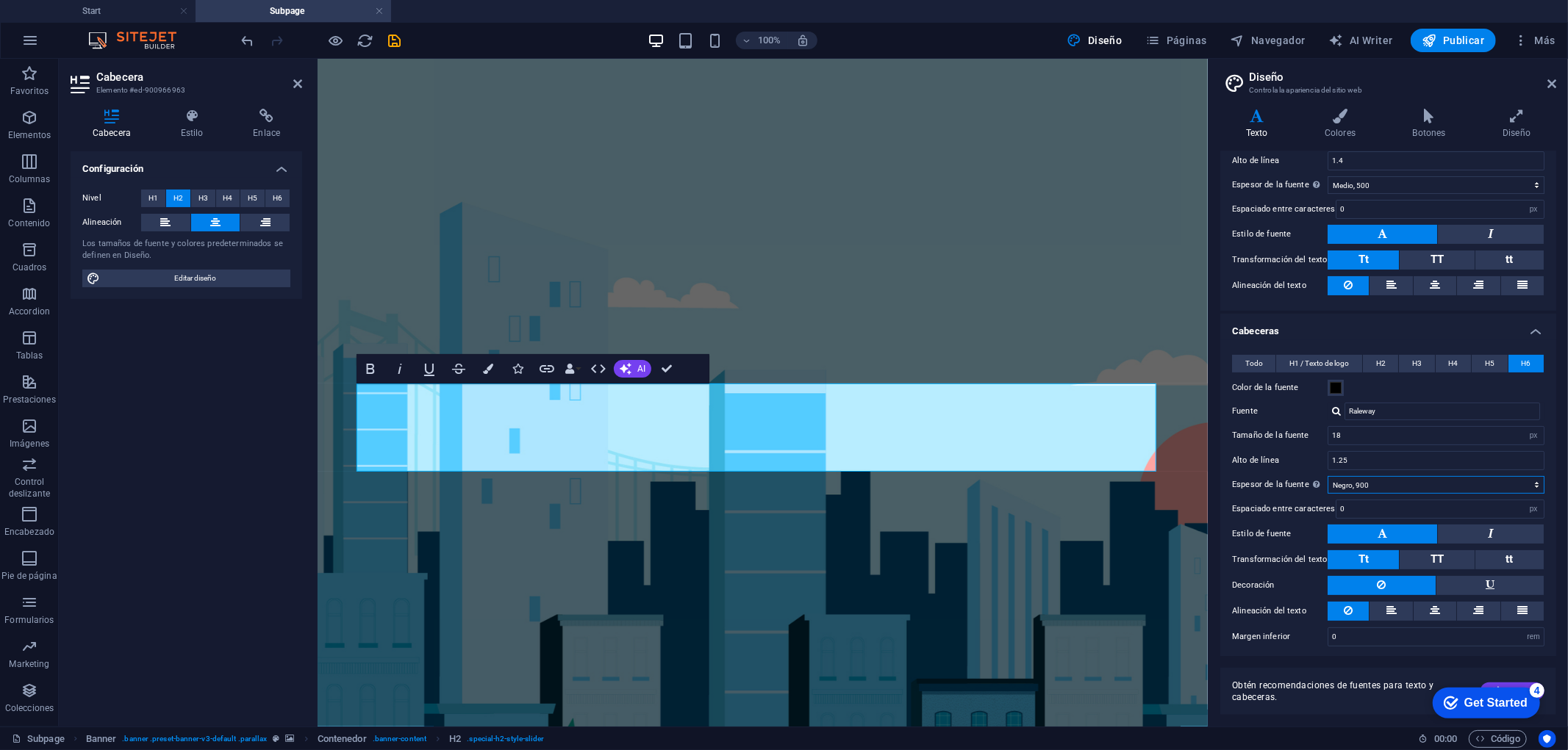
click at [1403, 485] on select "Fino, 100 Extra [PERSON_NAME], 200 [PERSON_NAME], 300 Normal, 400 Medio, 500 [D…" at bounding box center [1436, 485] width 216 height 18
select select "300"
click at [1327, 476] on select "Fino, 100 Extra [PERSON_NAME], 200 [PERSON_NAME], 300 Normal, 400 Medio, 500 [D…" at bounding box center [1436, 485] width 216 height 18
click at [283, 200] on button "H6" at bounding box center [277, 198] width 24 height 18
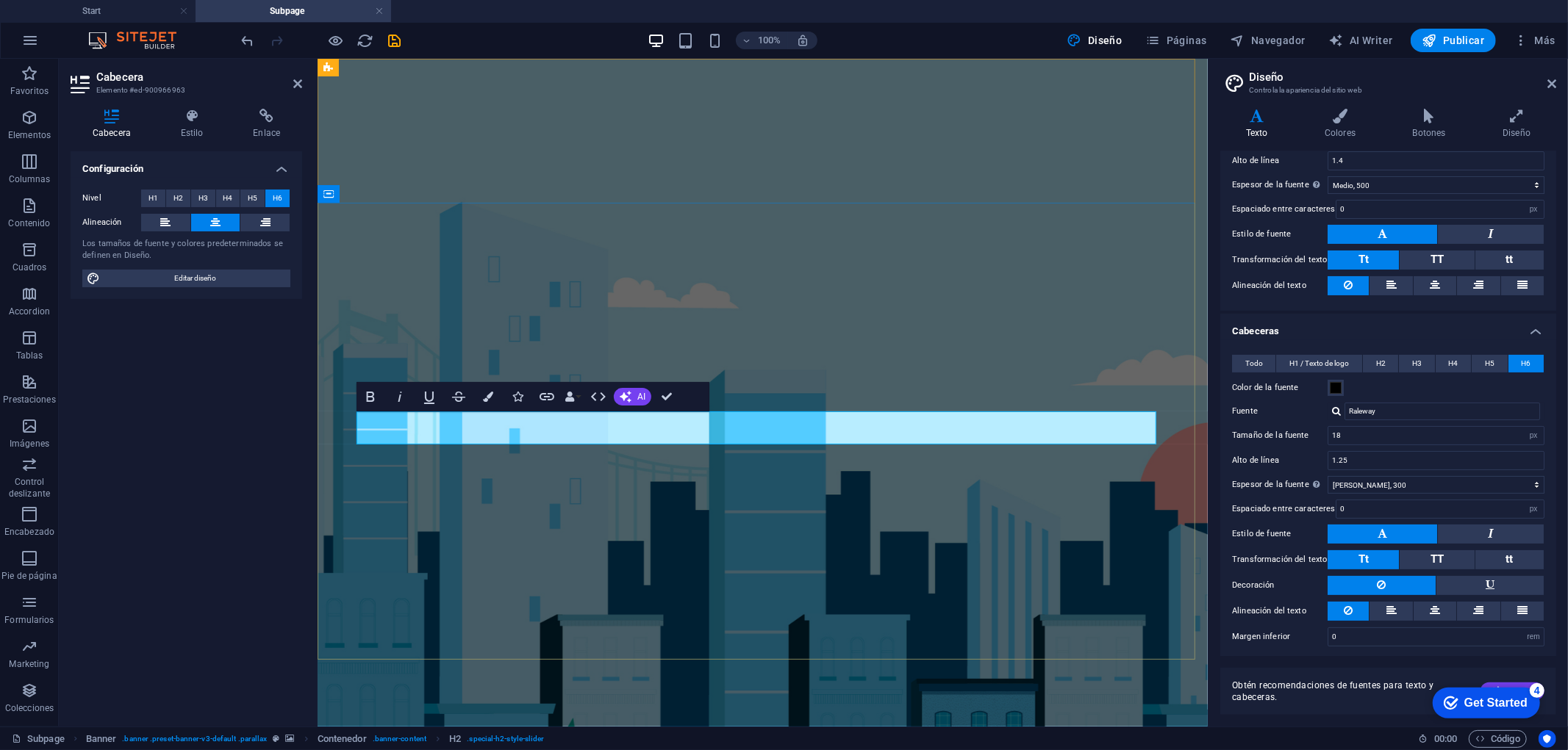
drag, startPoint x: 830, startPoint y: 433, endPoint x: 657, endPoint y: 405, distance: 175.3
click at [174, 196] on span "H2" at bounding box center [178, 198] width 10 height 18
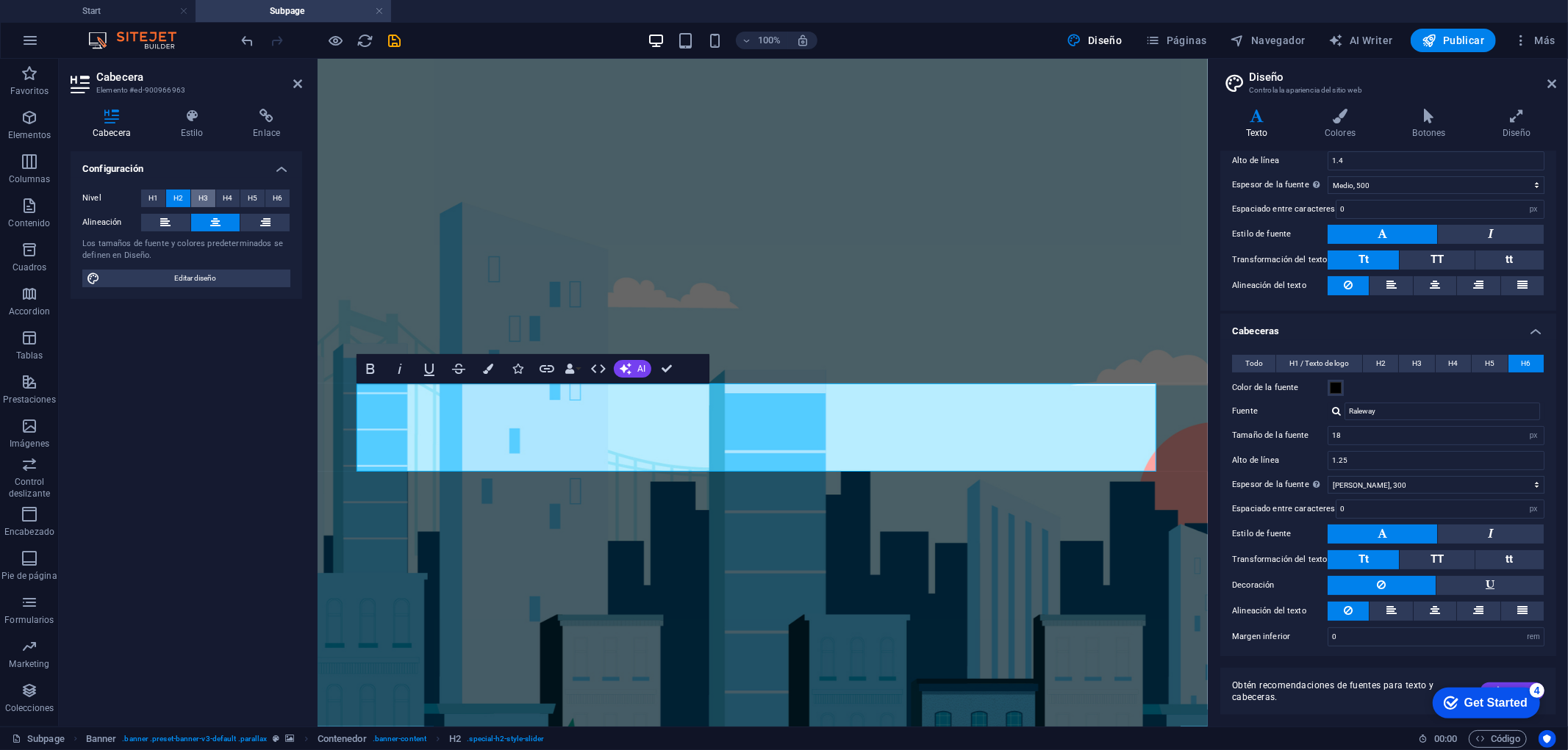
click at [199, 194] on span "H3" at bounding box center [203, 198] width 10 height 18
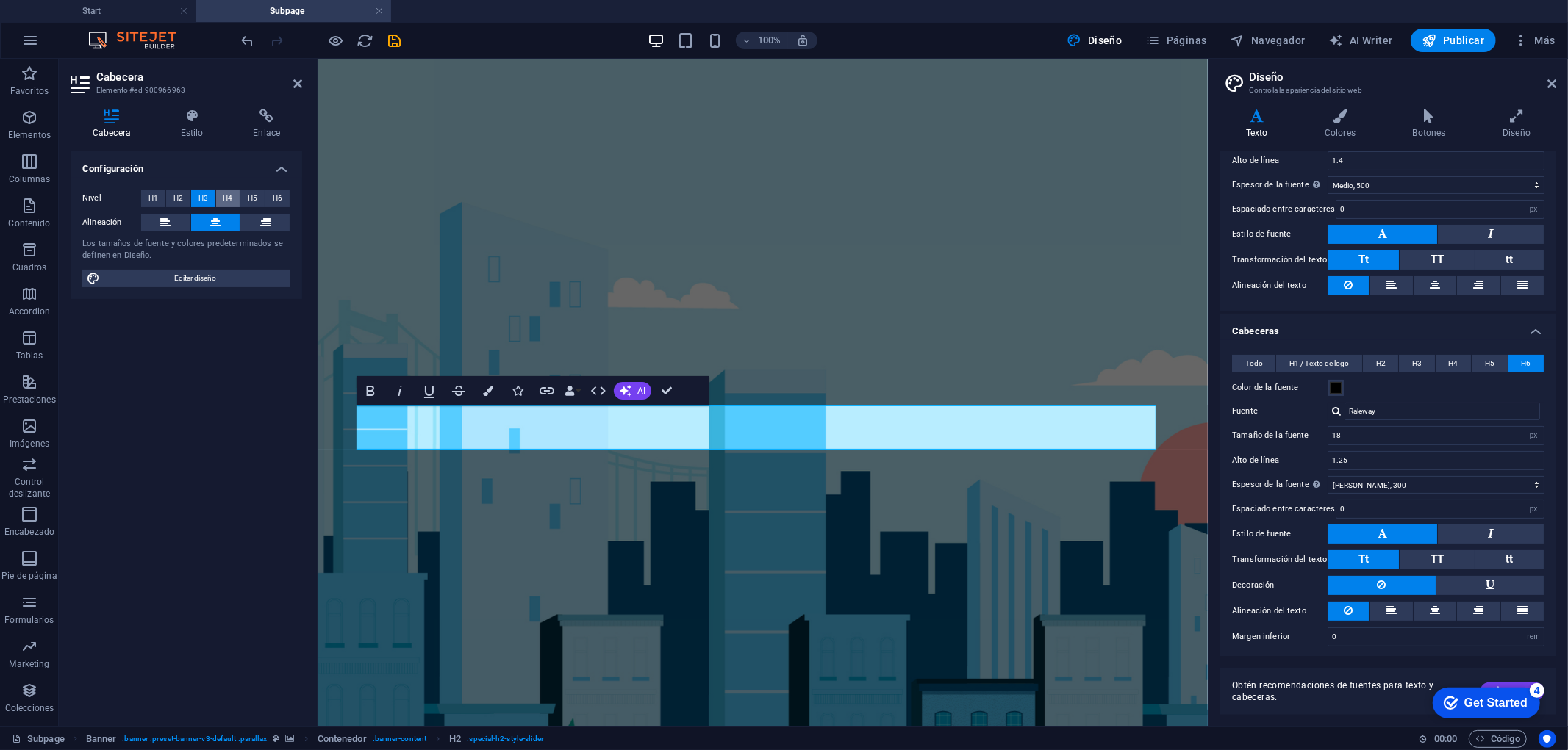
click at [231, 193] on span "H4" at bounding box center [227, 198] width 10 height 18
click at [179, 198] on span "H2" at bounding box center [178, 198] width 10 height 18
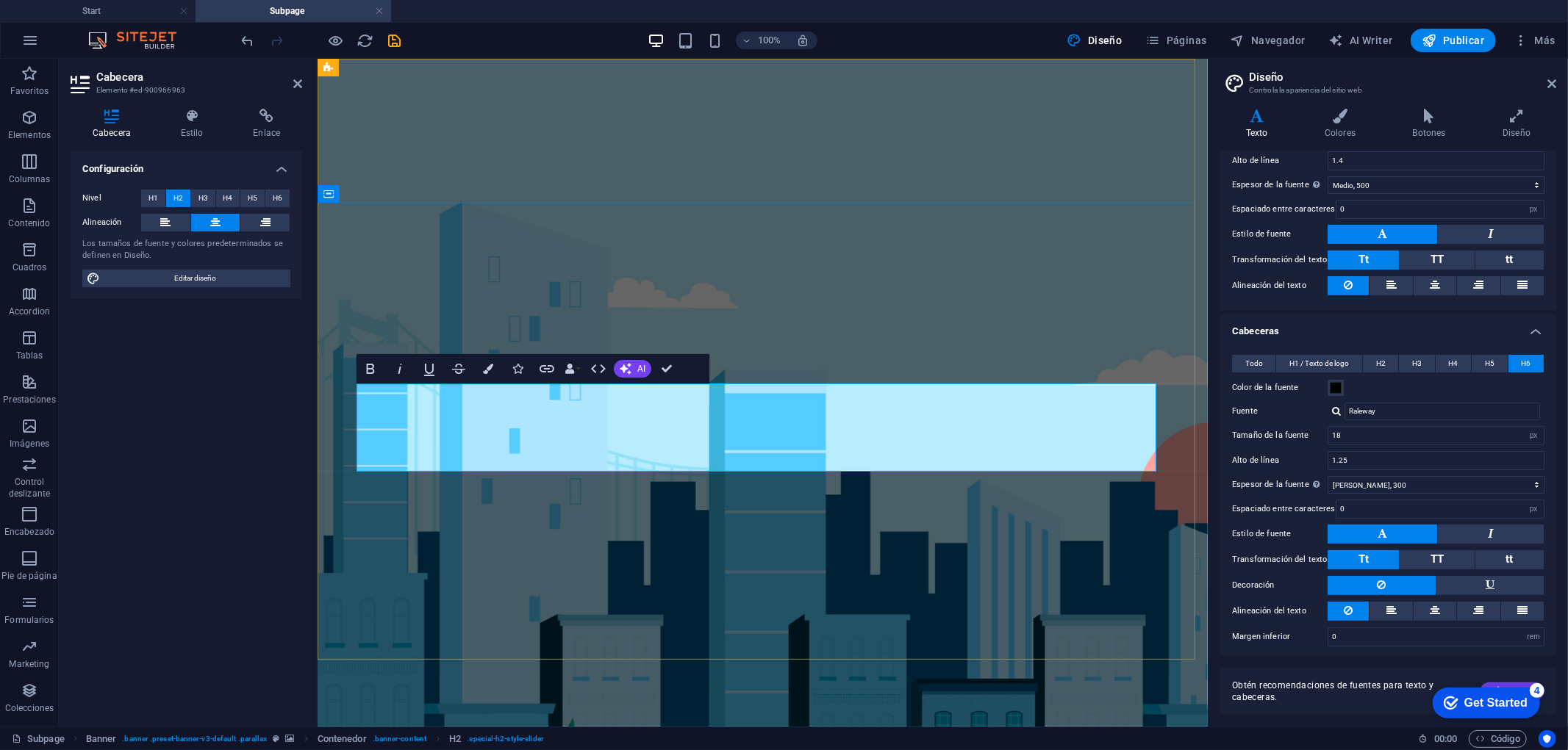
drag, startPoint x: 898, startPoint y: 448, endPoint x: 514, endPoint y: 438, distance: 384.1
drag, startPoint x: 966, startPoint y: 385, endPoint x: 985, endPoint y: 450, distance: 67.7
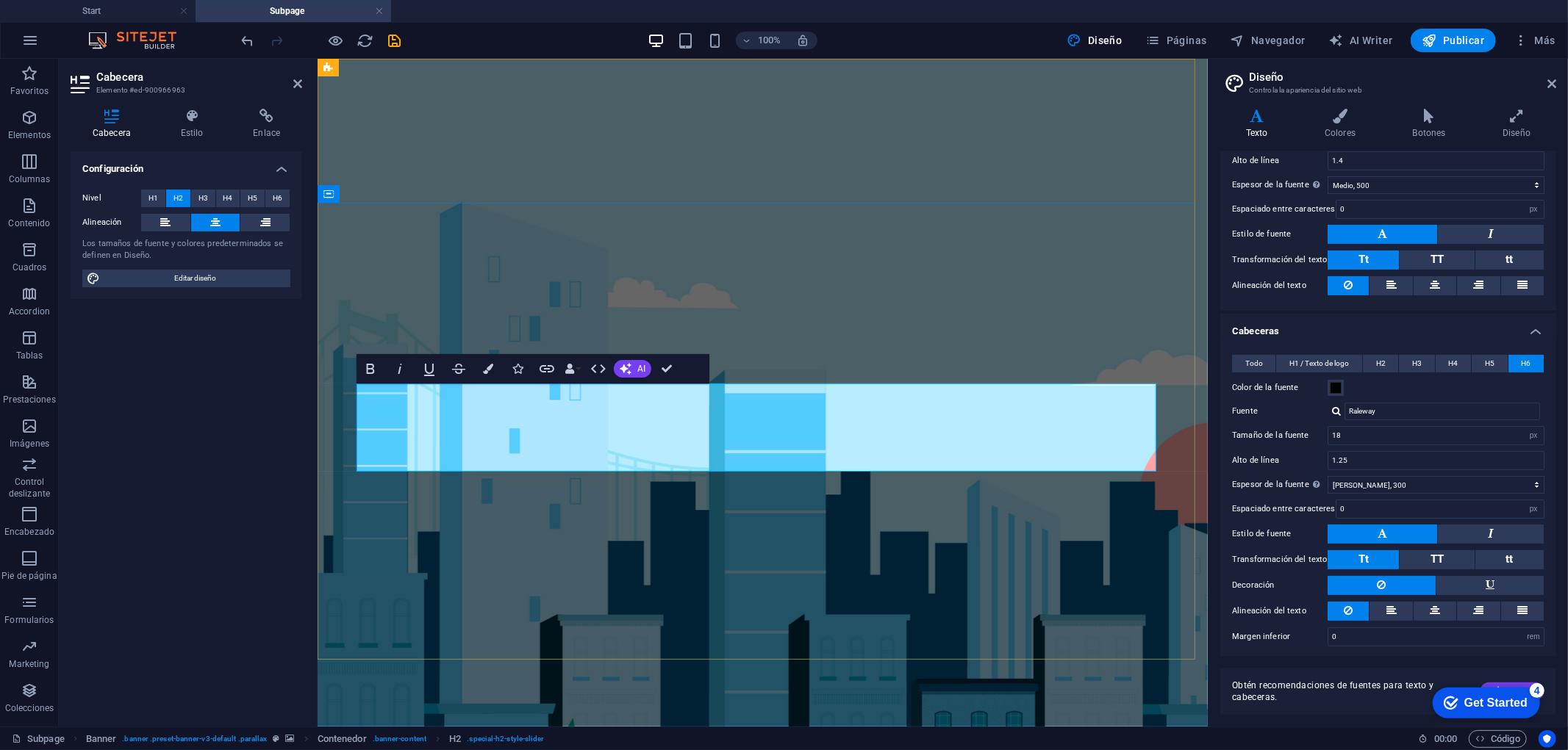
drag, startPoint x: 966, startPoint y: 393, endPoint x: 987, endPoint y: 487, distance: 96.3
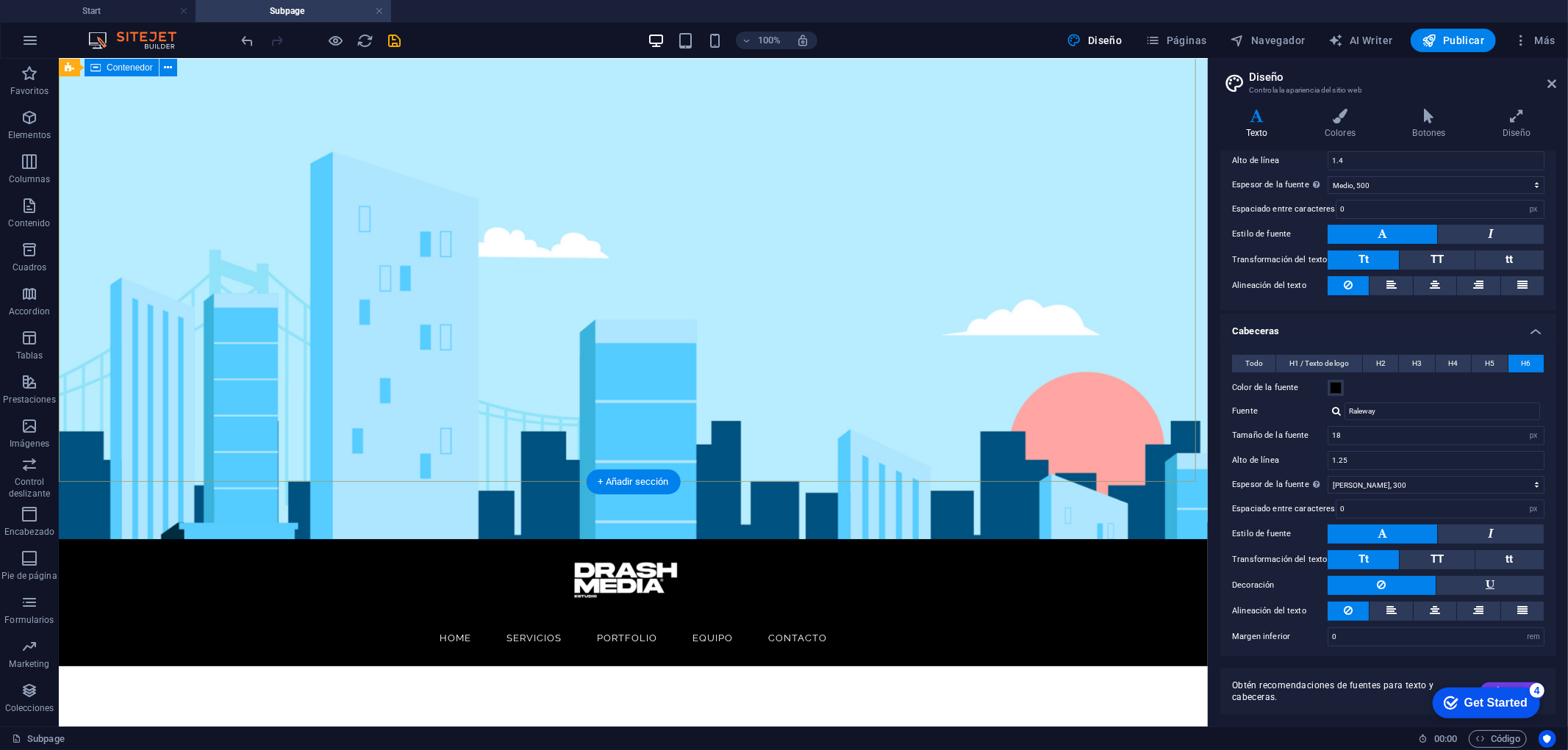
scroll to position [174, 0]
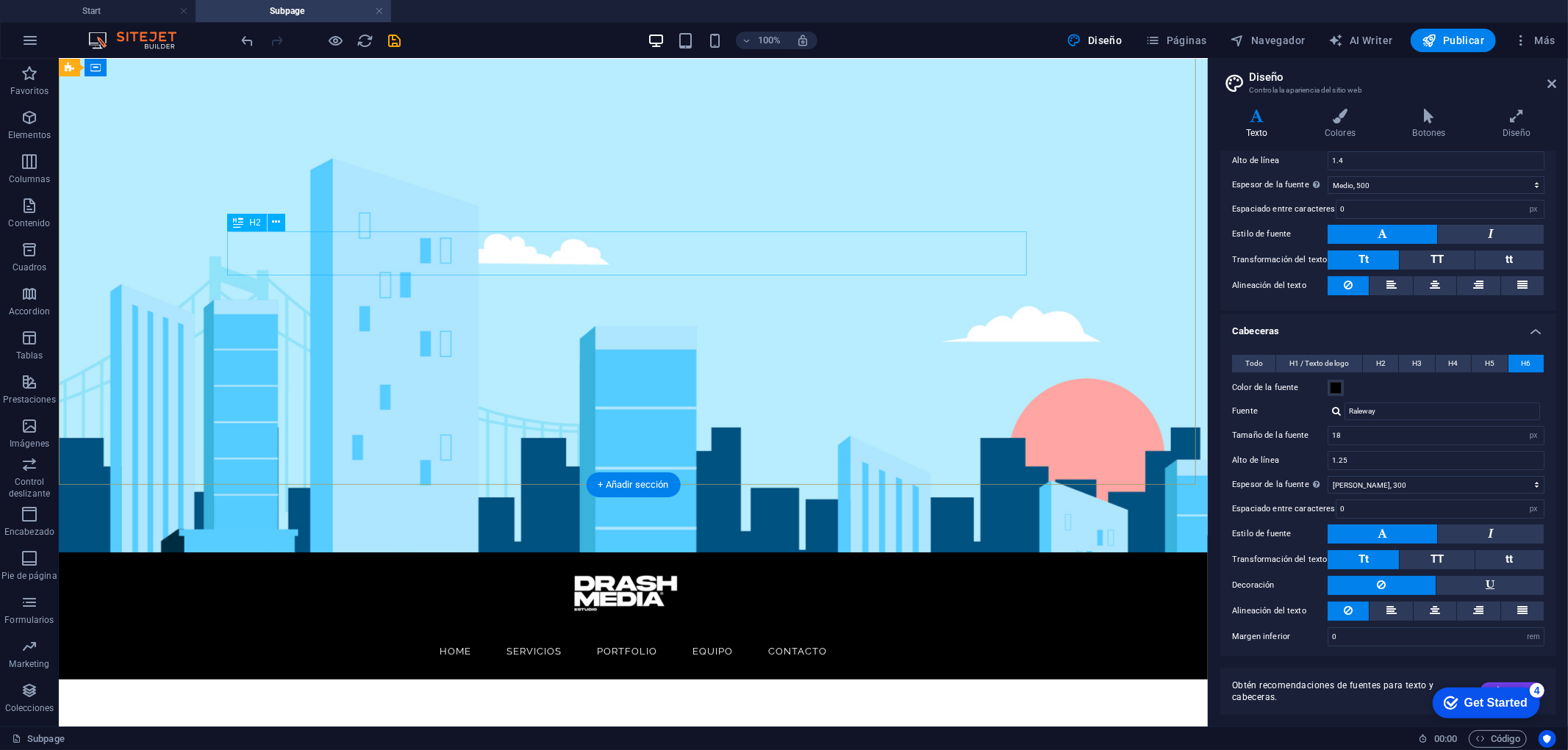
click at [831, 674] on div "Alexa Multilanguage" at bounding box center [632, 750] width 800 height 44
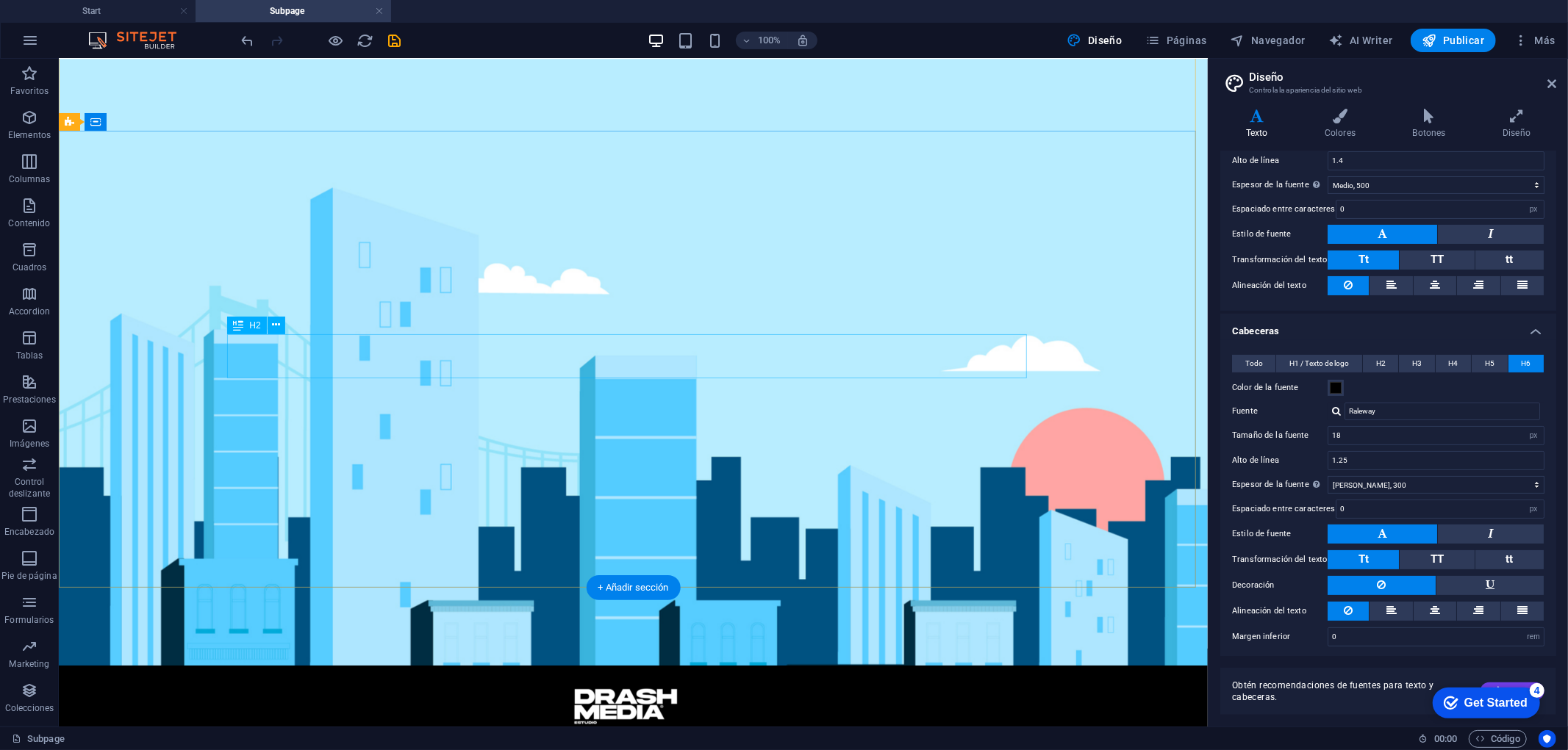
scroll to position [56, 0]
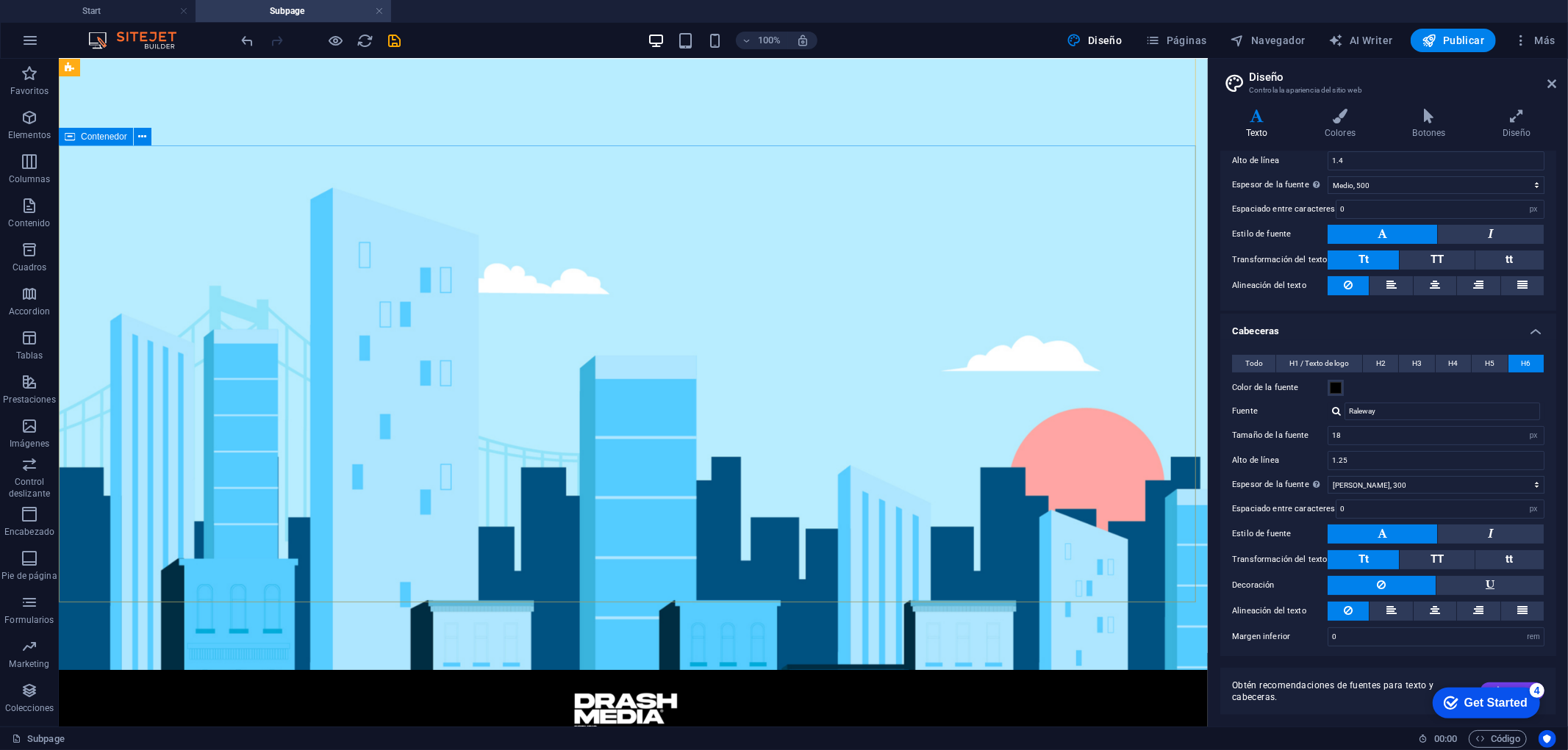
click at [116, 135] on span "Contenedor" at bounding box center [104, 137] width 47 height 9
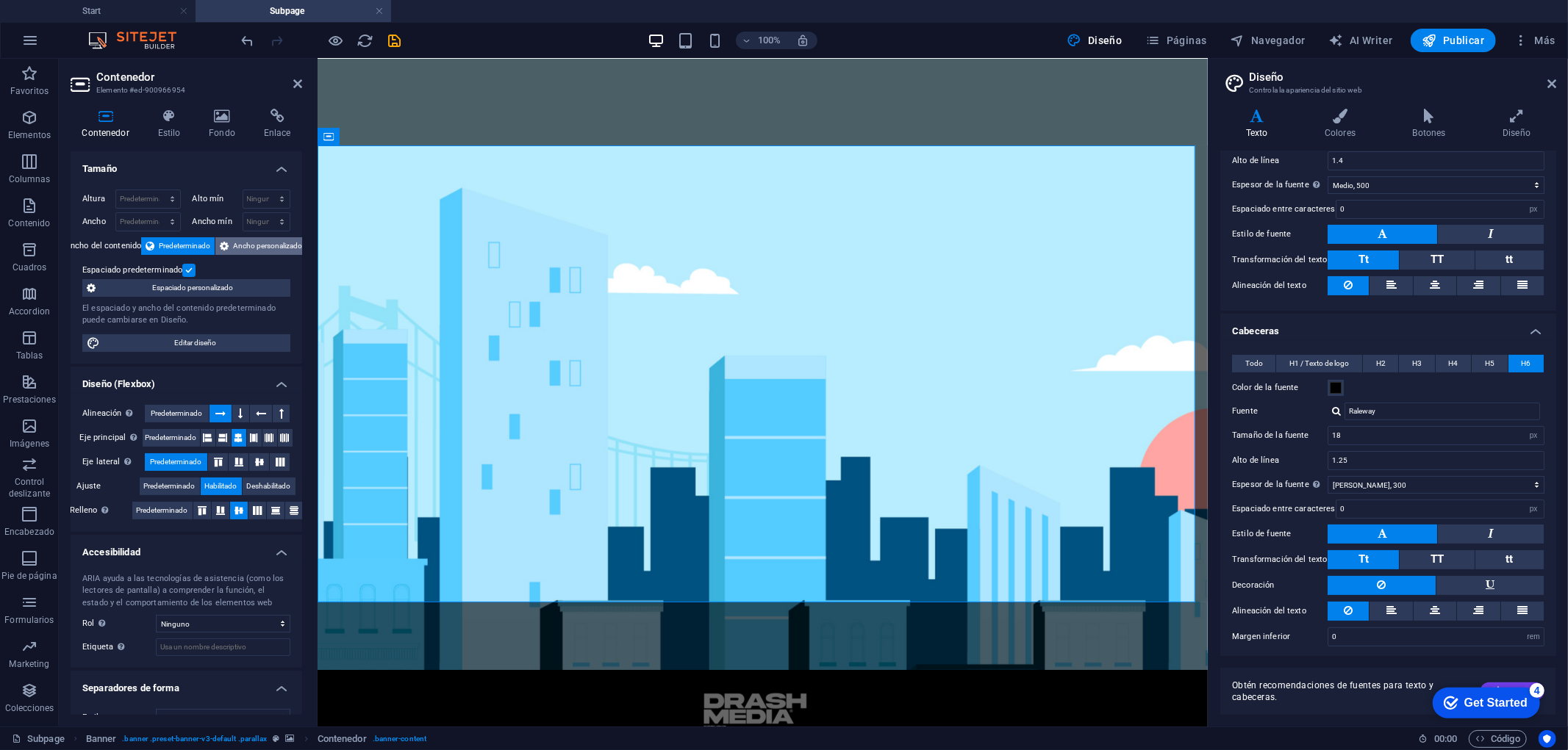
click at [267, 252] on span "Ancho personalizado" at bounding box center [267, 246] width 69 height 18
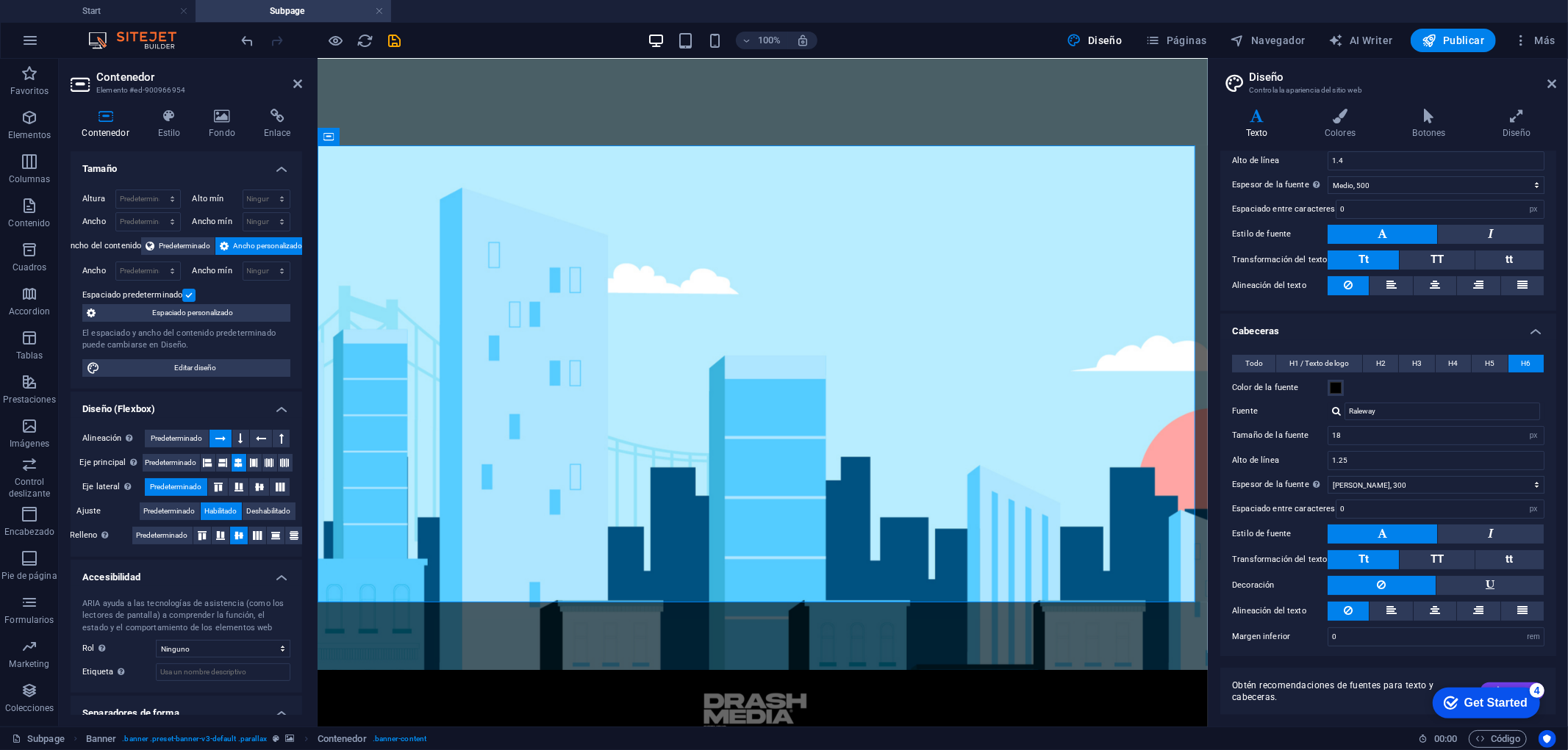
click at [186, 296] on label at bounding box center [189, 295] width 13 height 13
click at [0, 0] on input "Espaciado predeterminado" at bounding box center [0, 0] width 0 height 0
click at [188, 294] on label at bounding box center [189, 295] width 13 height 13
click at [0, 0] on input "Espaciado predeterminado" at bounding box center [0, 0] width 0 height 0
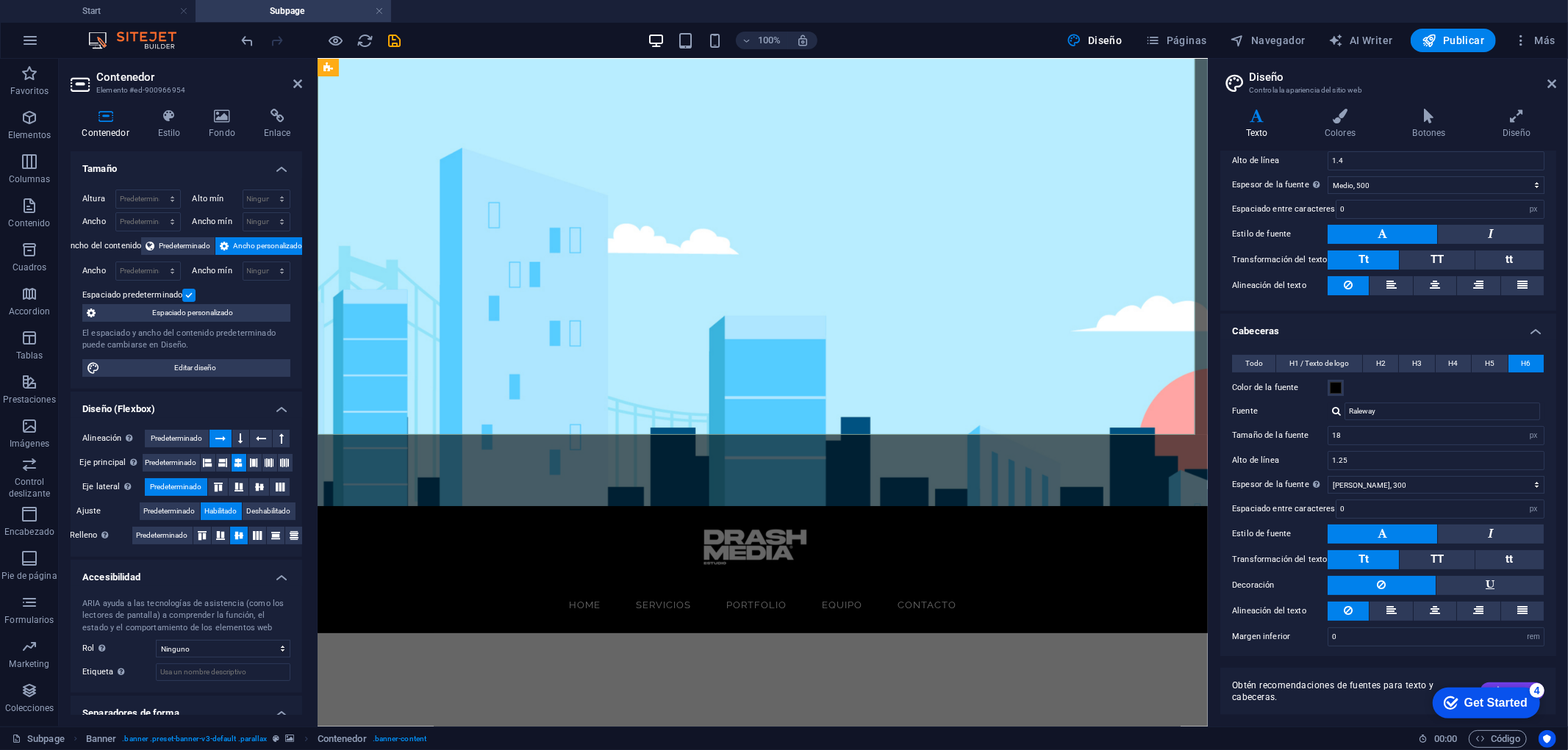
scroll to position [224, 0]
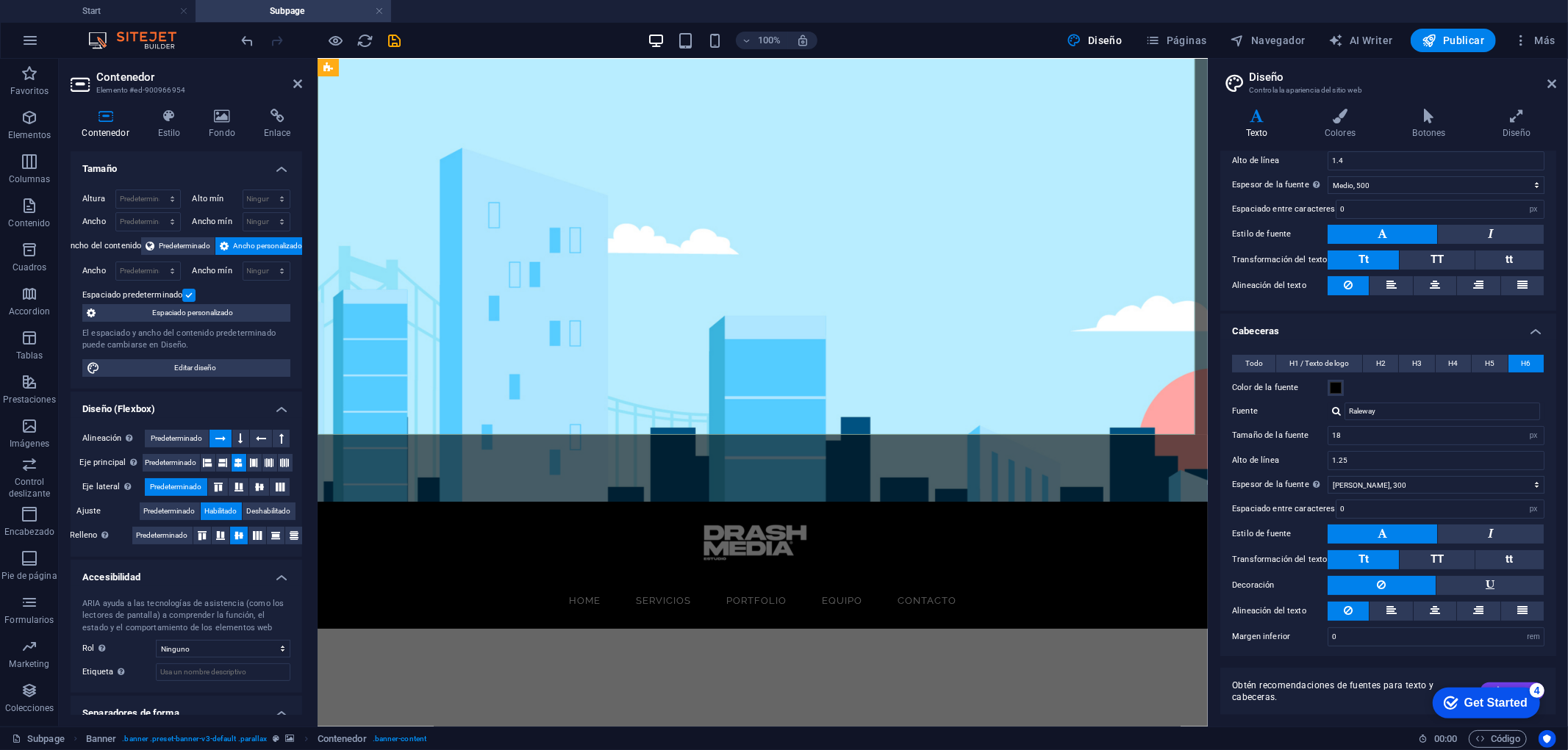
click at [691, 628] on div "Alexa Multilanguage" at bounding box center [761, 704] width 890 height 150
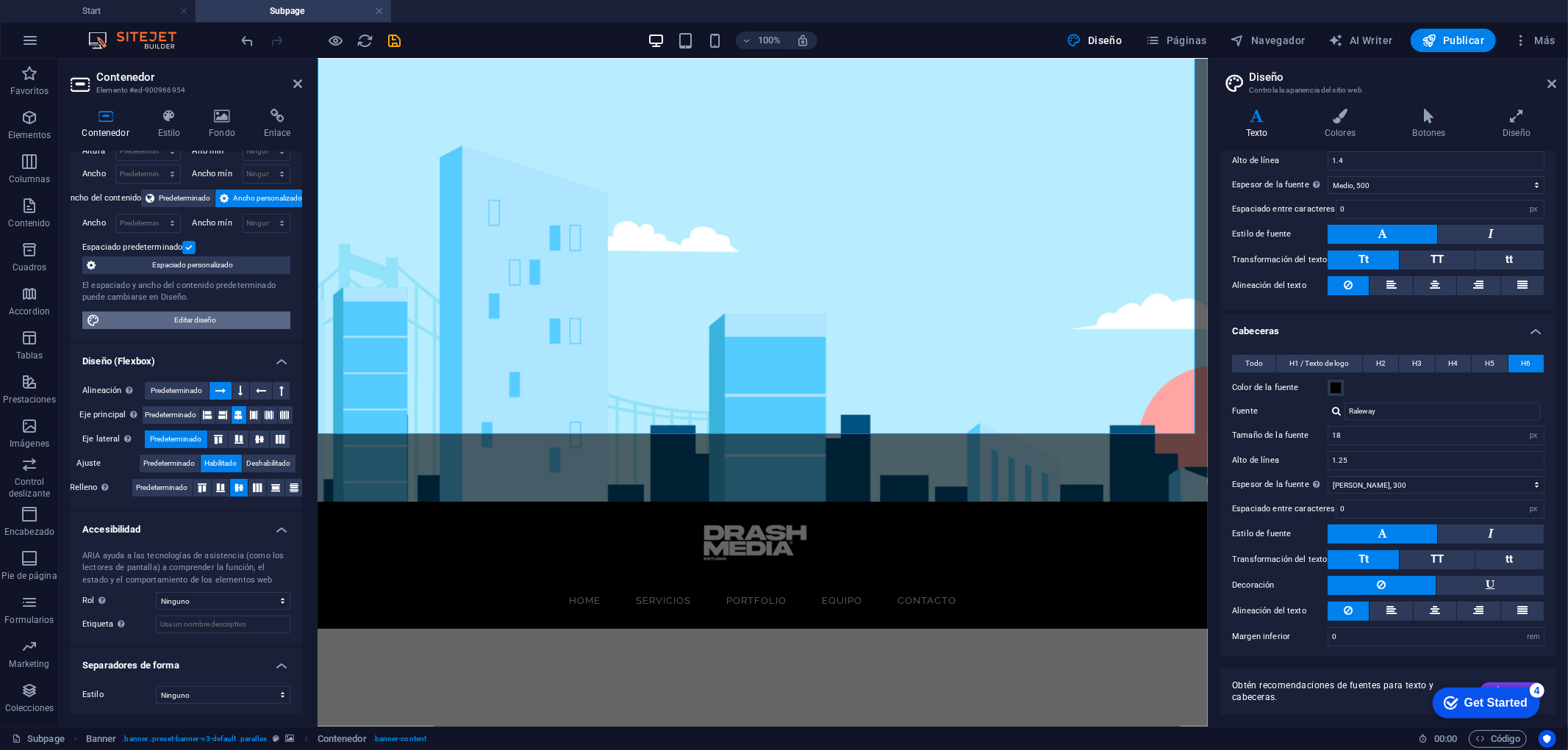
scroll to position [0, 0]
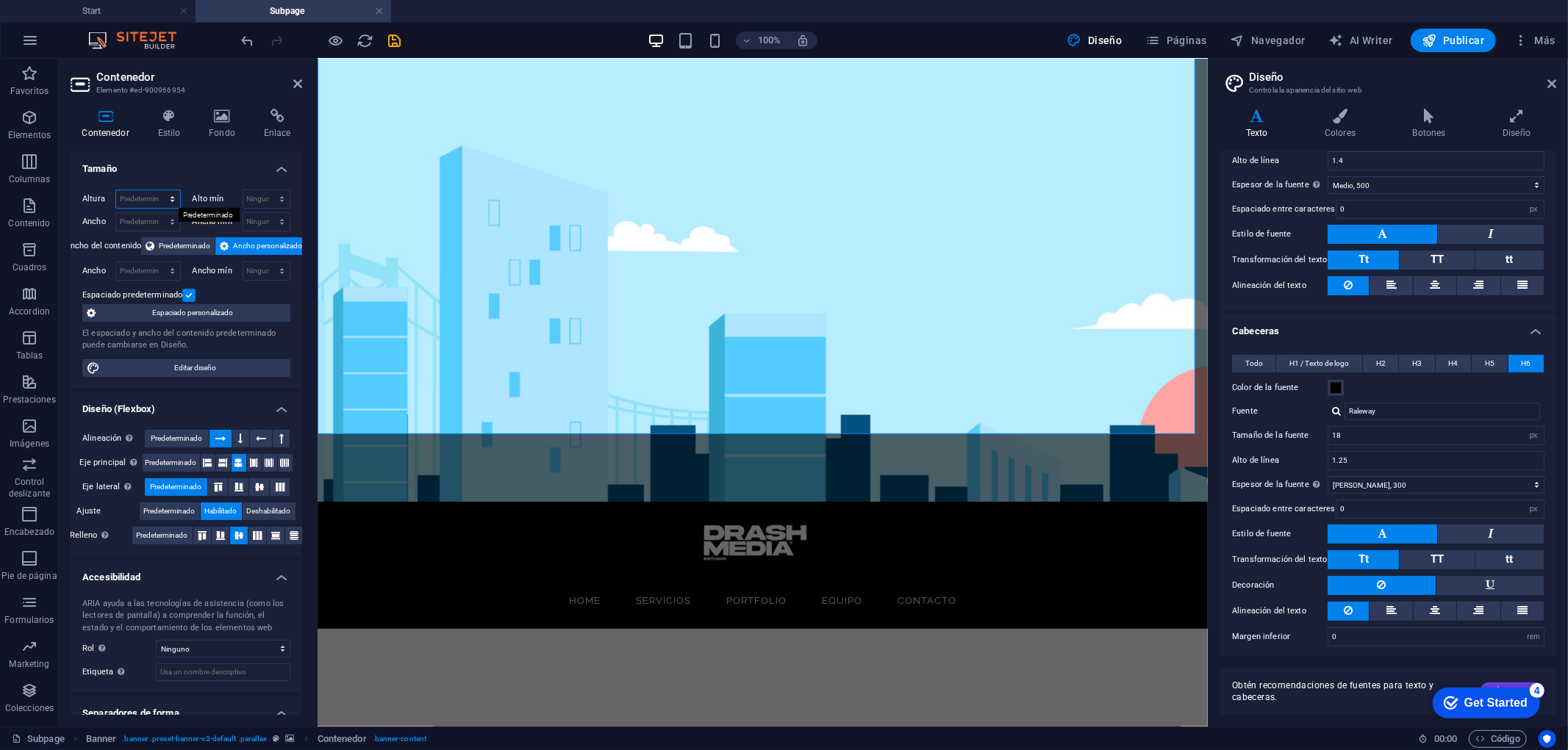
click at [138, 194] on select "Predeterminado px rem % vh vw" at bounding box center [148, 199] width 64 height 18
select select "px"
click at [157, 190] on select "Predeterminado px rem % vh vw" at bounding box center [148, 199] width 64 height 18
type input "300"
click at [599, 628] on div "Alexa Multilanguage" at bounding box center [761, 738] width 890 height 220
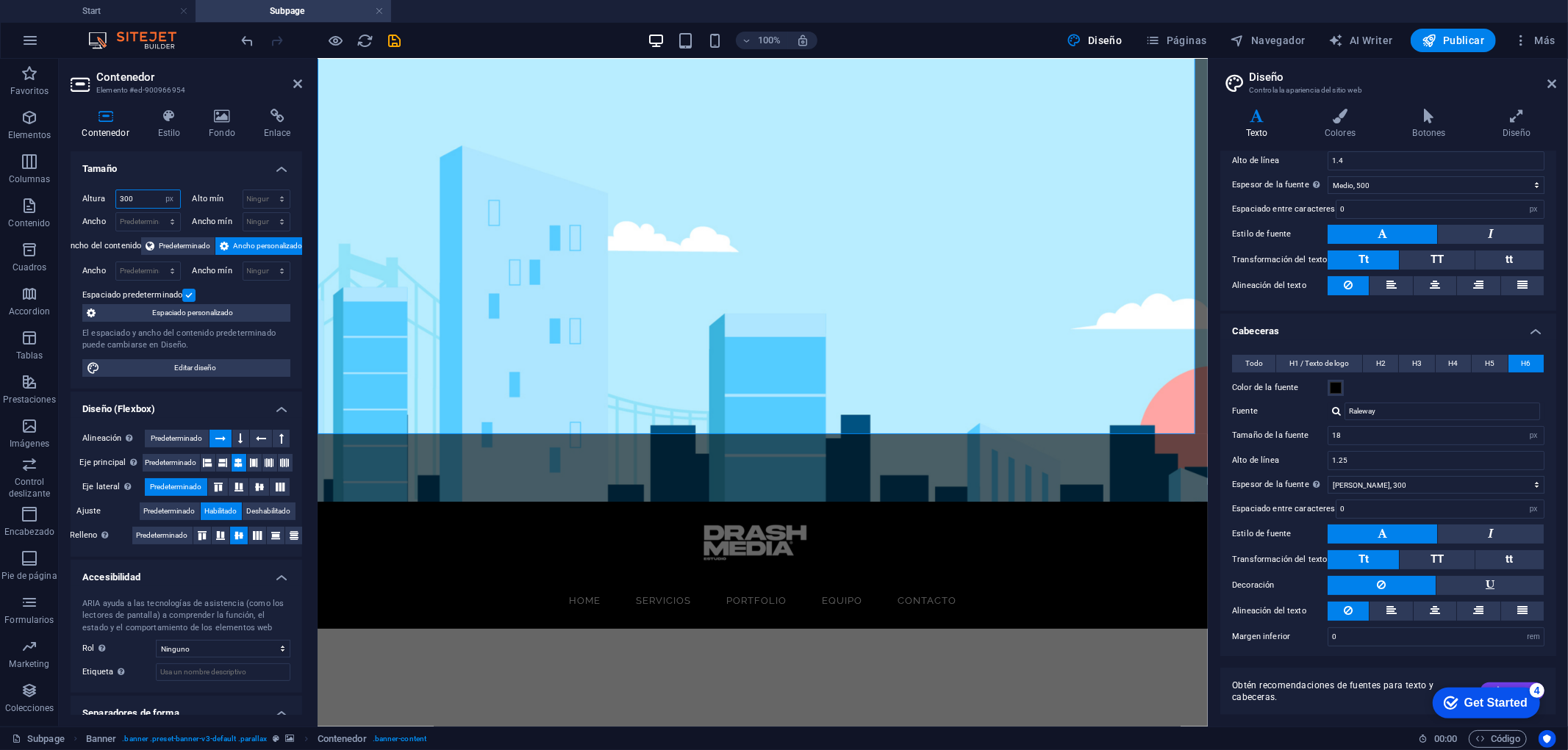
click at [150, 196] on input "300" at bounding box center [148, 199] width 64 height 18
click at [467, 628] on div "Alexa Multilanguage" at bounding box center [761, 738] width 890 height 220
click at [332, 73] on icon at bounding box center [328, 68] width 10 height 18
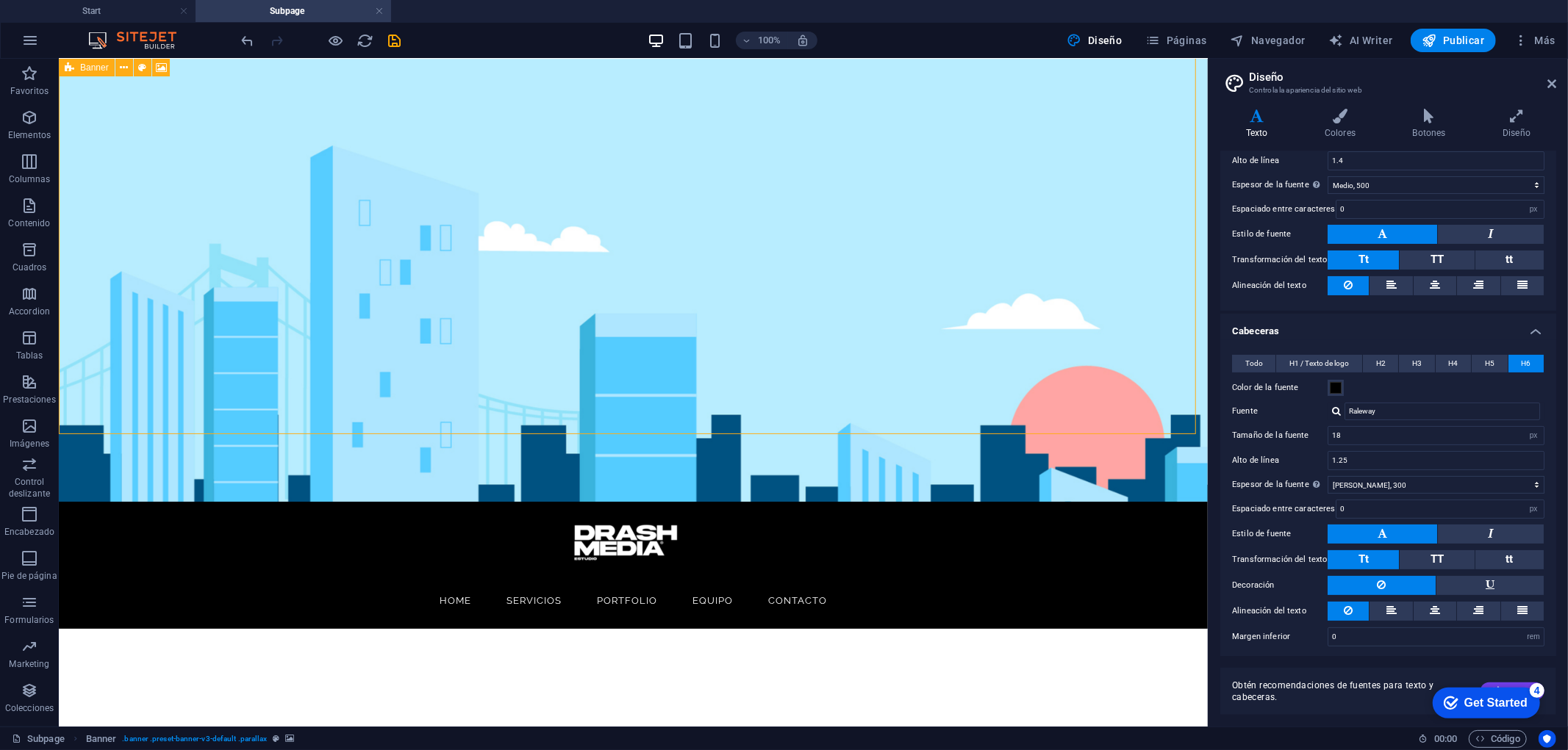
click at [71, 72] on icon at bounding box center [69, 68] width 10 height 18
select select "vh"
select select "%"
select select "px"
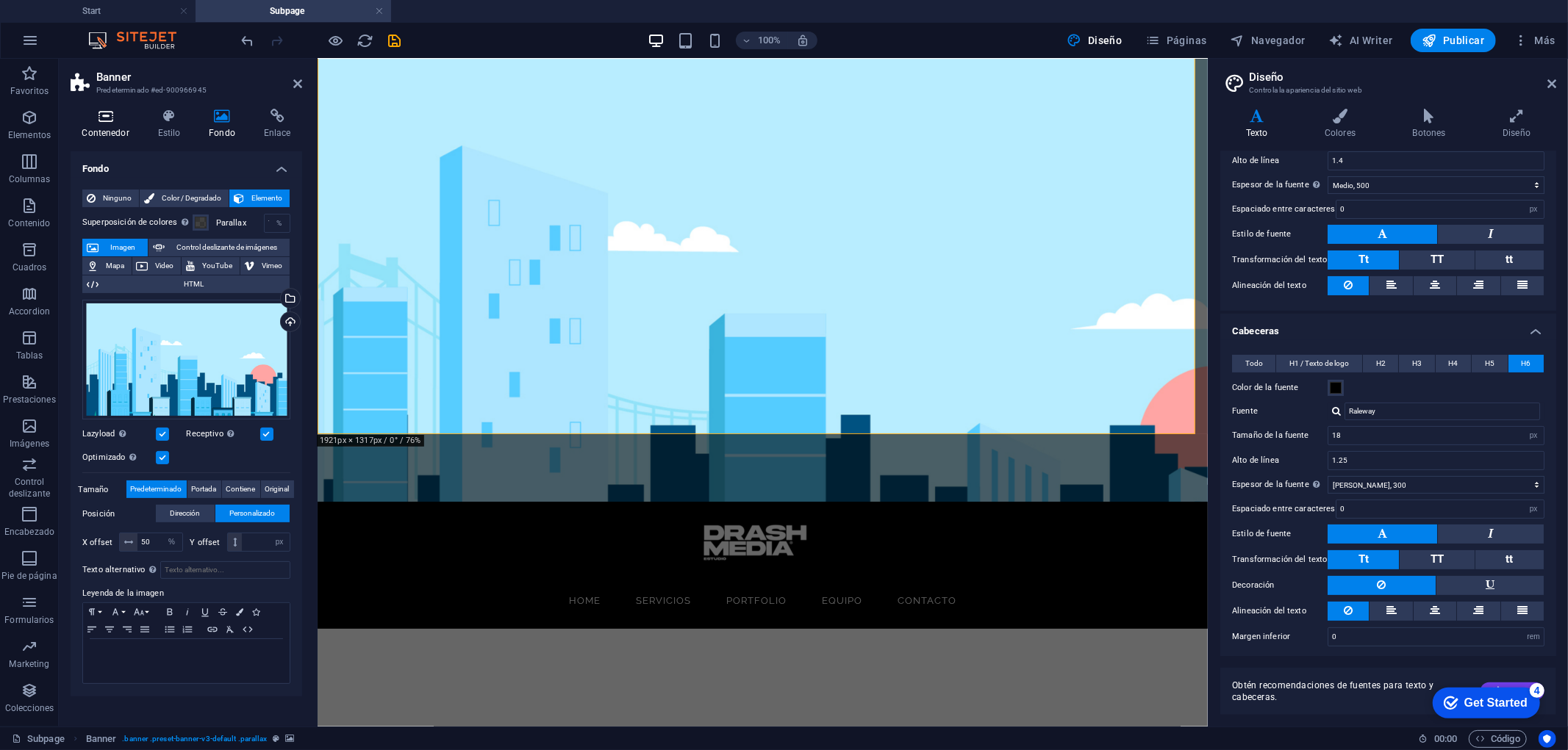
click at [114, 122] on icon at bounding box center [106, 116] width 70 height 14
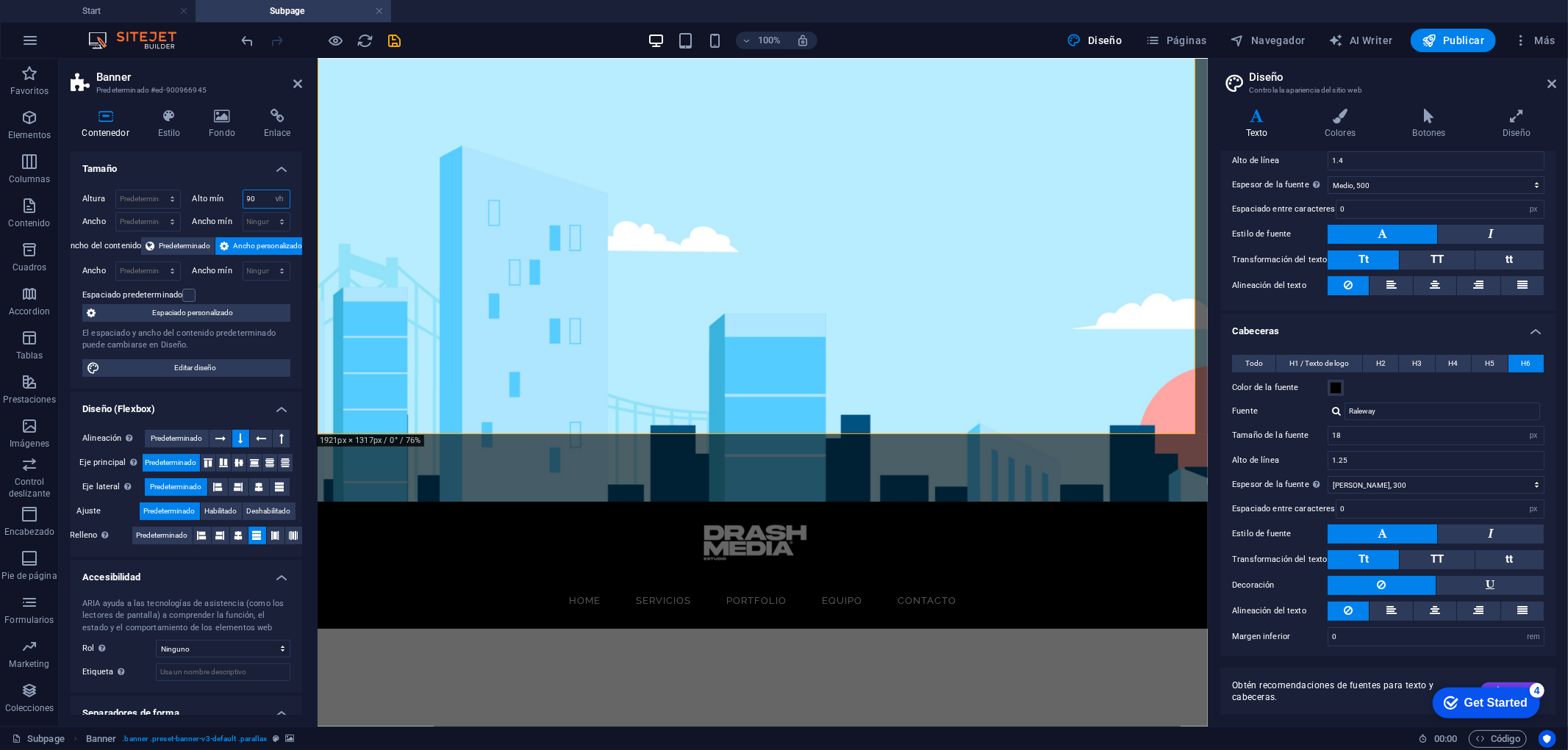
drag, startPoint x: 261, startPoint y: 199, endPoint x: 204, endPoint y: 195, distance: 57.1
click at [204, 195] on div "Alto mín 90 Ninguno px rem % vh vw" at bounding box center [242, 198] width 98 height 19
click at [144, 199] on select "Predeterminado px rem % vh vw" at bounding box center [148, 199] width 64 height 18
select select "px"
click at [157, 190] on select "Predeterminado px rem % vh vw" at bounding box center [148, 199] width 64 height 18
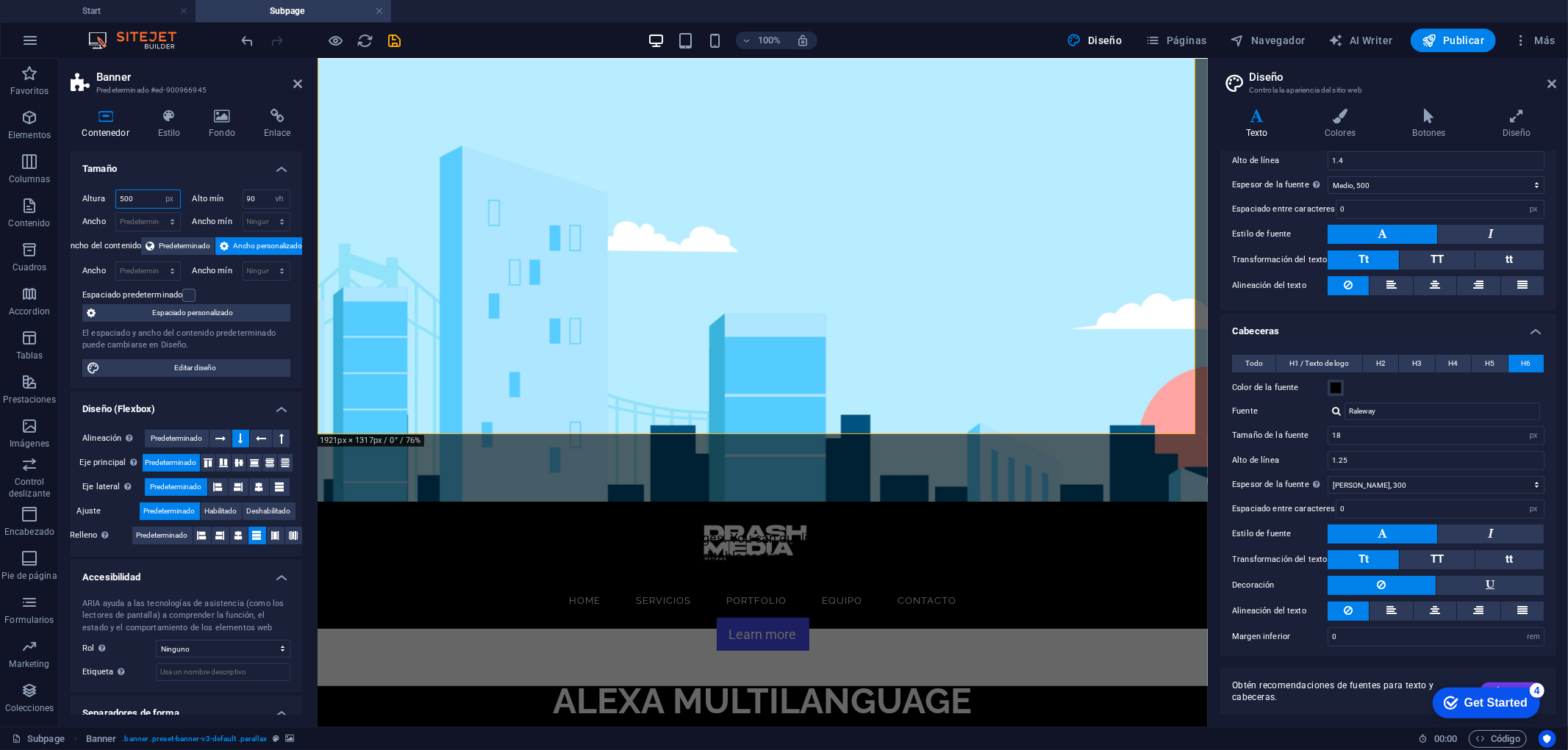
type input "500"
click at [261, 197] on input "90" at bounding box center [267, 199] width 47 height 18
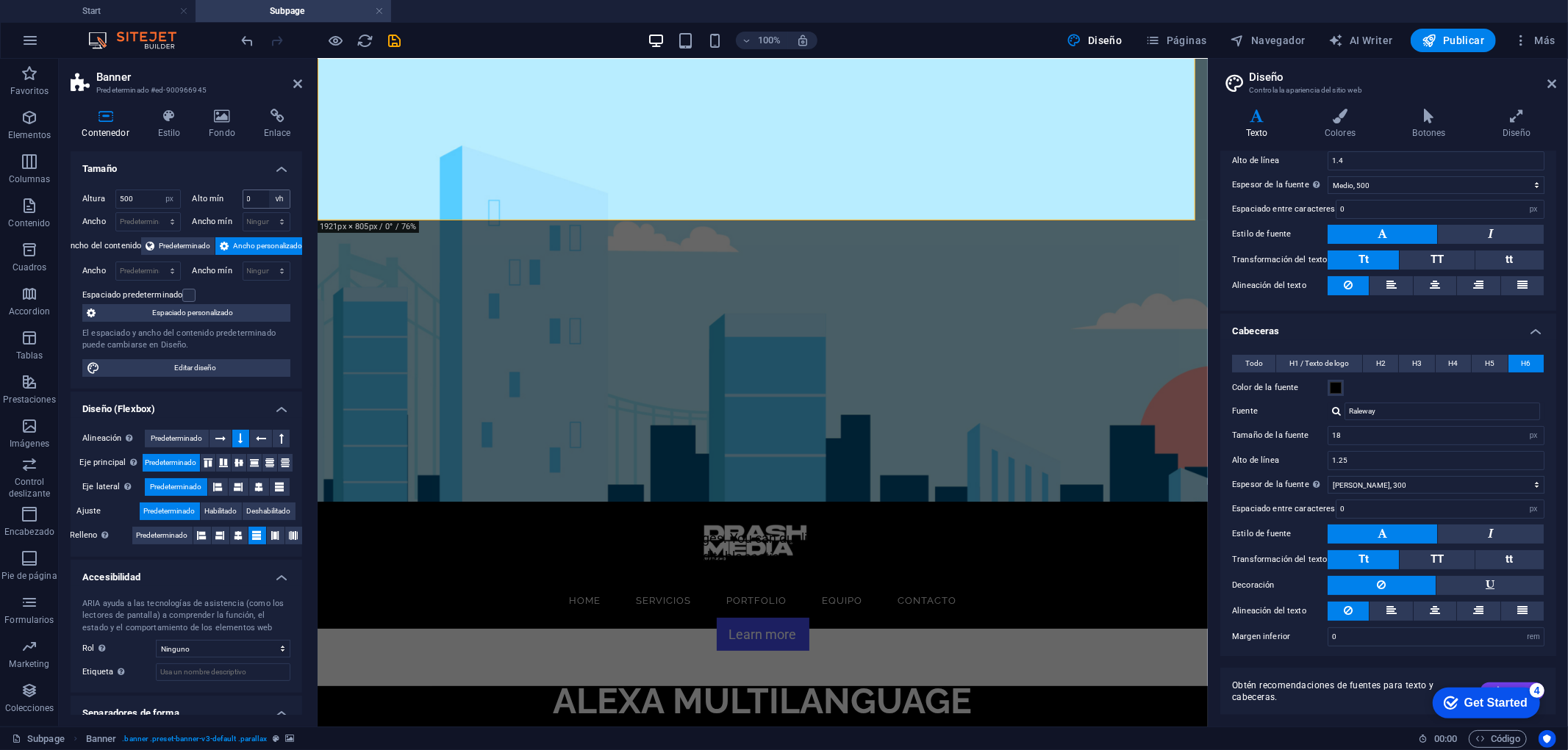
scroll to position [206, 0]
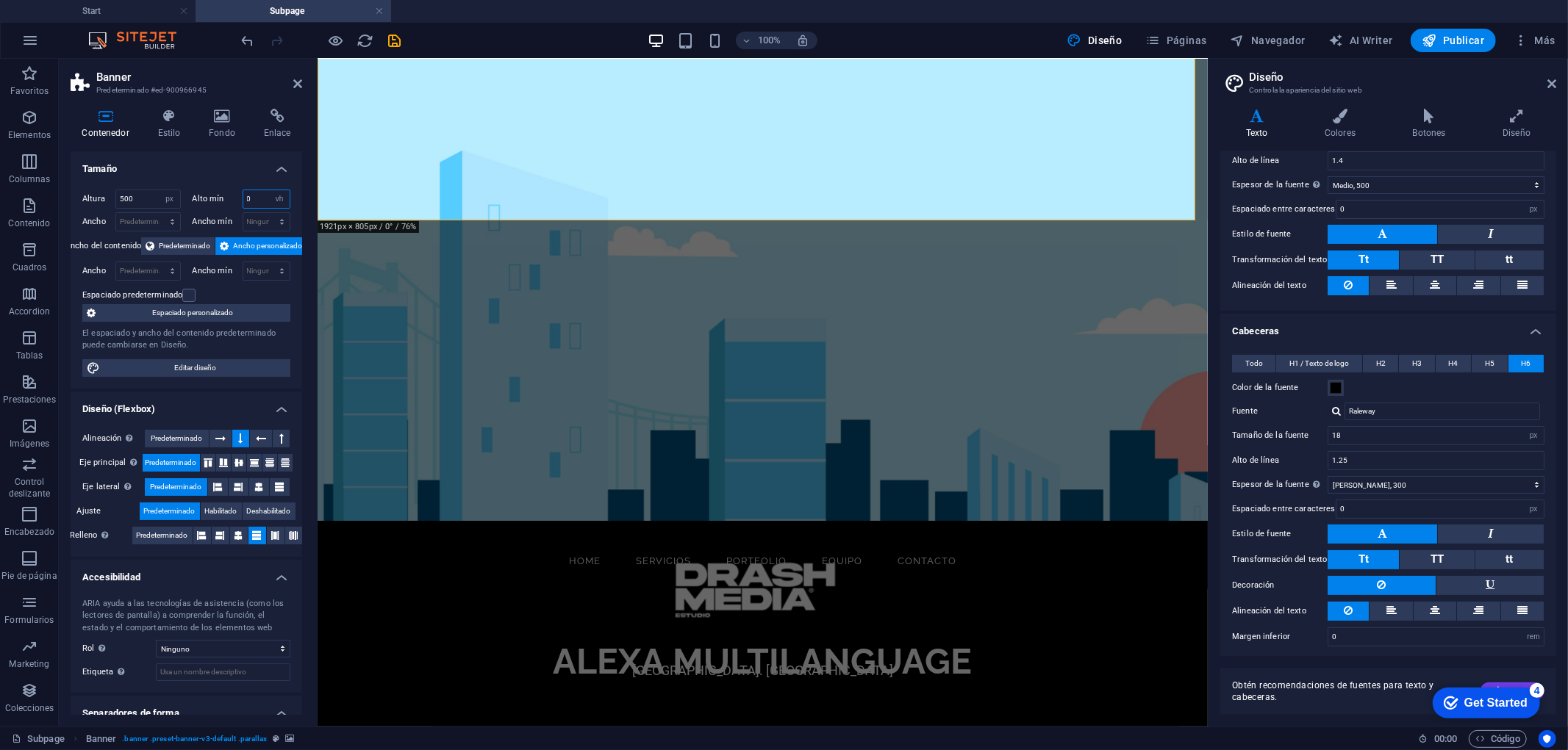
click at [262, 197] on input "0" at bounding box center [267, 199] width 47 height 18
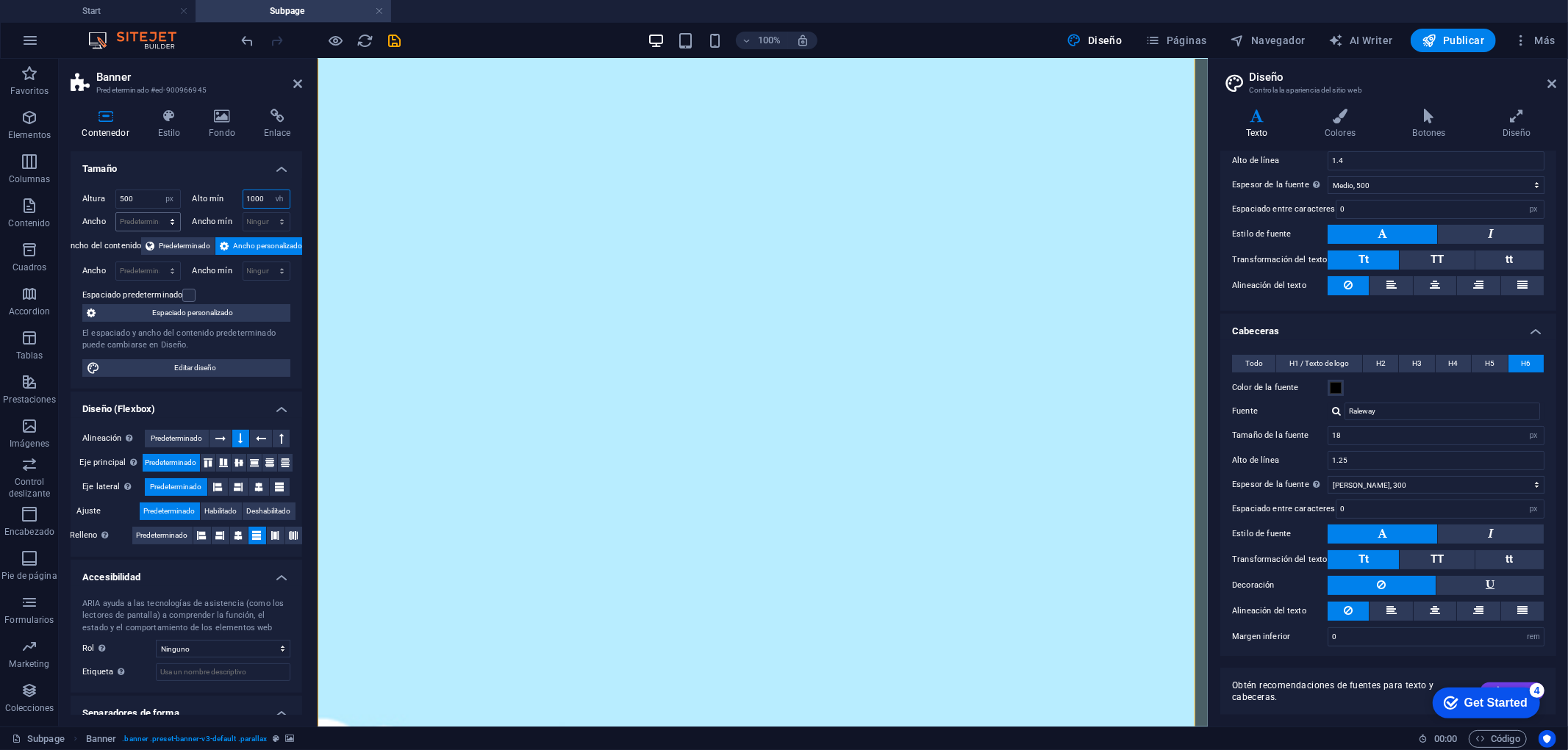
drag, startPoint x: 259, startPoint y: 196, endPoint x: 134, endPoint y: 218, distance: 126.9
click at [134, 218] on div "Altura 500 Predeterminado px rem % vh vw Alto mín 1000 Ninguno px rem % vh vw A…" at bounding box center [186, 210] width 208 height 42
type input "300"
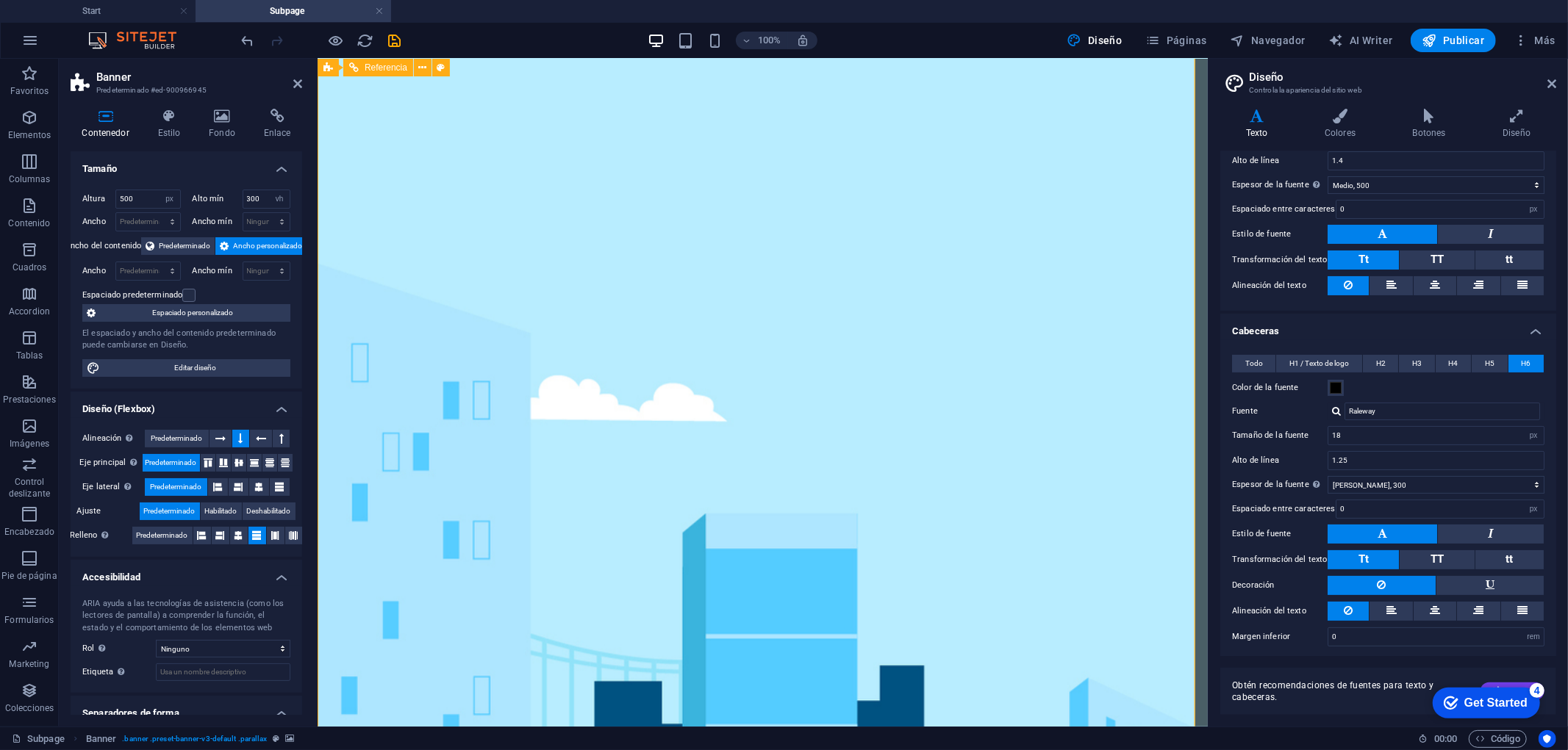
scroll to position [0, 0]
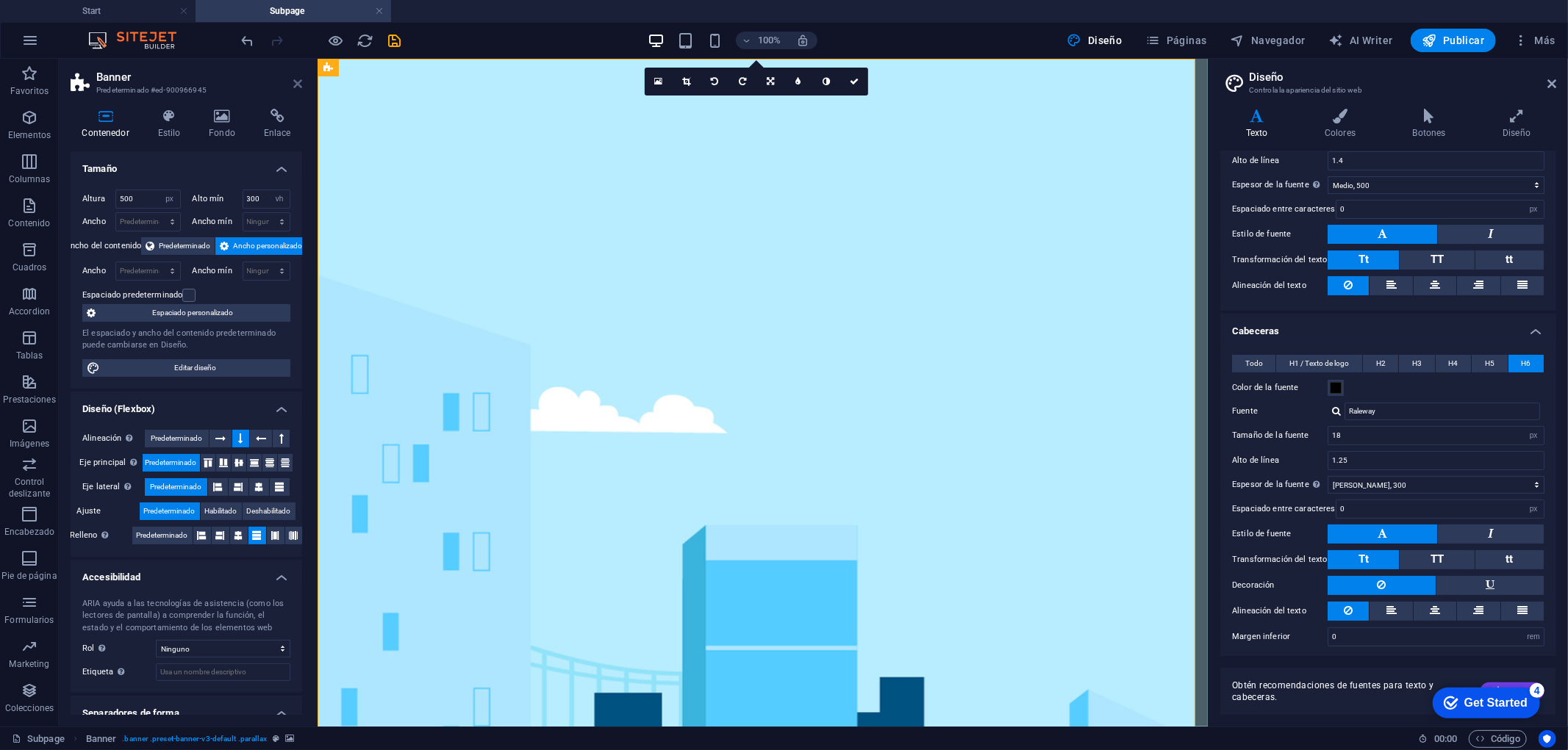
click at [298, 85] on icon at bounding box center [298, 83] width 9 height 12
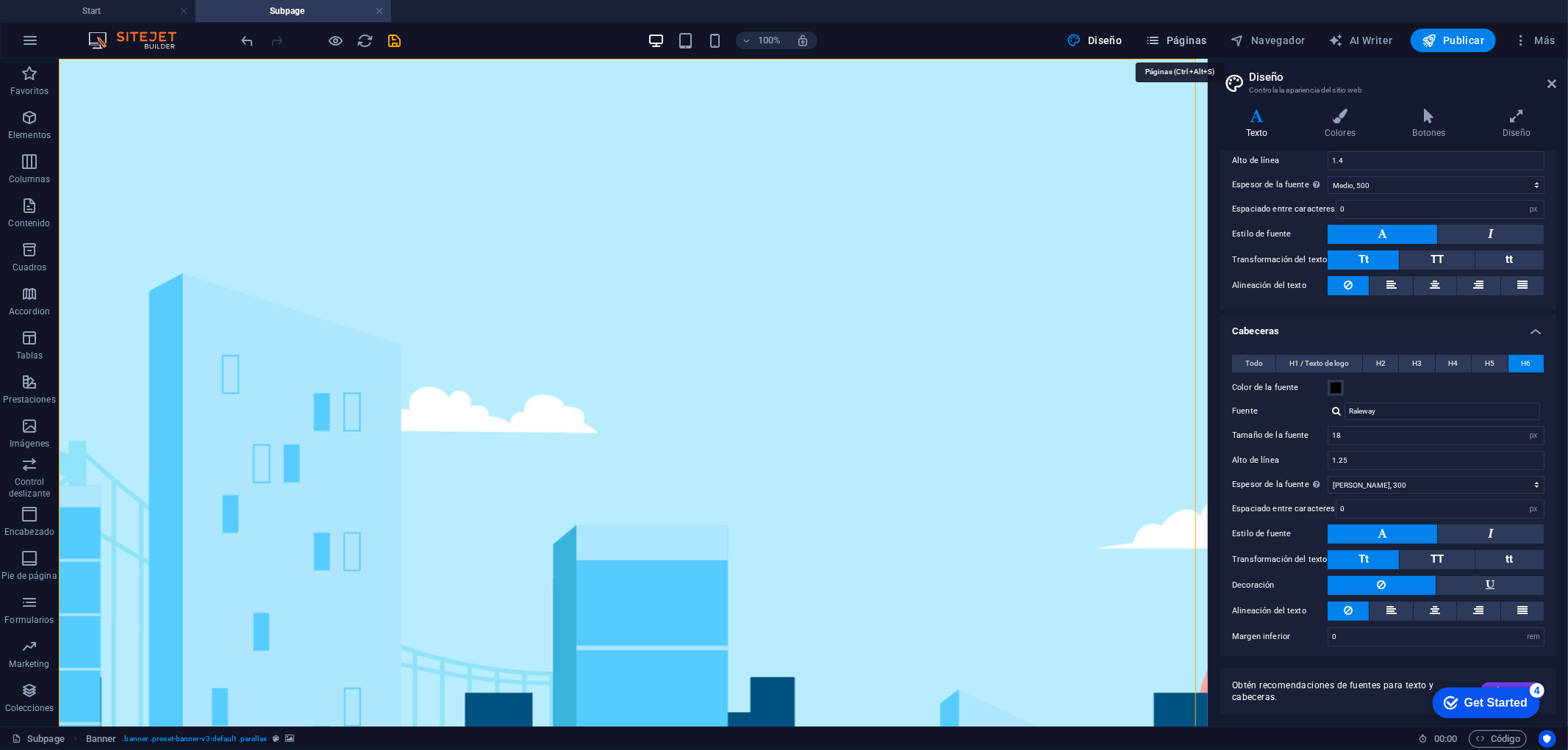
click at [1193, 39] on span "Páginas" at bounding box center [1176, 40] width 61 height 14
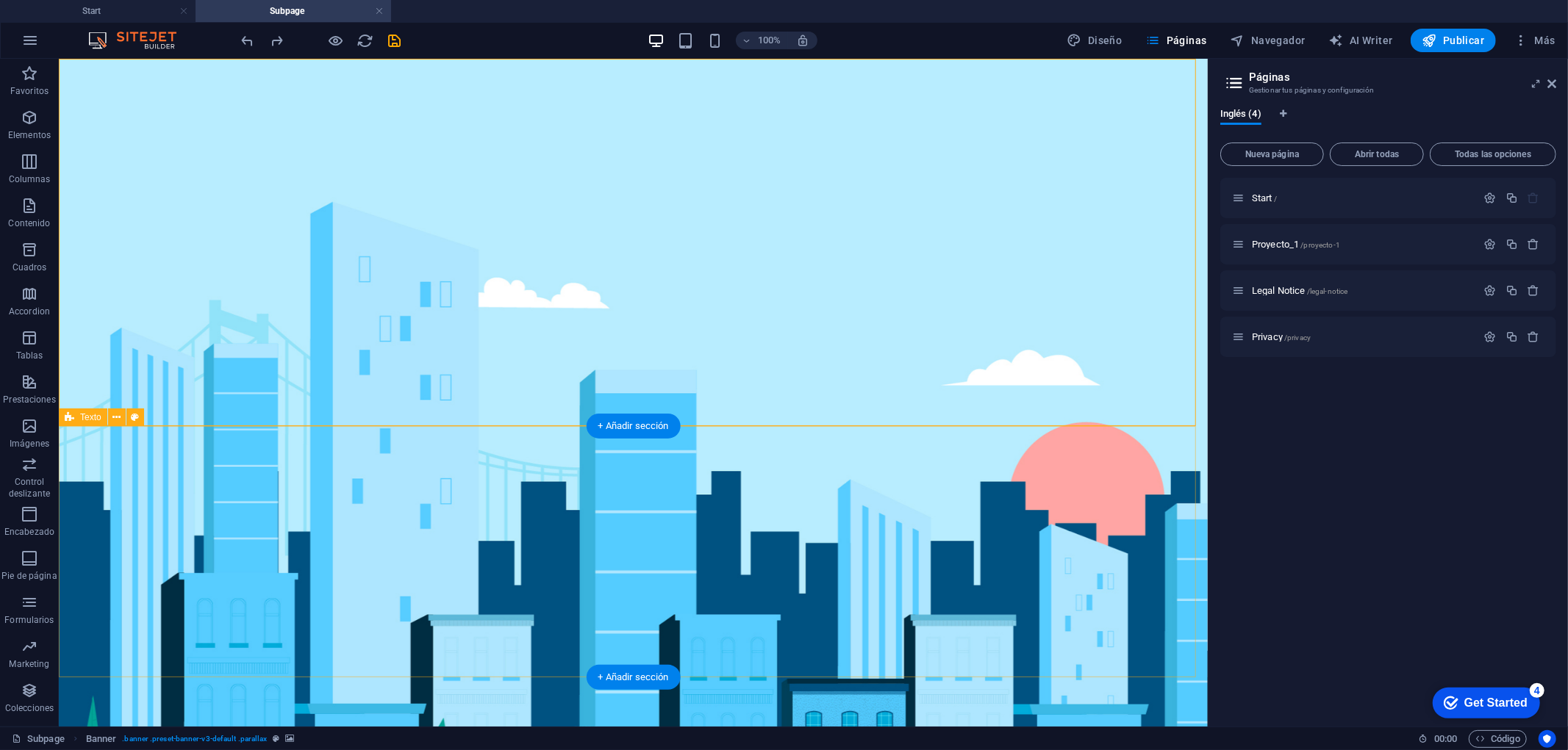
click at [334, 480] on div "SUBPAGE" at bounding box center [632, 482] width 800 height 44
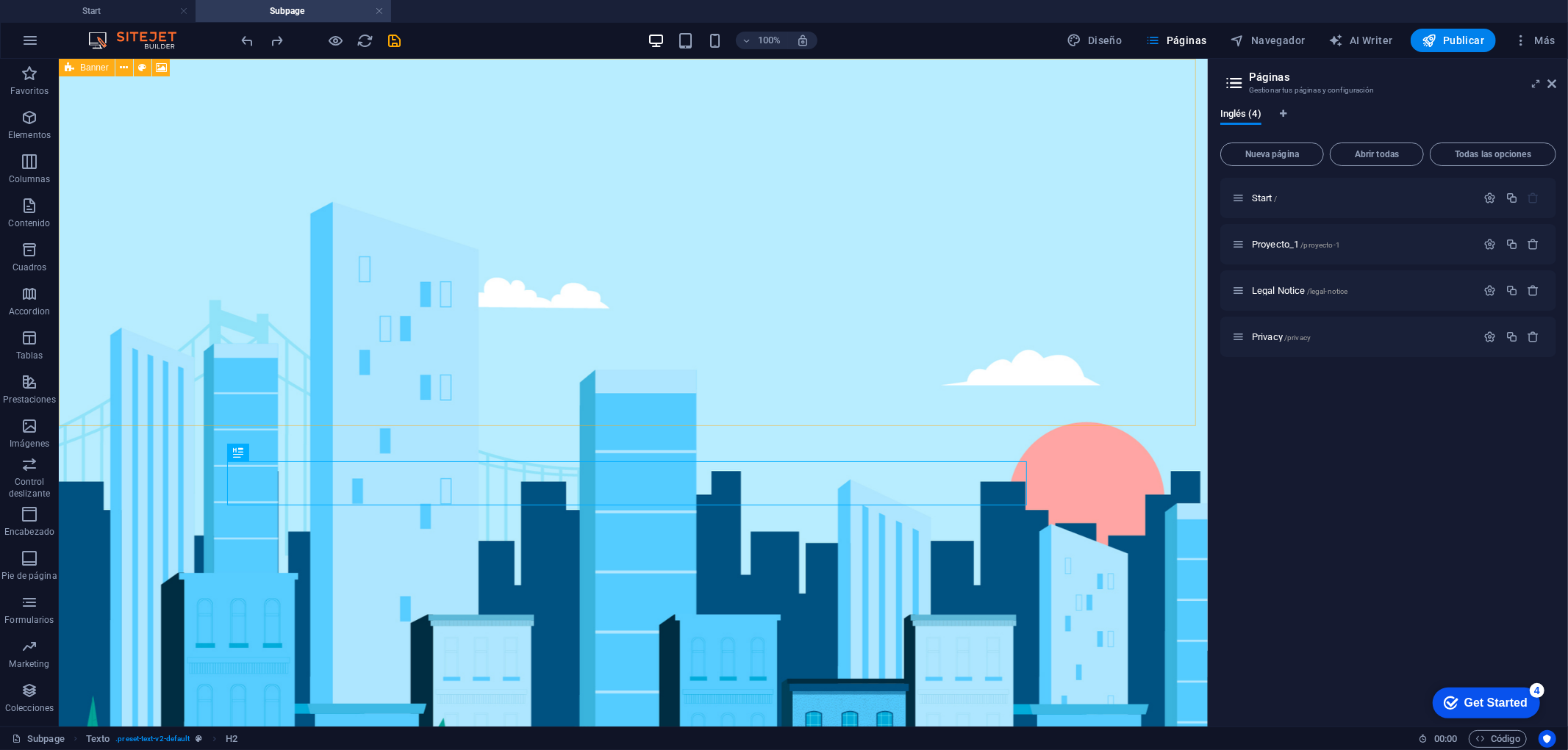
click at [68, 67] on icon at bounding box center [69, 68] width 10 height 18
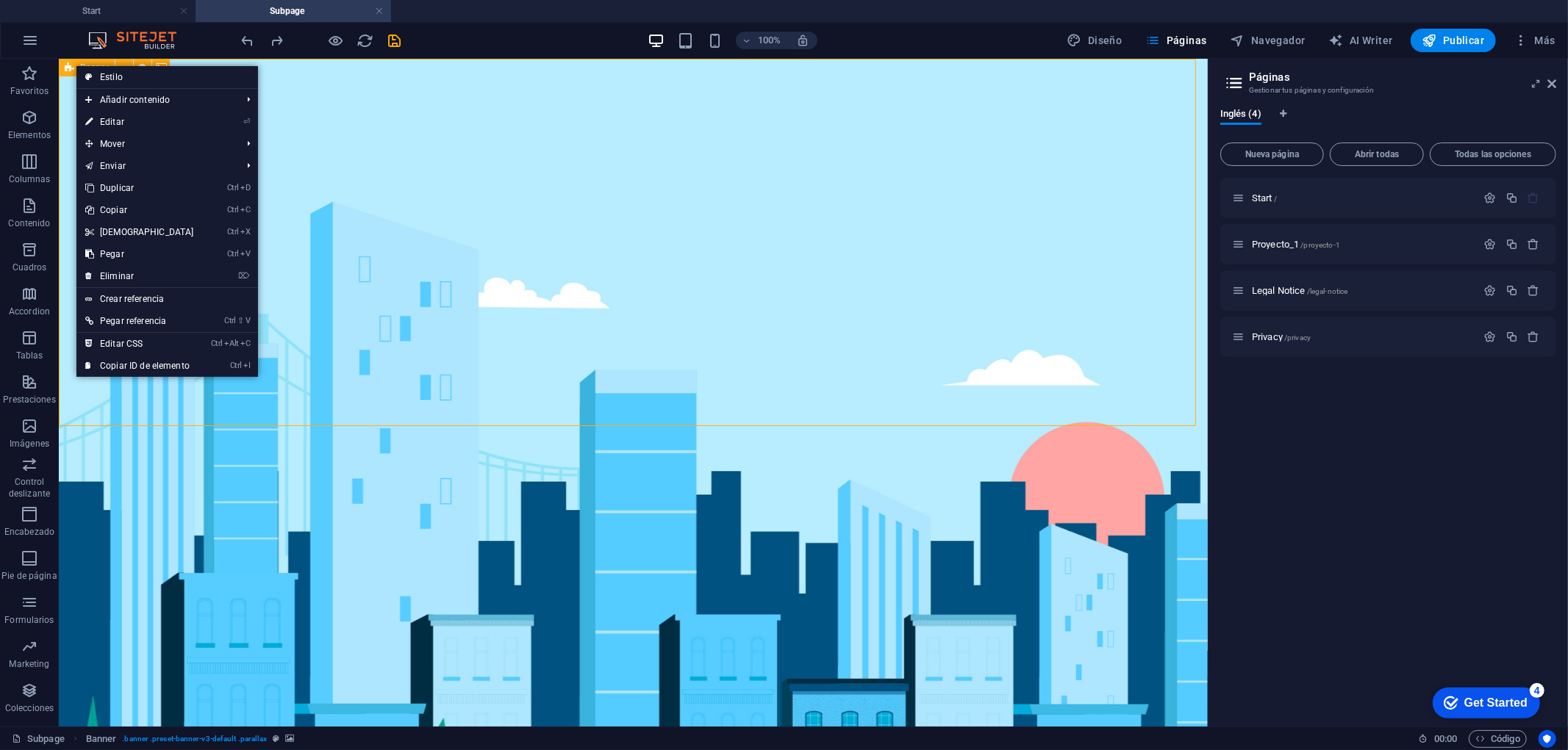
click at [75, 64] on div "Banner" at bounding box center [87, 68] width 55 height 18
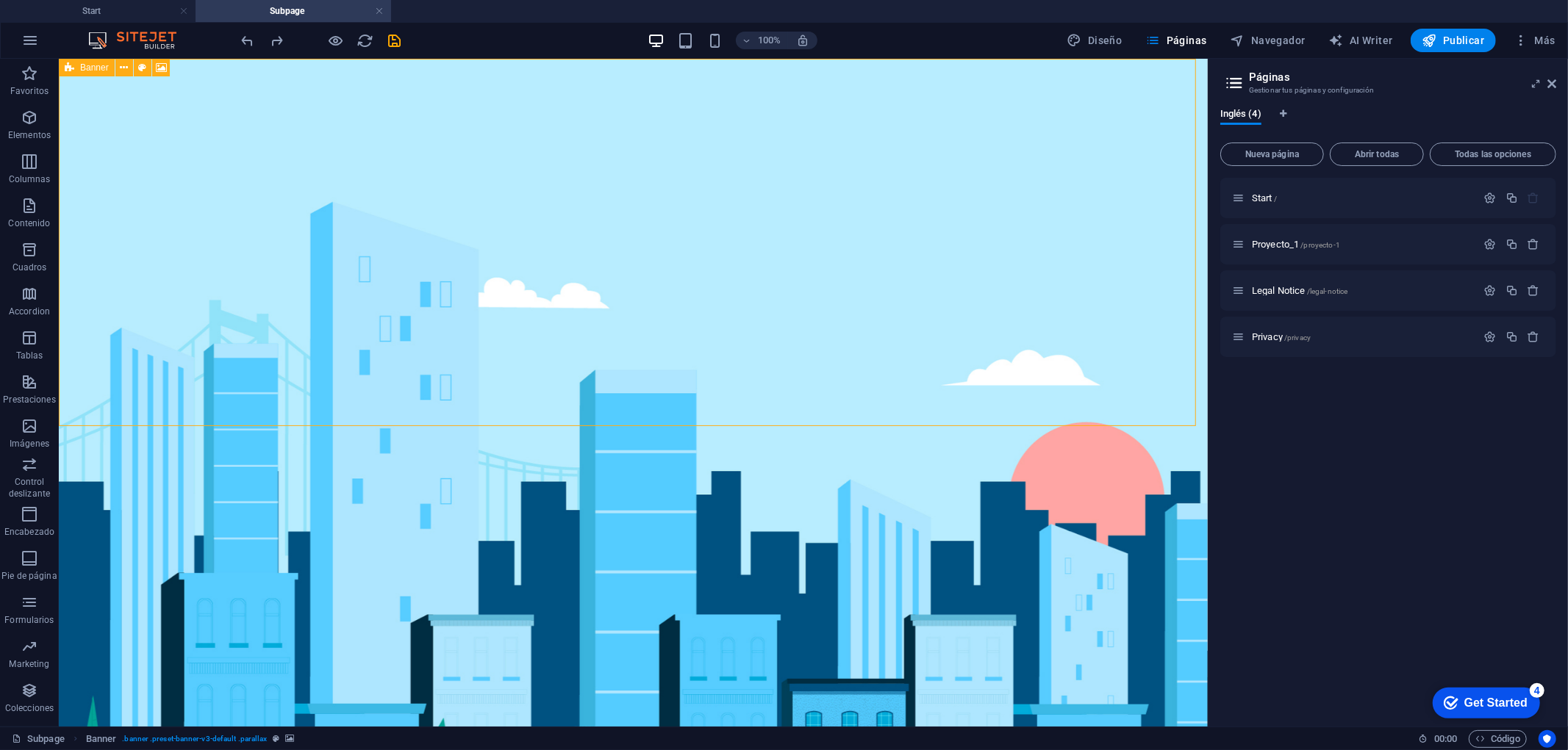
click at [75, 64] on div "Banner" at bounding box center [87, 68] width 55 height 18
select select "px"
select select "vh"
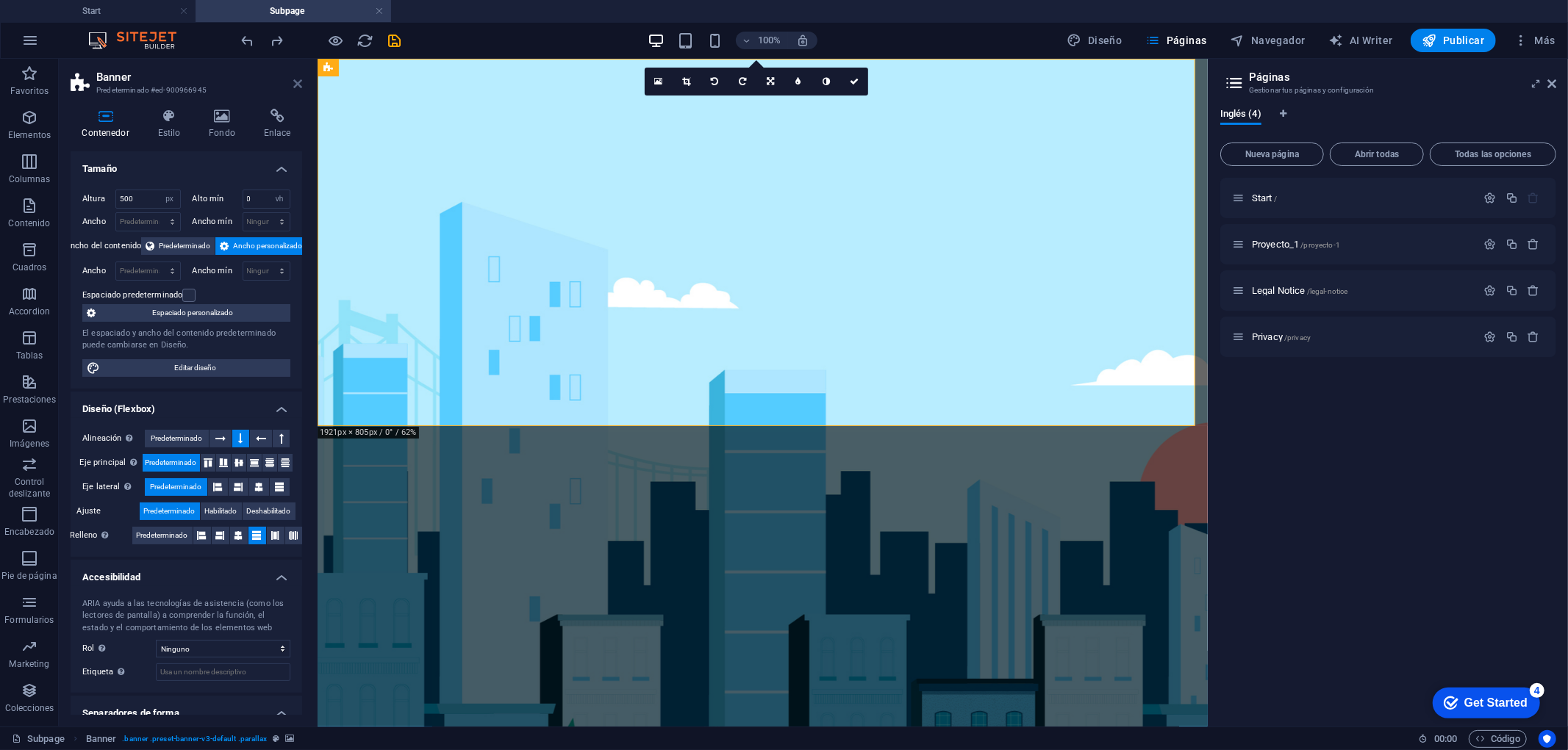
drag, startPoint x: 297, startPoint y: 81, endPoint x: 694, endPoint y: 72, distance: 397.1
click at [297, 81] on icon at bounding box center [298, 83] width 9 height 12
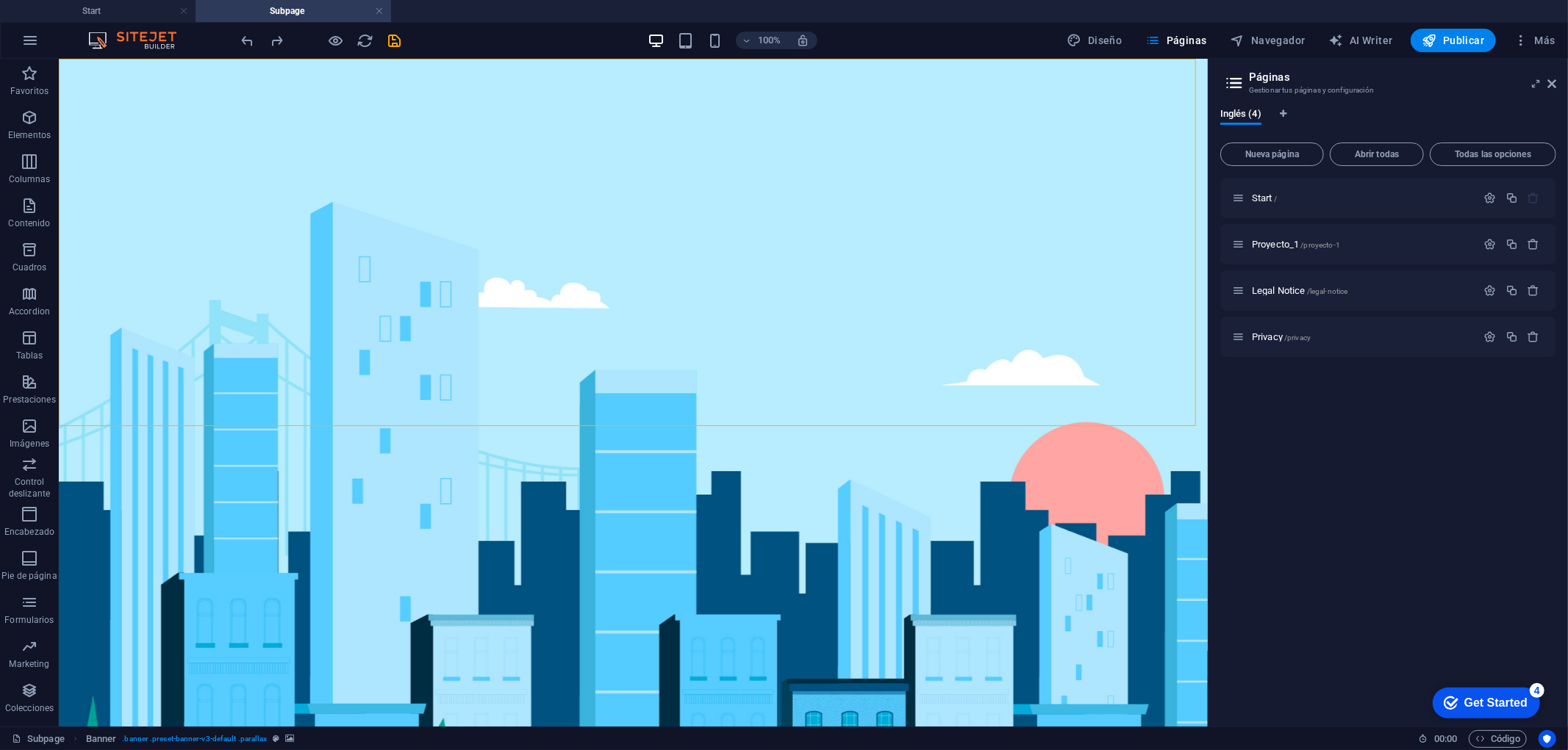
click at [1339, 539] on div "Start / Proyecto_1 /proyecto-1 Legal Notice /legal-notice Privacy /privacy" at bounding box center [1387, 446] width 335 height 537
drag, startPoint x: 311, startPoint y: 524, endPoint x: 325, endPoint y: 482, distance: 44.3
click at [311, 522] on div "This subpage can be used as a base for adding more pages. You can duplicate thi…" at bounding box center [632, 556] width 800 height 74
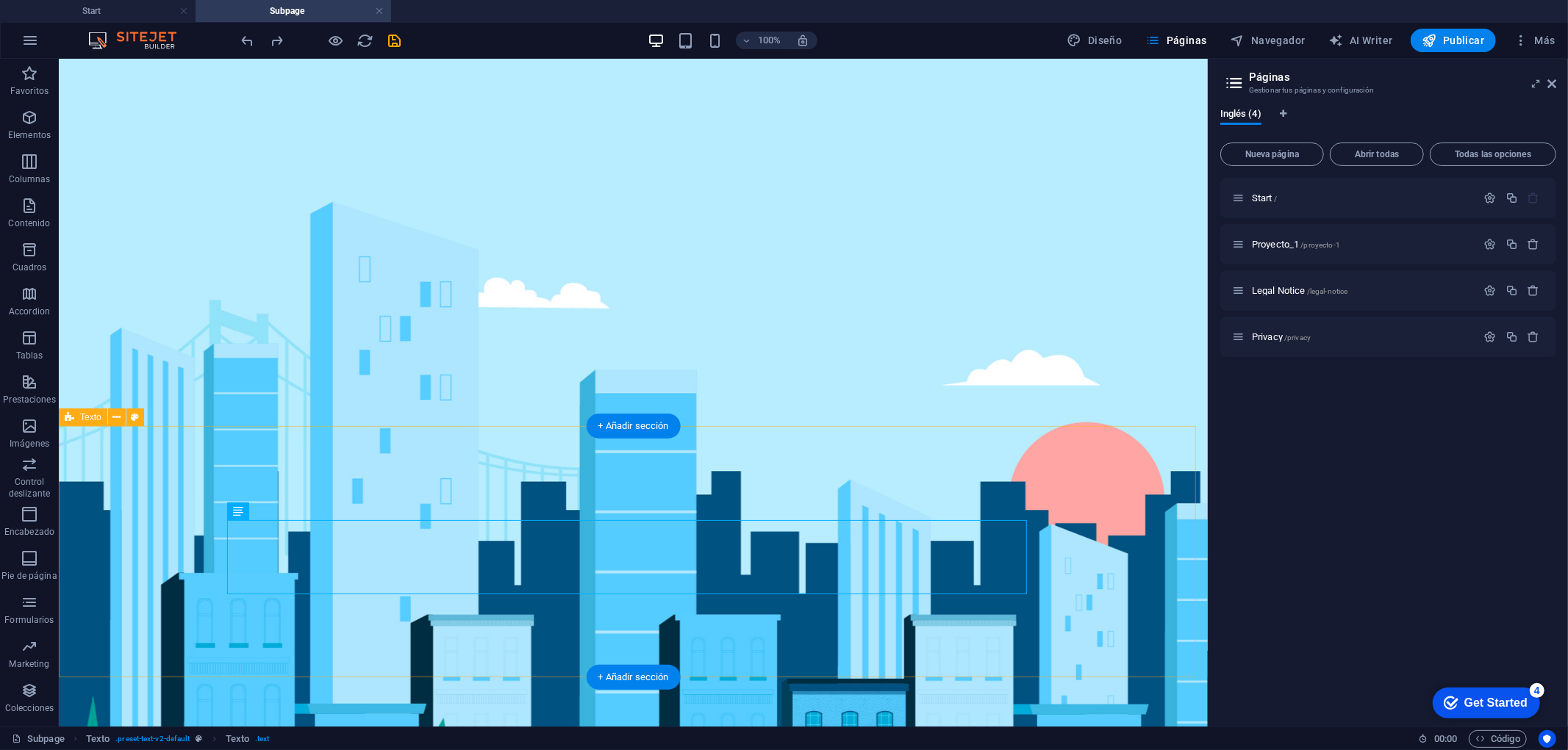
click at [165, 501] on div "SUBPAGE This subpage can be used as a base for adding more pages. You can dupli…" at bounding box center [632, 551] width 1148 height 251
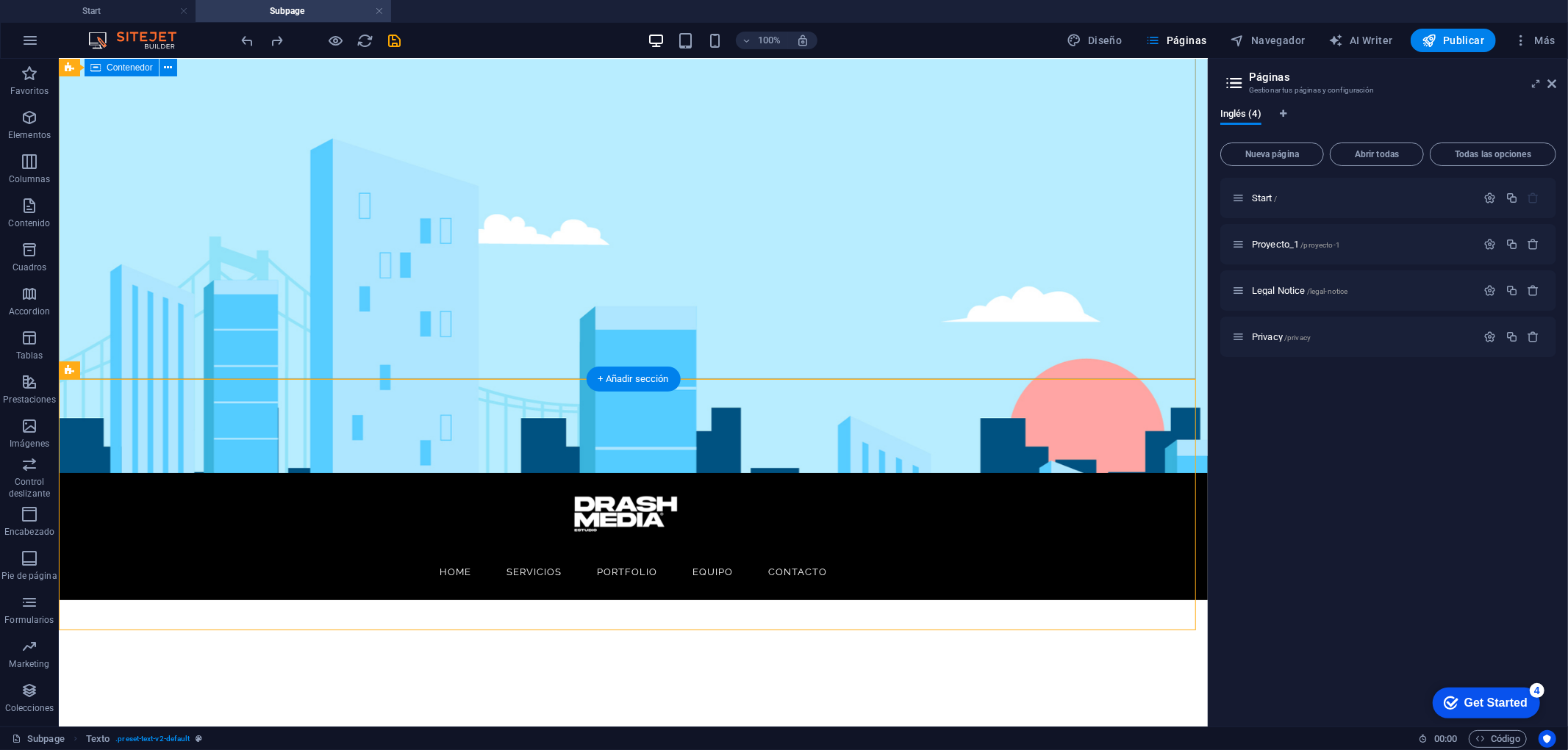
scroll to position [249, 0]
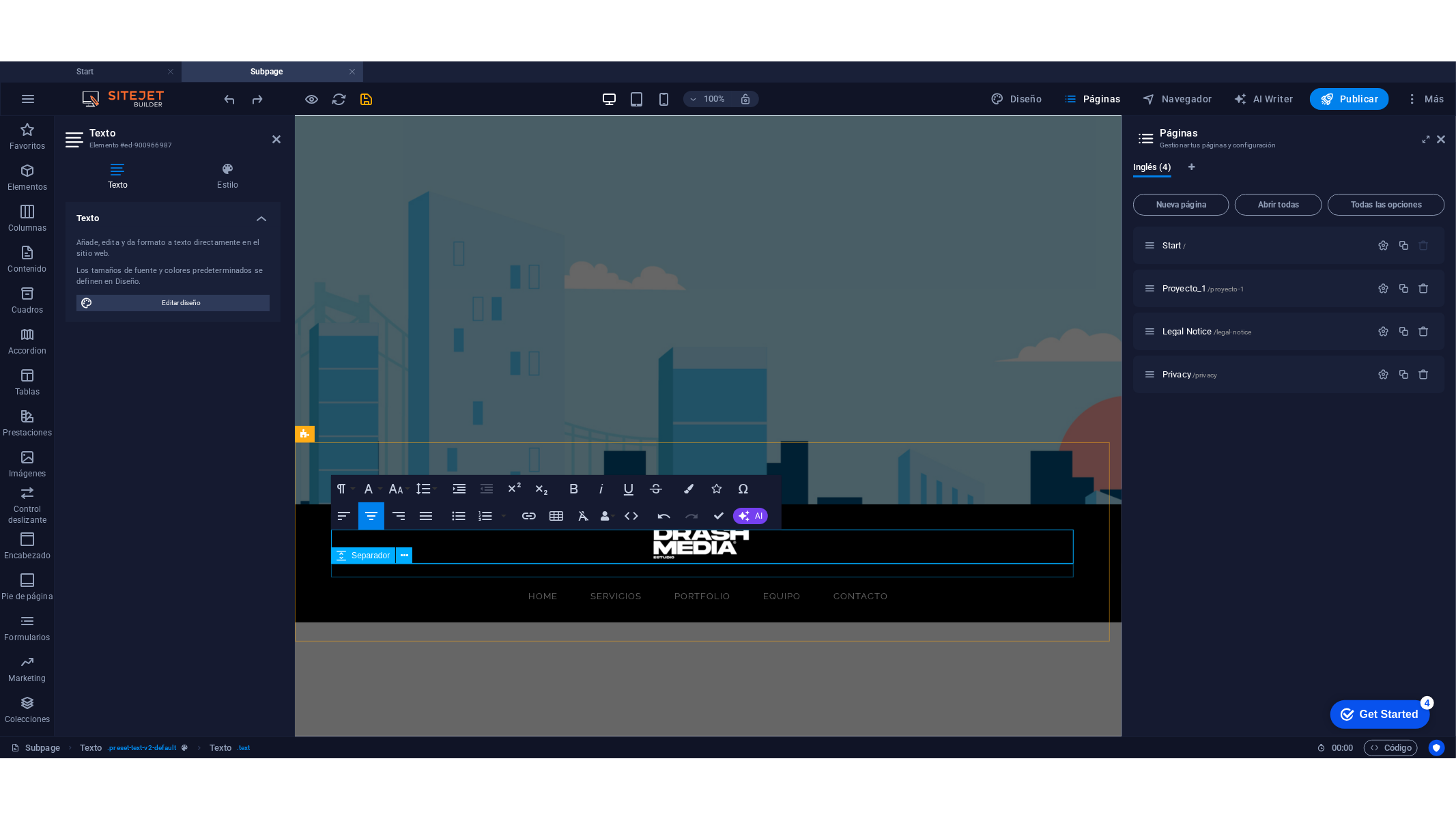
scroll to position [3352, 2]
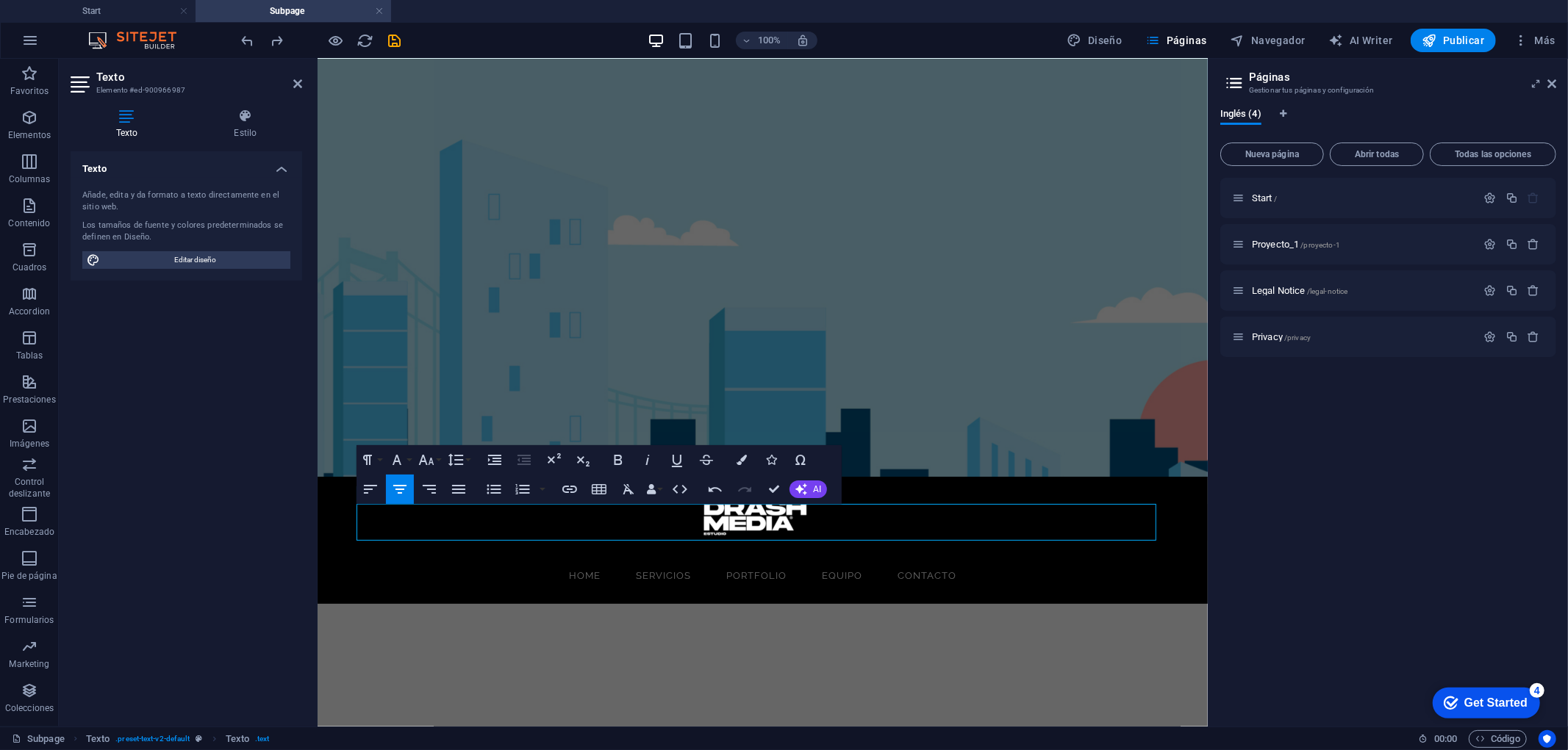
click at [788, 493] on div "Undo Redo Confirm (Ctrl+⏎) AI Mejorar Hacer más corto Hacer más largo Corregir …" at bounding box center [764, 489] width 126 height 29
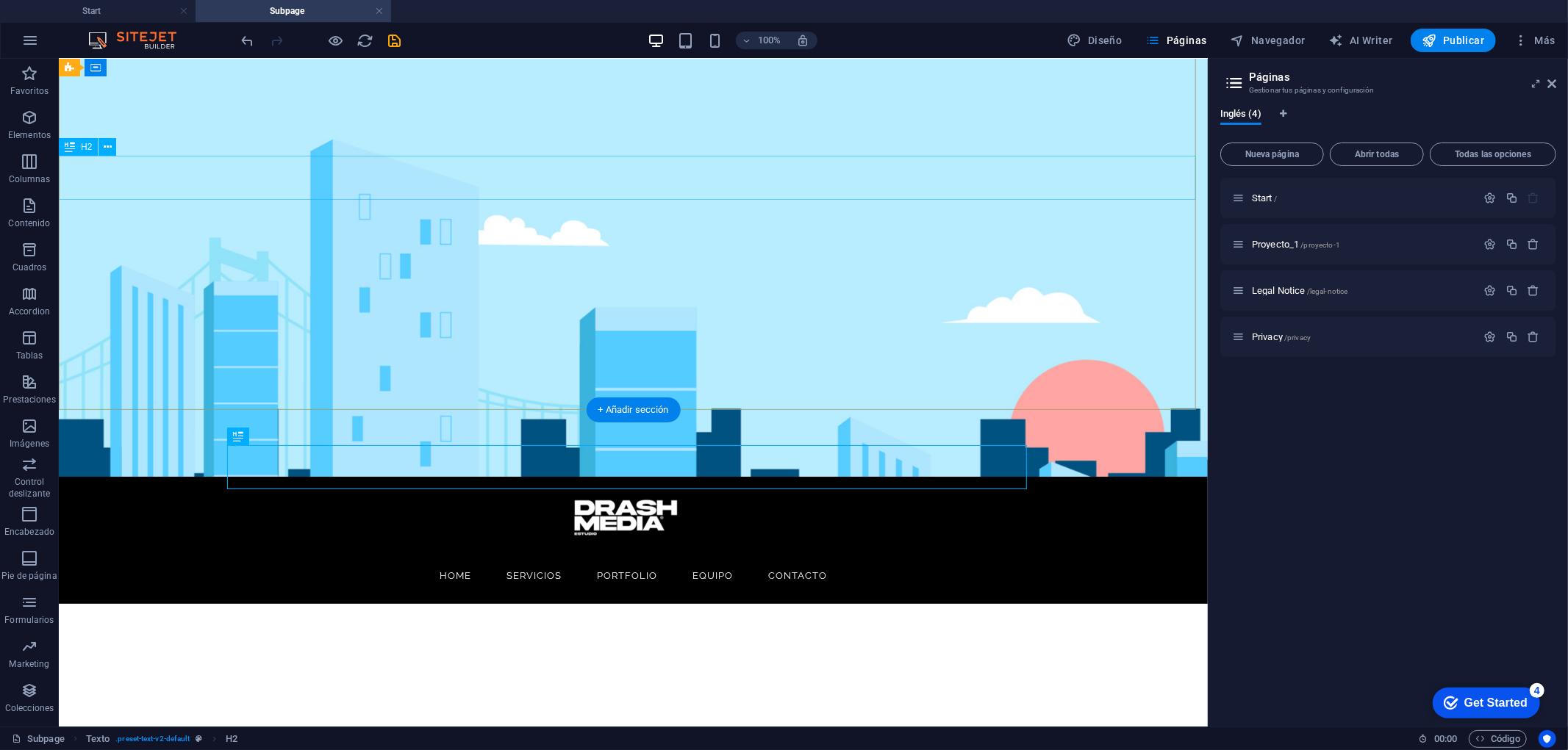
click at [614, 653] on div "Alexa Multilanguage" at bounding box center [632, 674] width 1148 height 44
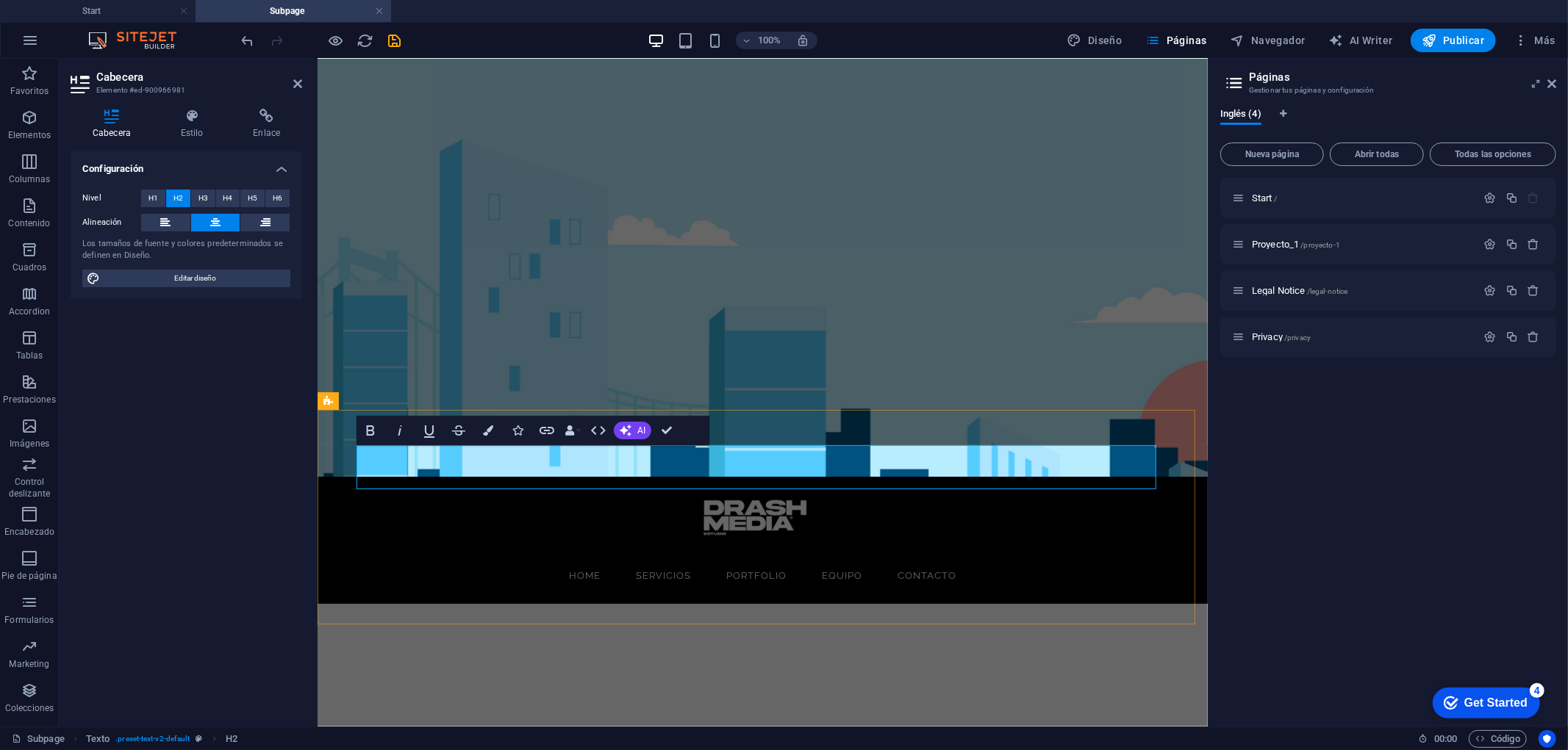
click at [191, 280] on span "Editar diseño" at bounding box center [195, 279] width 182 height 18
select select "px"
select select "500"
select select "px"
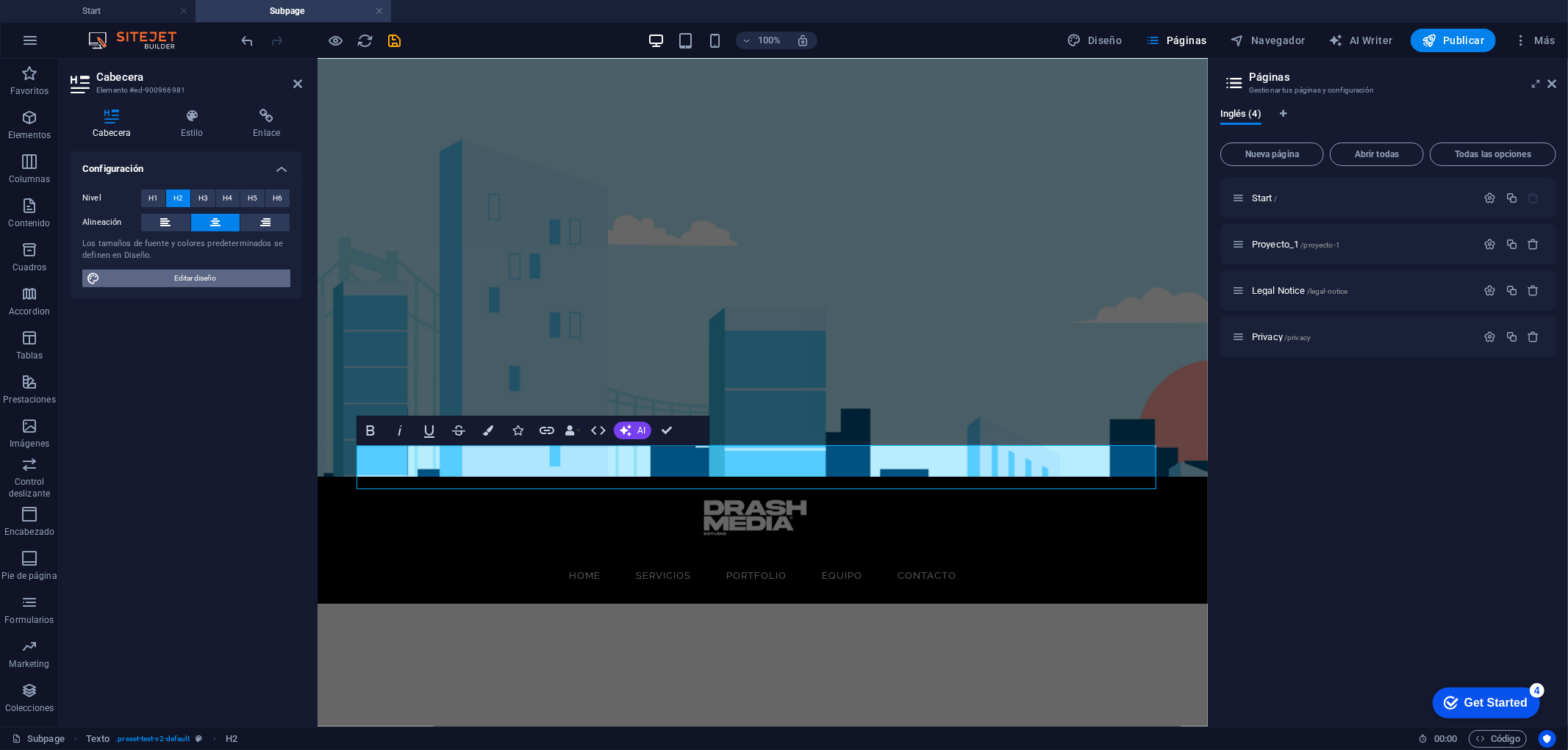
select select "rem"
select select "900"
select select "px"
select select "rem"
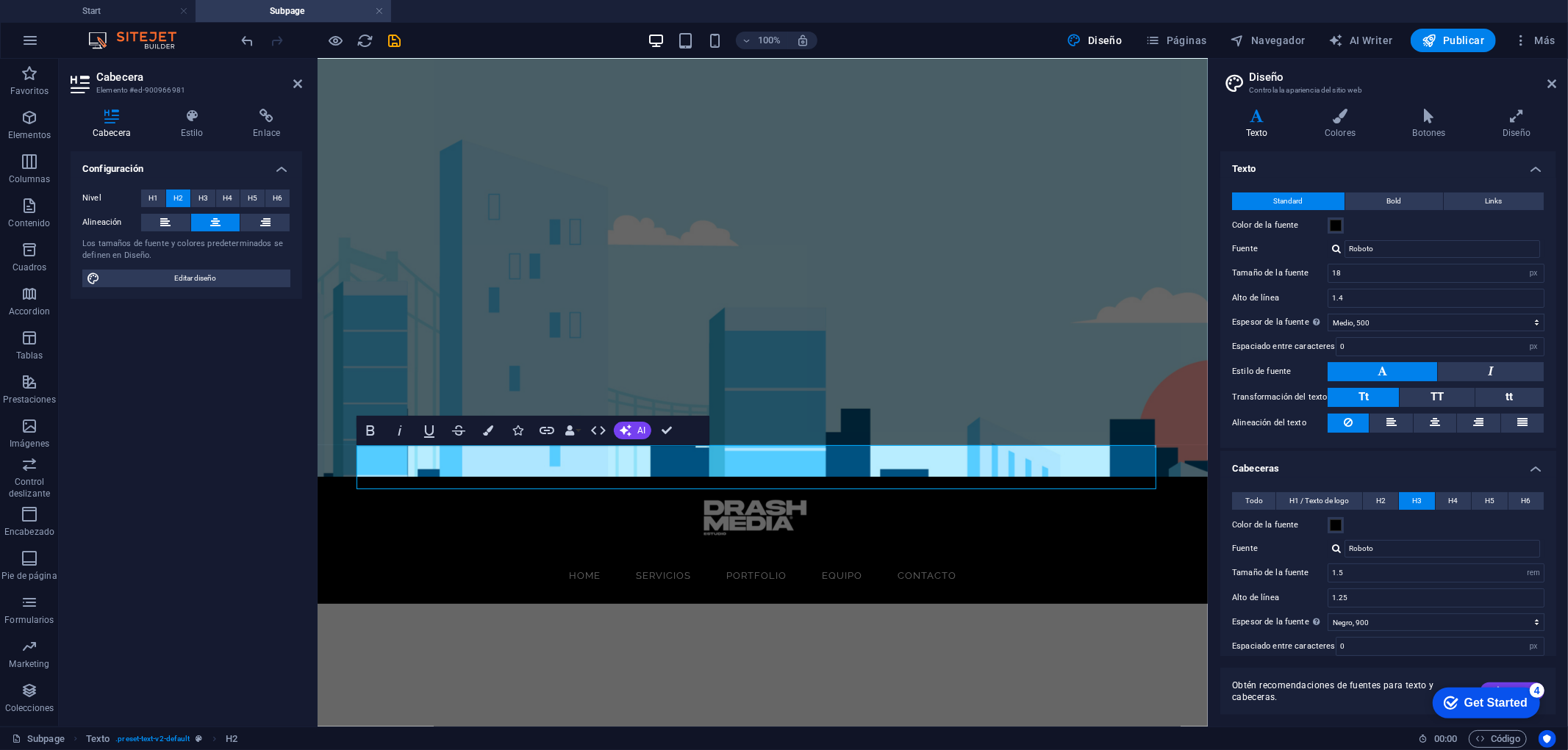
click at [1411, 460] on h4 "Cabeceras" at bounding box center [1387, 464] width 335 height 27
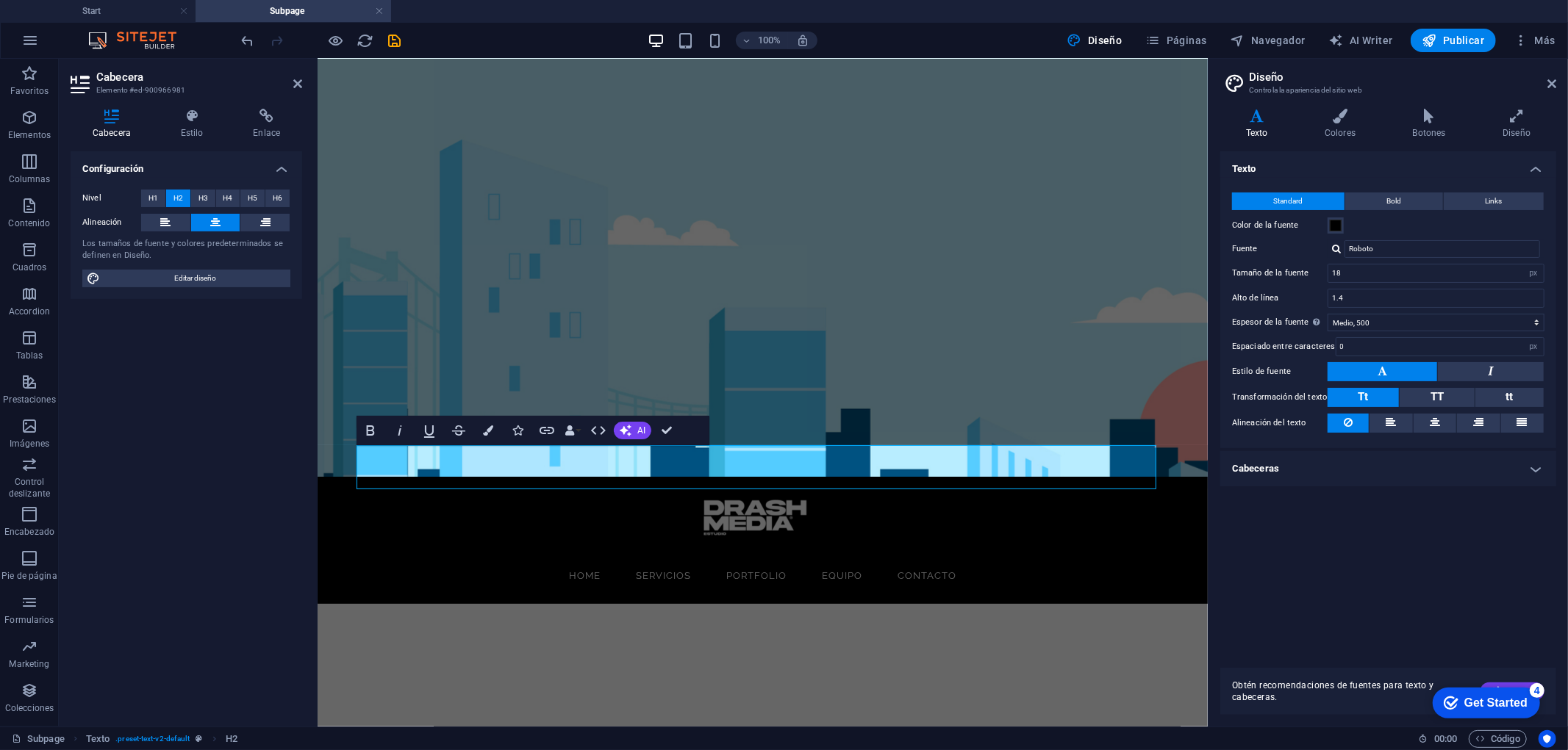
drag, startPoint x: 1325, startPoint y: 471, endPoint x: 1387, endPoint y: 489, distance: 64.6
click at [1325, 471] on h4 "Cabeceras" at bounding box center [1387, 468] width 335 height 35
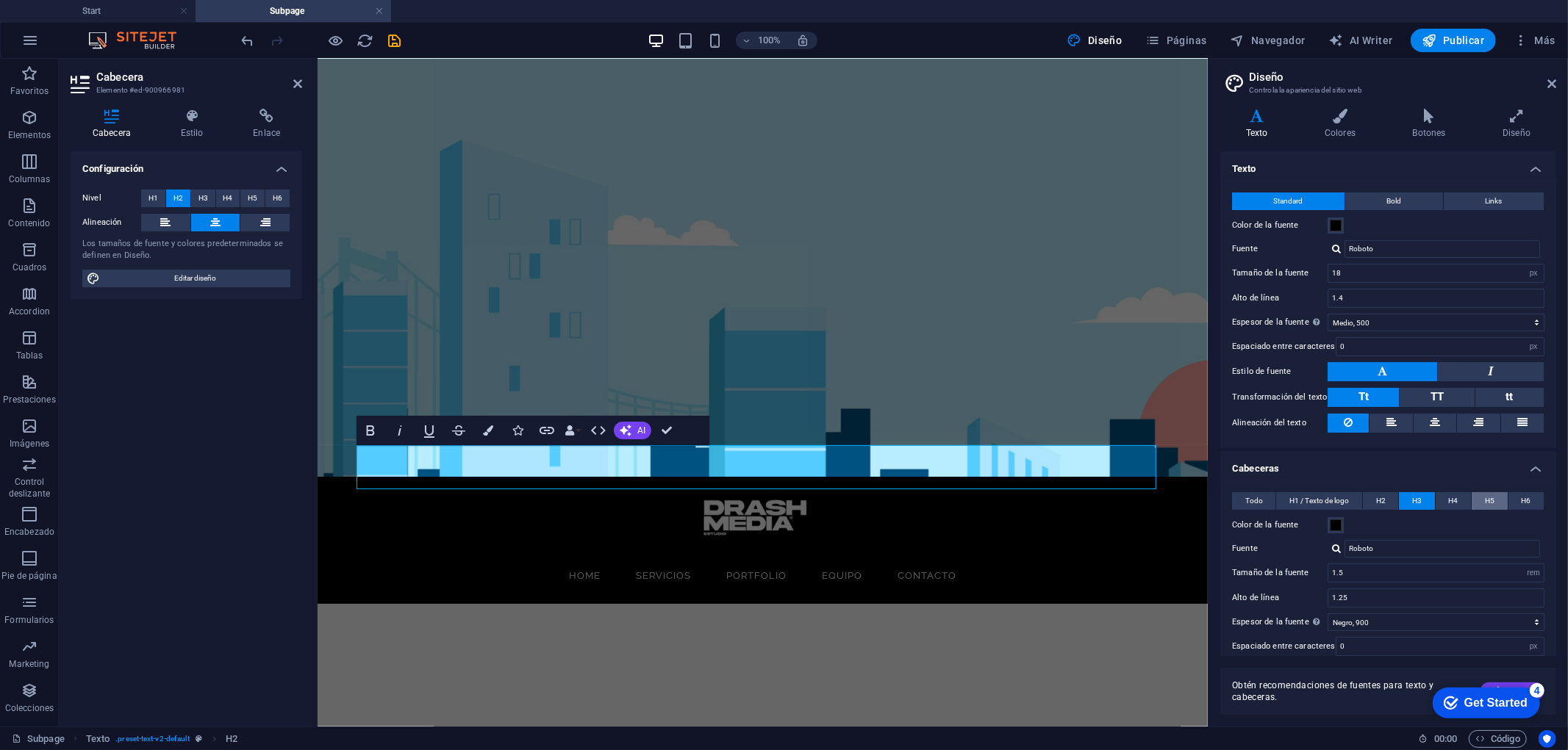
click at [1411, 501] on button "H5" at bounding box center [1488, 501] width 35 height 18
drag, startPoint x: 1758, startPoint y: 608, endPoint x: 1187, endPoint y: 549, distance: 574.0
click at [1403, 544] on input "Raleway" at bounding box center [1442, 549] width 196 height 18
drag, startPoint x: 1343, startPoint y: 547, endPoint x: 1318, endPoint y: 547, distance: 25.0
click at [1318, 547] on div "Fuente Raleway" at bounding box center [1387, 549] width 312 height 18
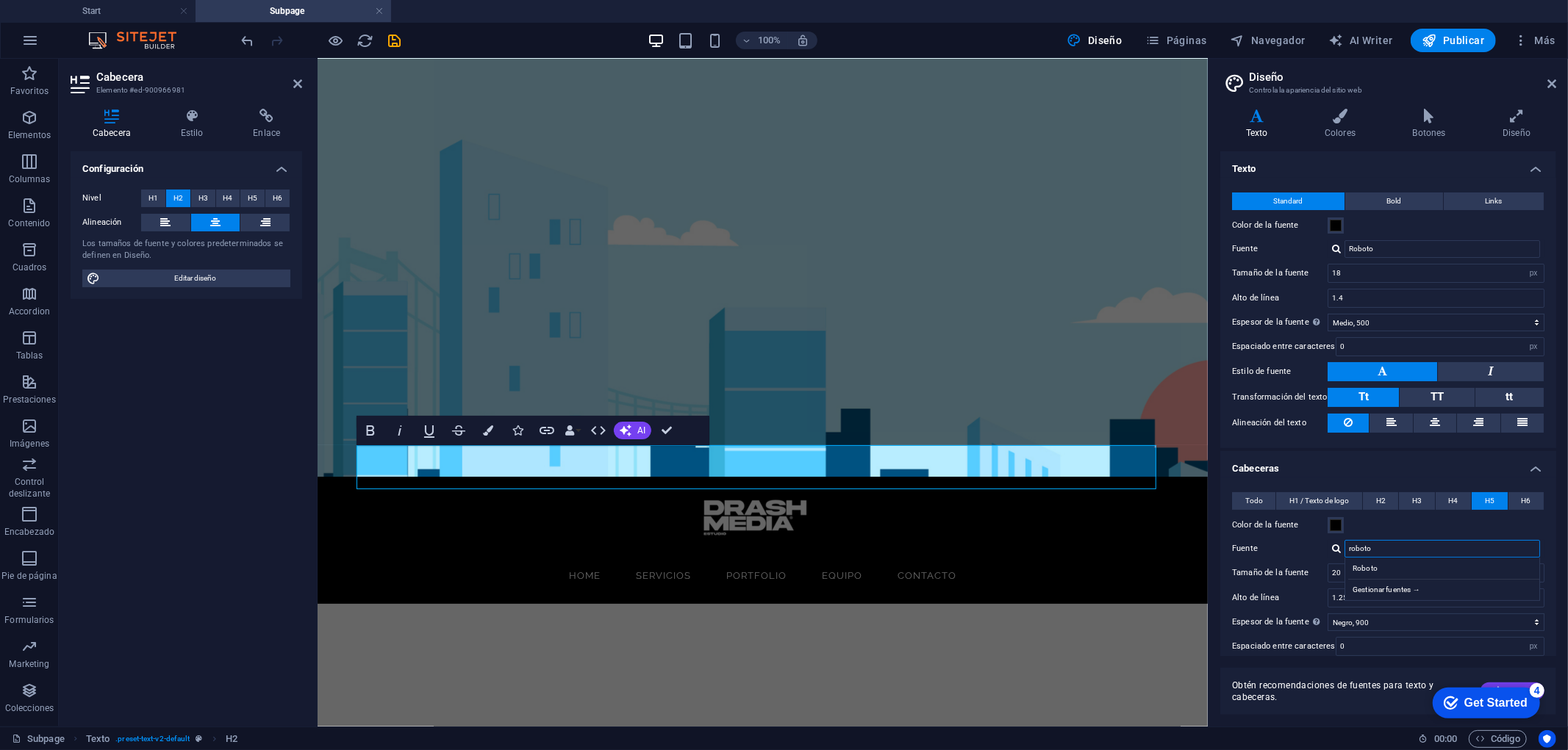
type input "roboto"
click at [1386, 523] on div "Color de la fuente" at bounding box center [1387, 526] width 312 height 18
click at [1378, 585] on div "Gestionar fuentes →" at bounding box center [1445, 587] width 194 height 19
select select "popularity"
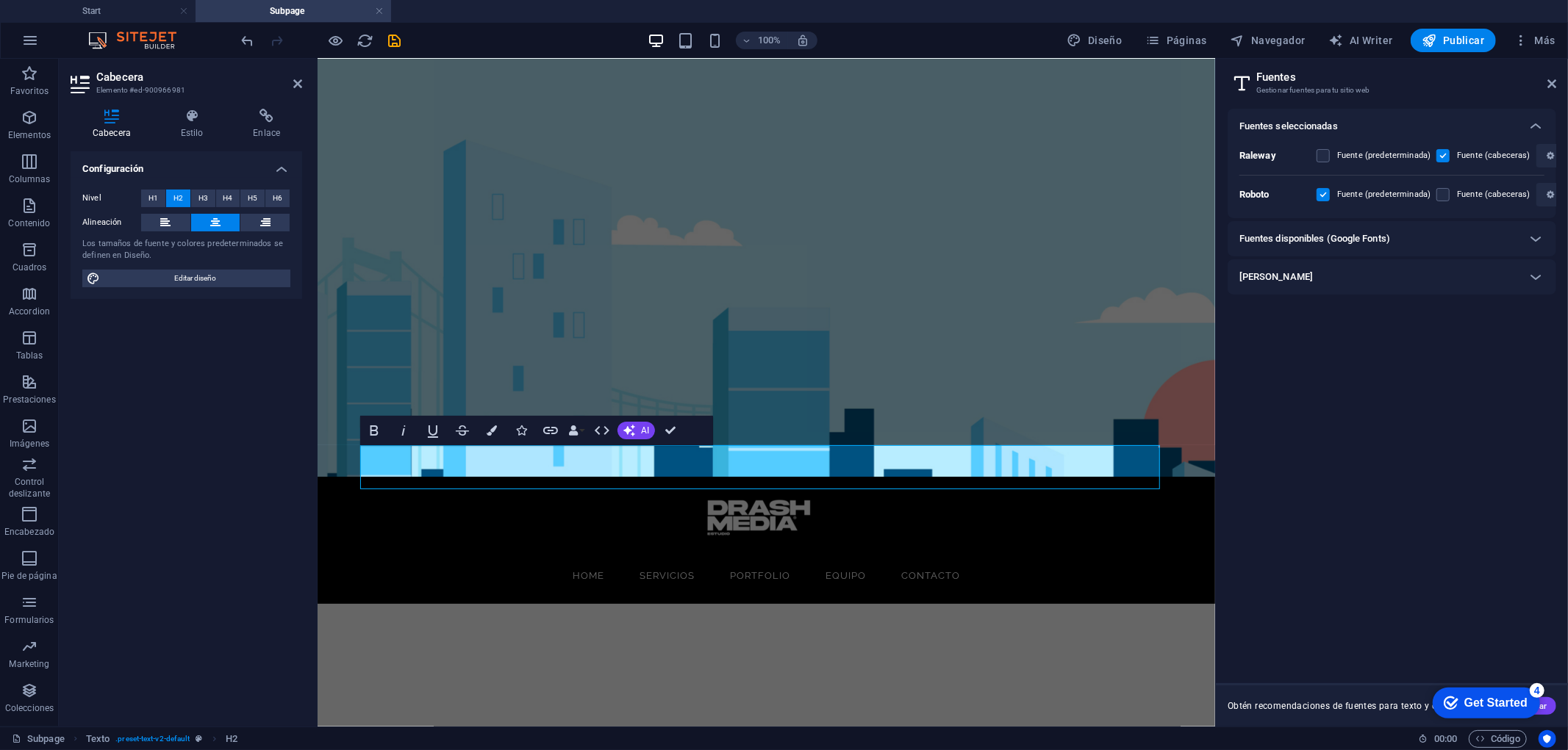
click at [1309, 274] on div "[PERSON_NAME]" at bounding box center [1377, 277] width 278 height 18
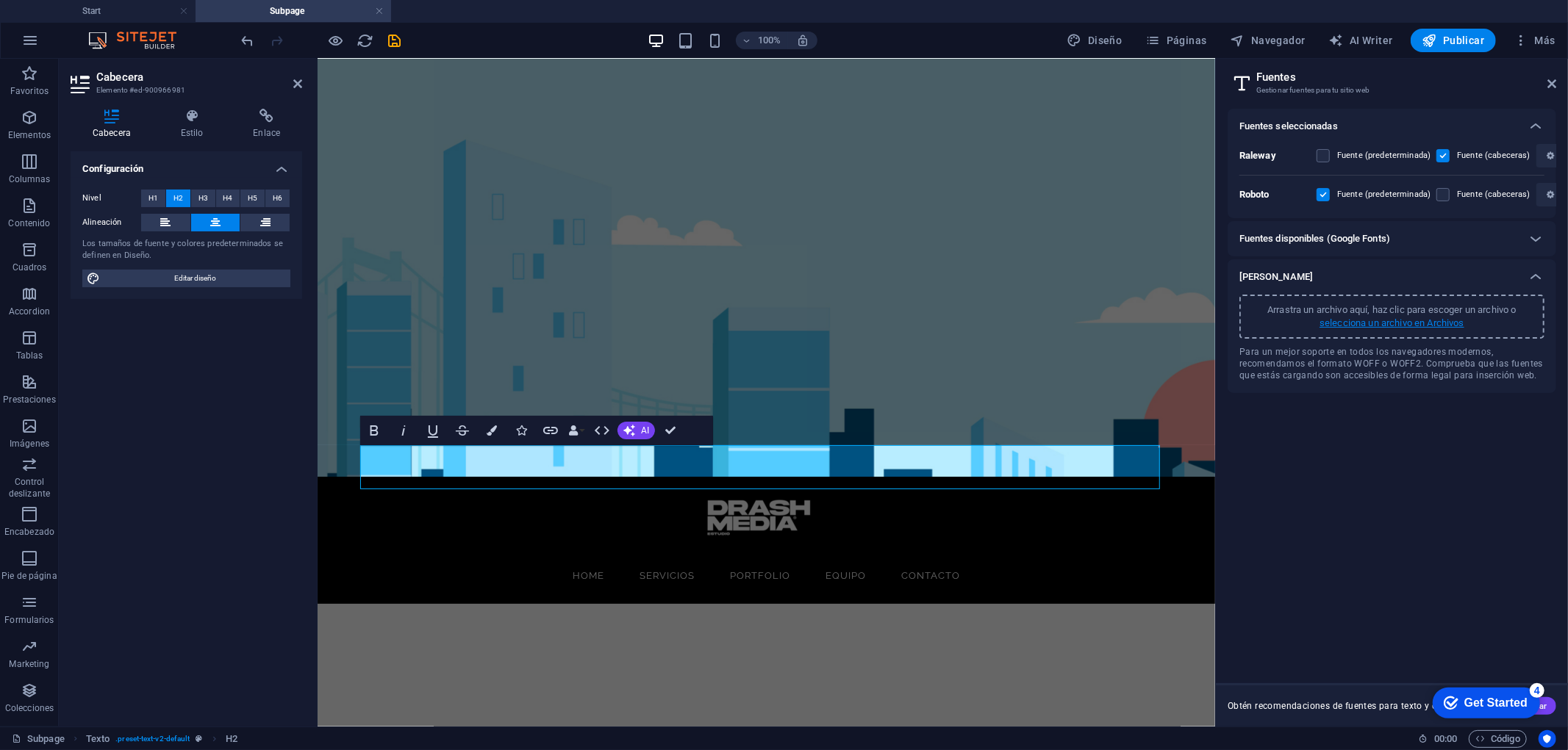
click at [1350, 316] on p "selecciona un archivo en Archivos" at bounding box center [1392, 323] width 145 height 13
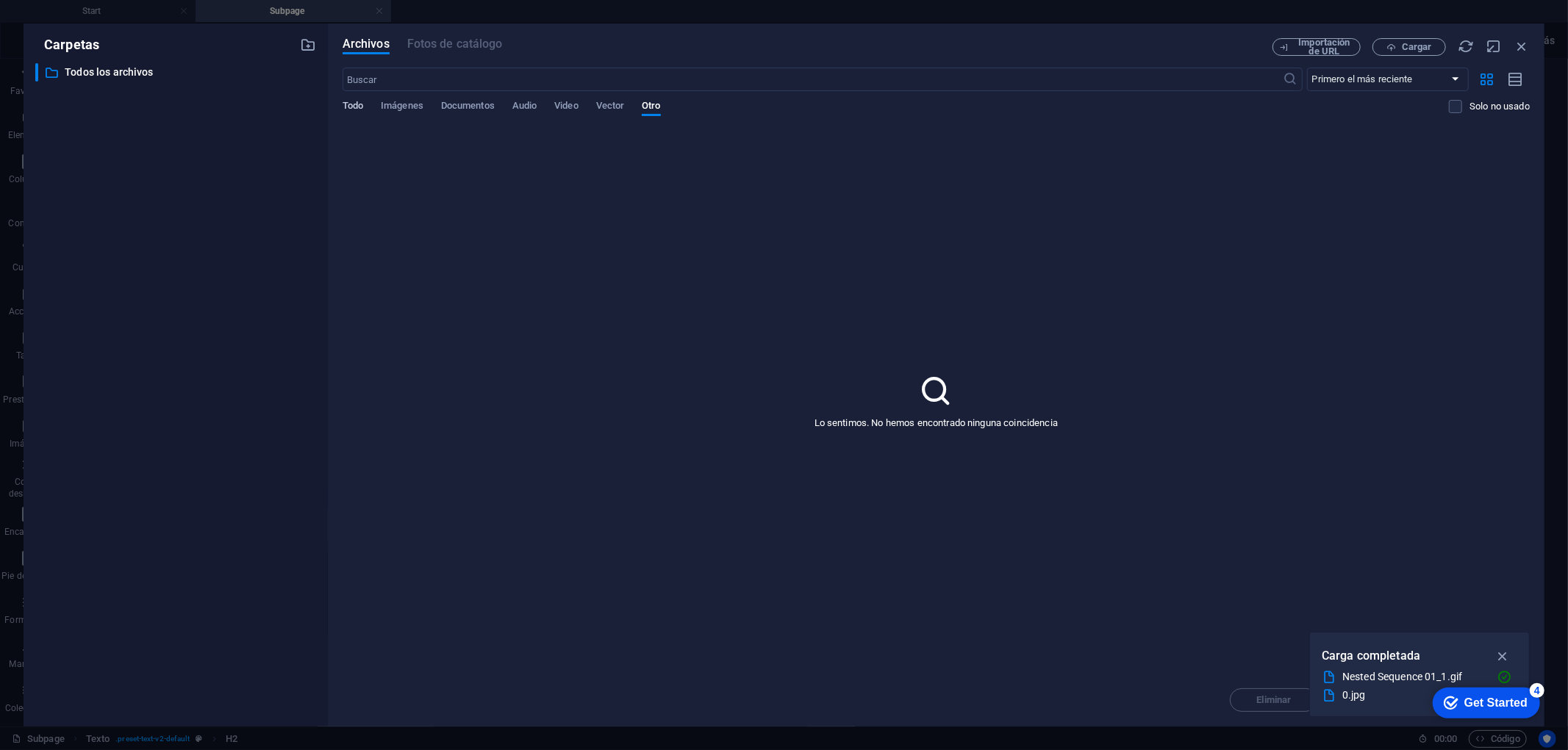
click at [349, 101] on span "Todo" at bounding box center [352, 106] width 21 height 21
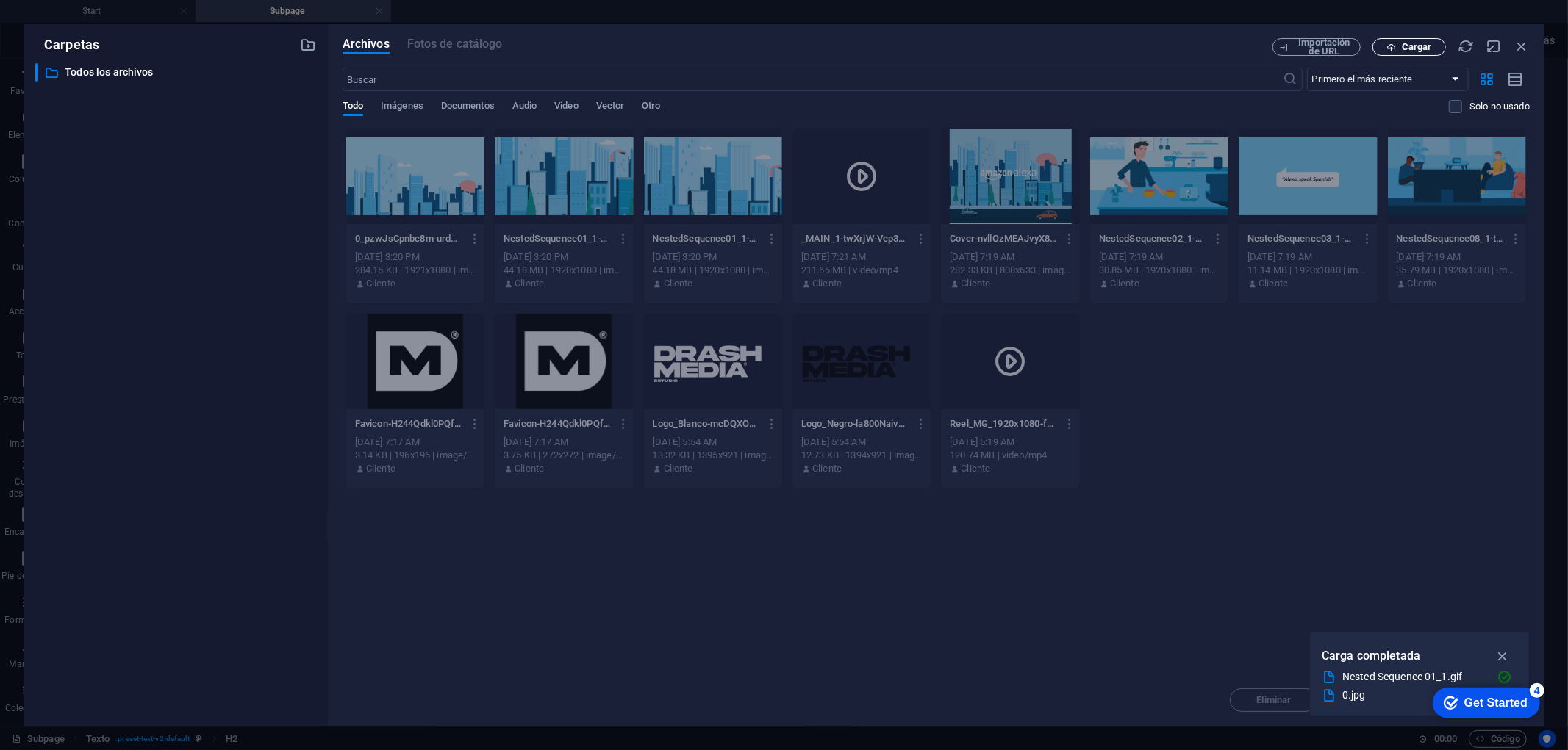
click at [1411, 52] on button "Cargar" at bounding box center [1409, 47] width 73 height 18
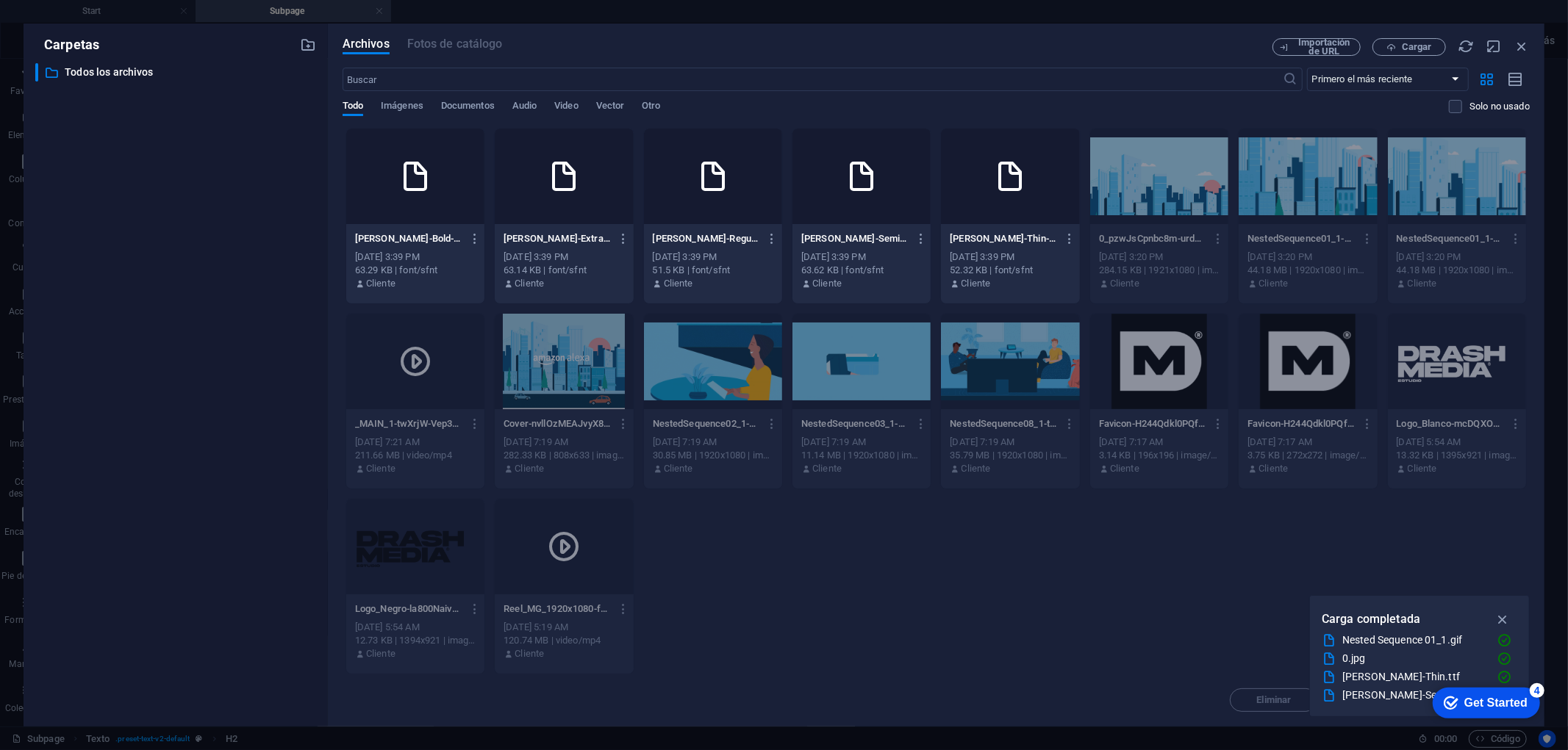
click at [428, 194] on div at bounding box center [415, 176] width 138 height 96
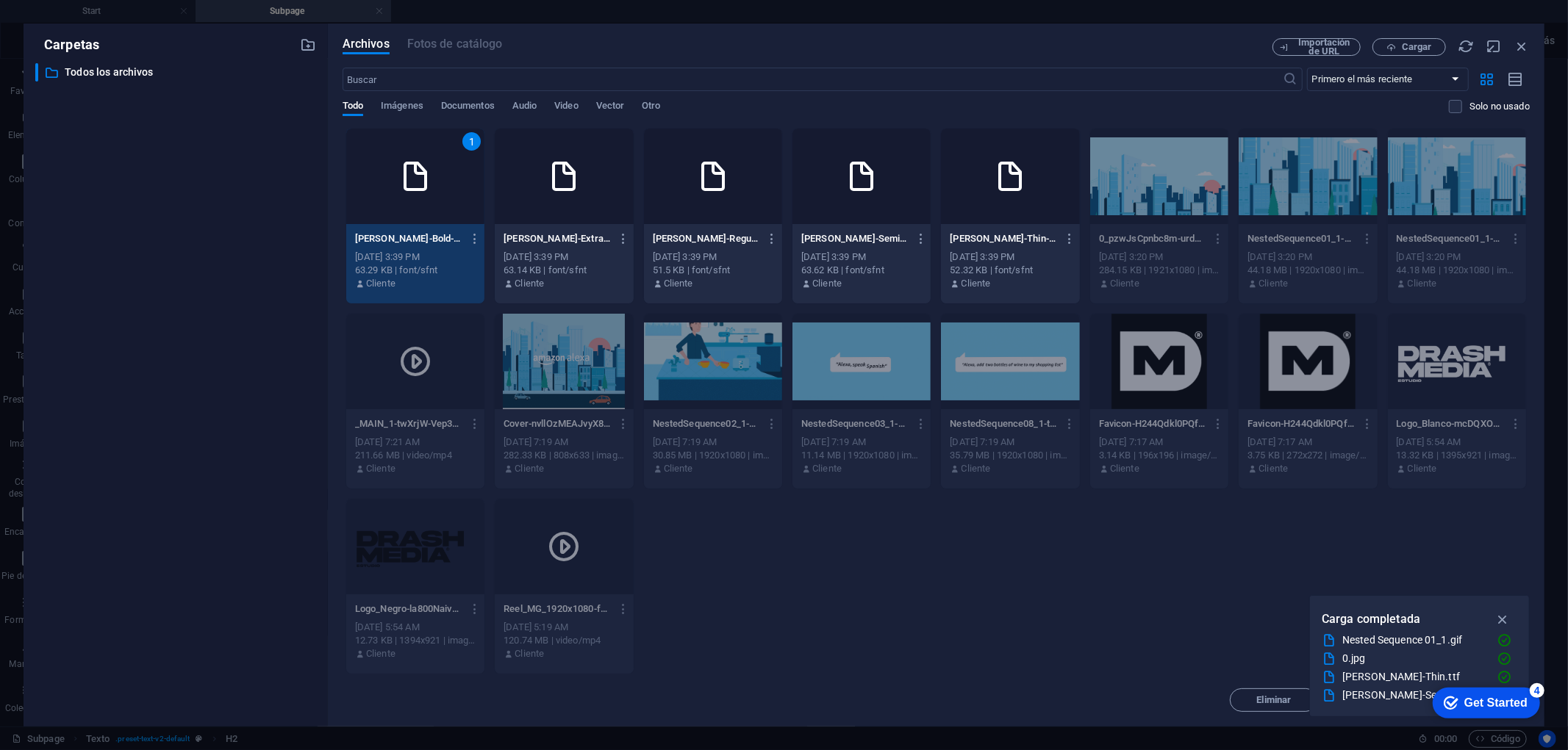
click at [941, 191] on div at bounding box center [1010, 176] width 138 height 96
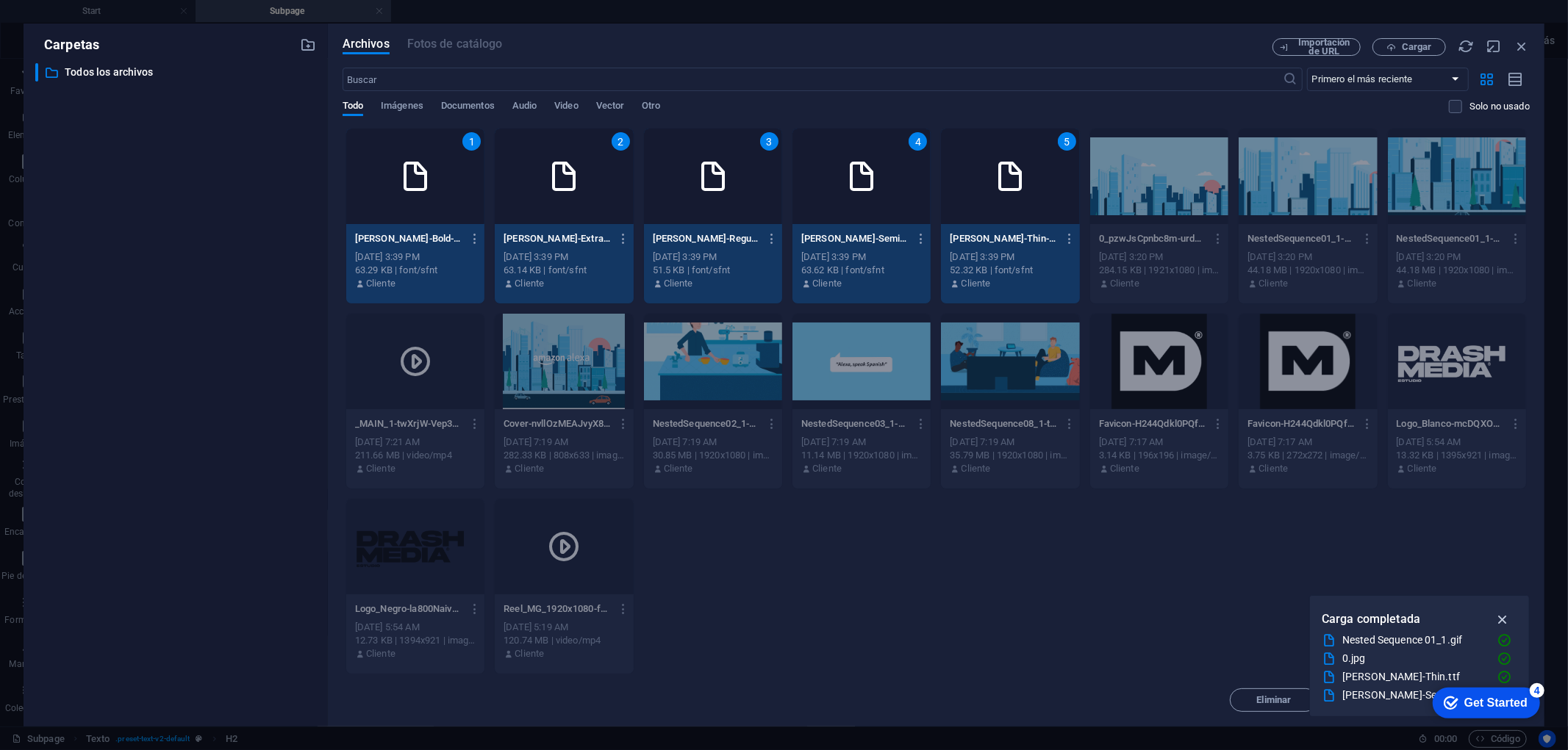
click at [1411, 611] on icon "button" at bounding box center [1502, 619] width 17 height 16
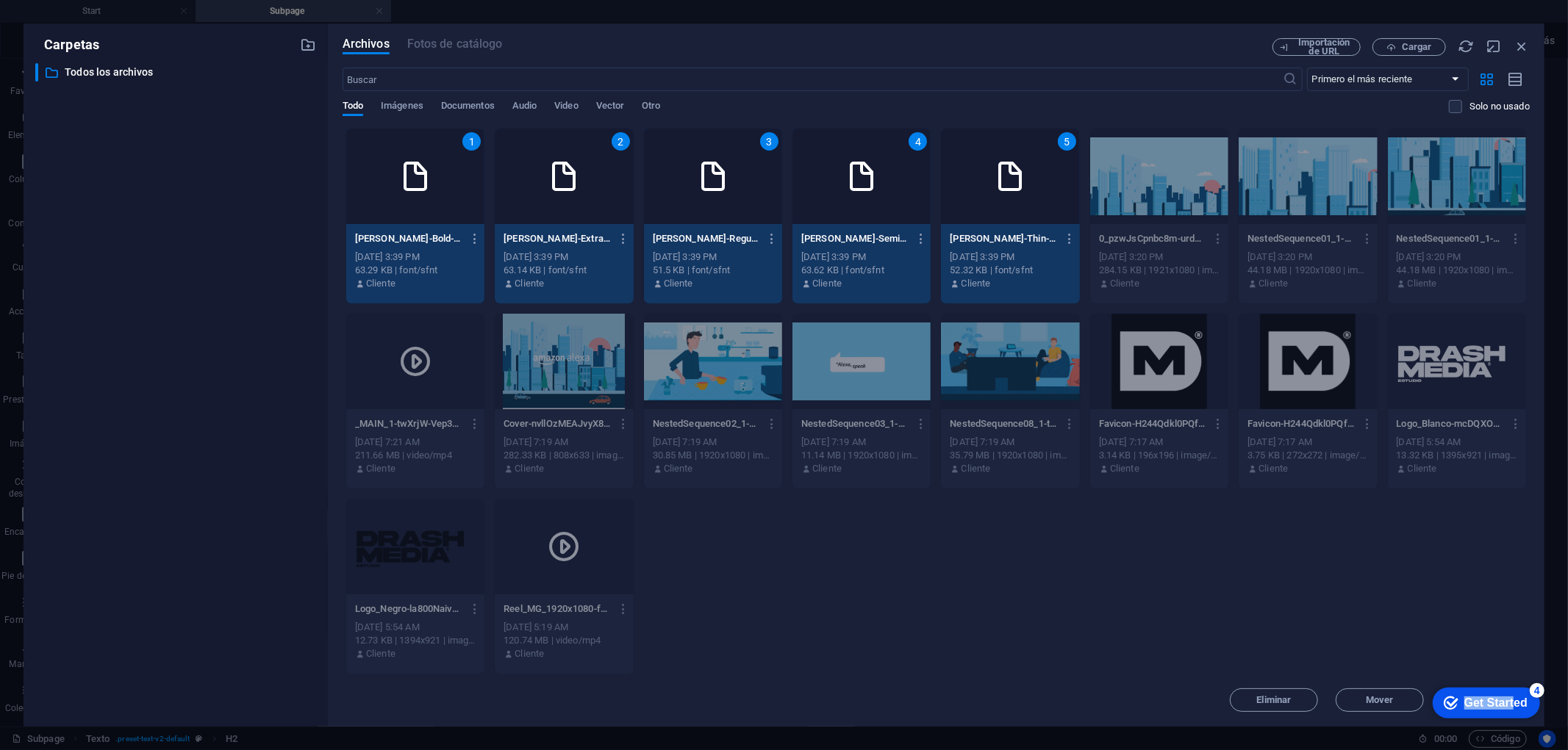
drag, startPoint x: 1503, startPoint y: 683, endPoint x: 1455, endPoint y: 410, distance: 277.2
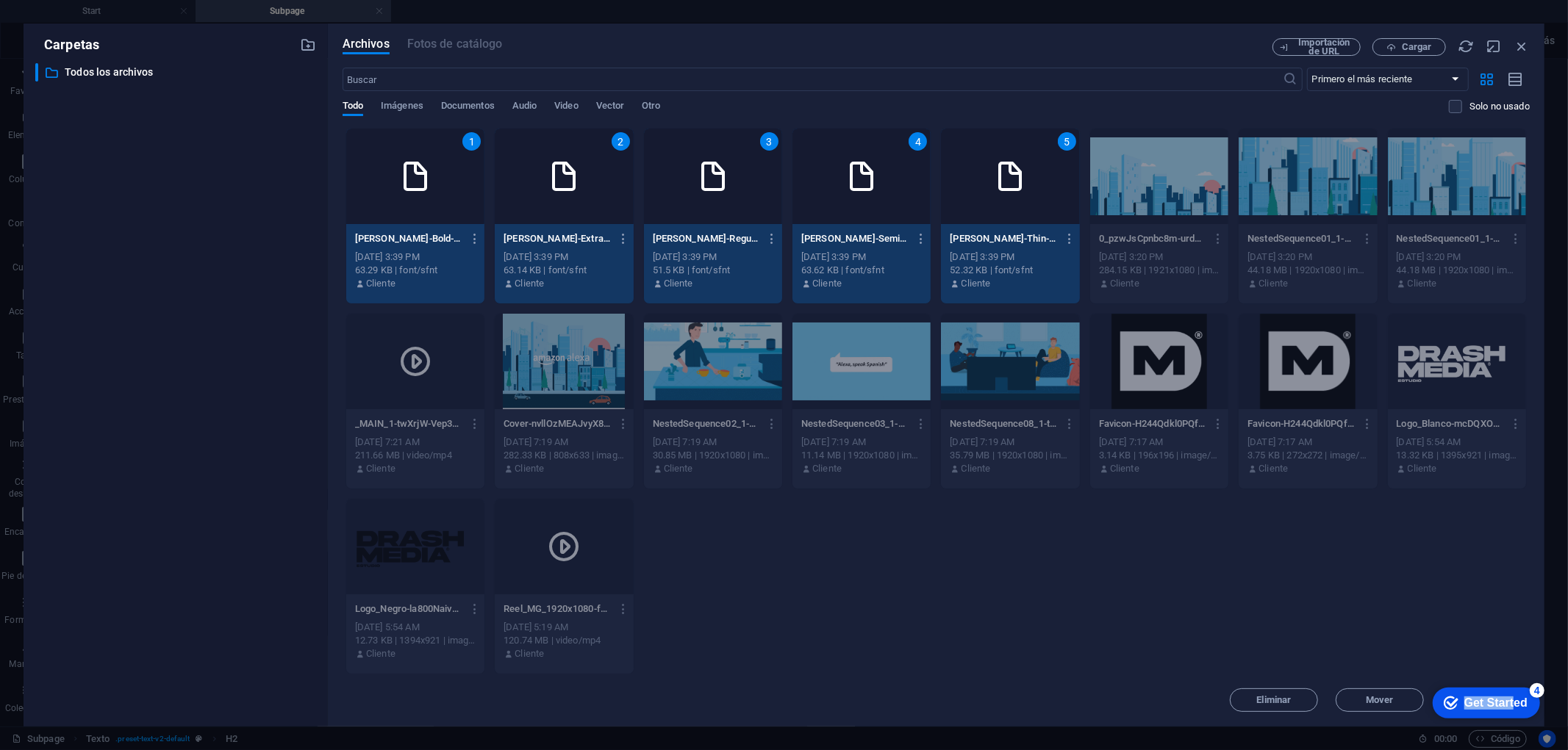
click at [1411, 674] on html "checkmark Get Started 4 First Steps in the Editor Let's guide you through the t…" at bounding box center [1482, 701] width 125 height 44
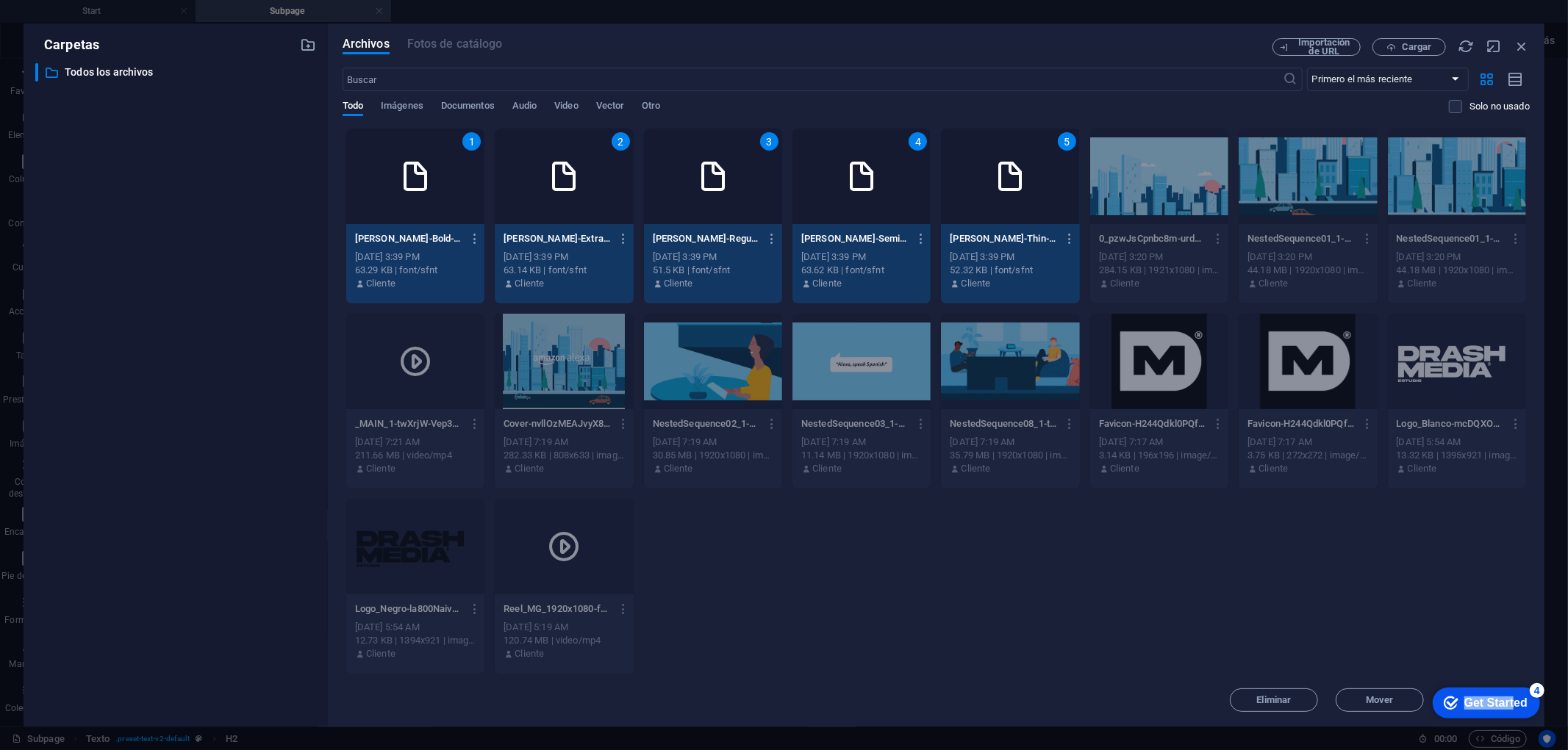
click at [1411, 674] on div "Get Started" at bounding box center [1495, 702] width 64 height 13
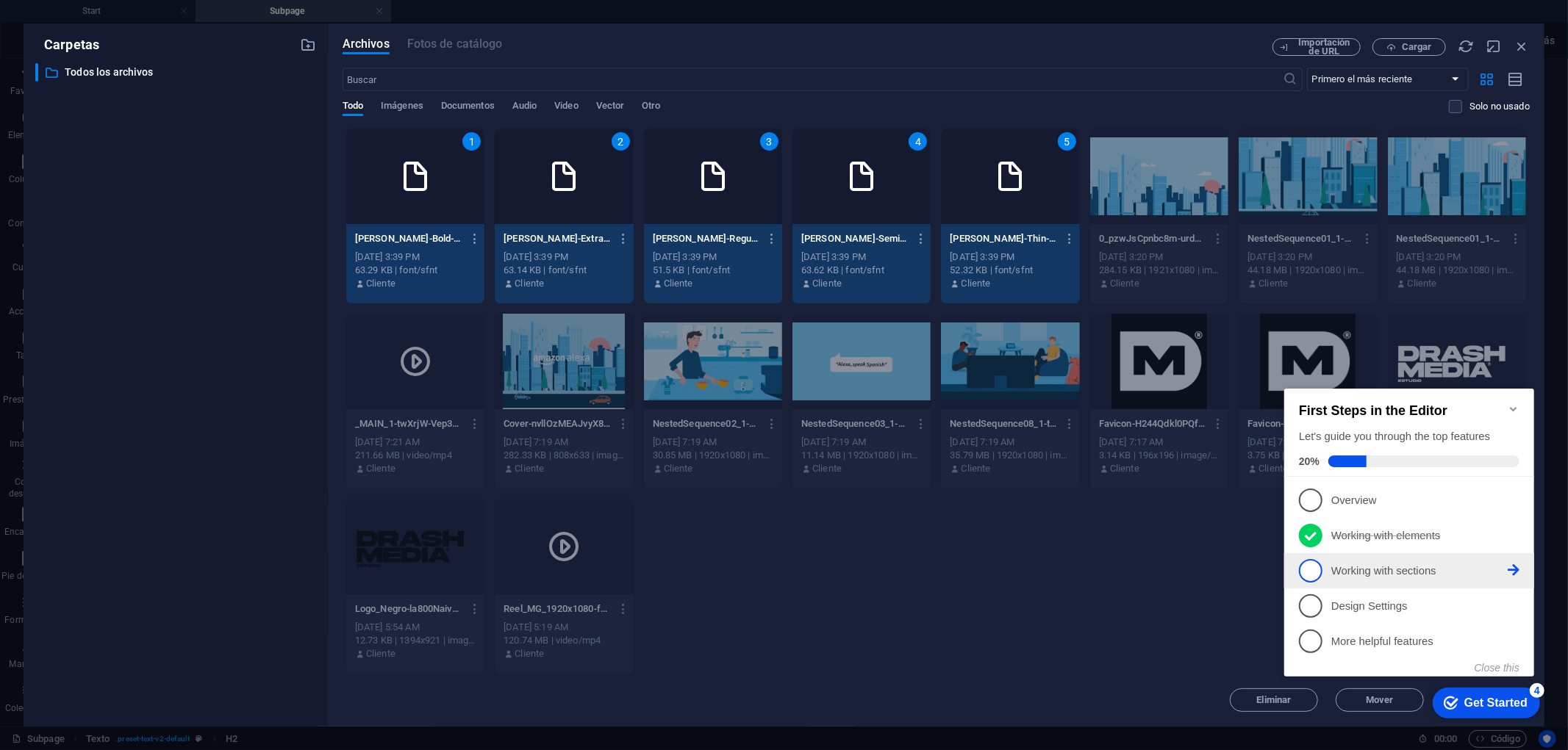
click at [1305, 567] on span "3" at bounding box center [1309, 569] width 23 height 23
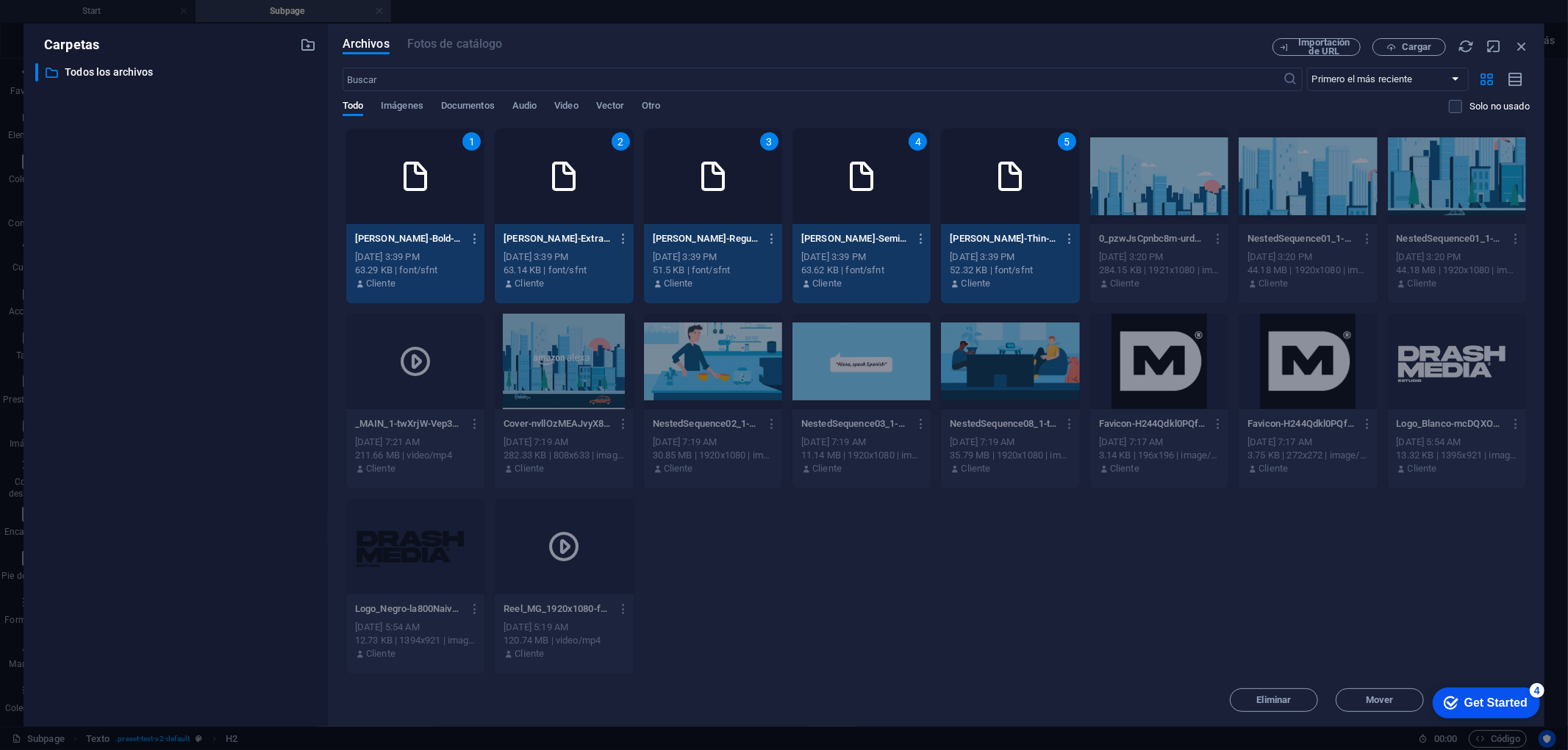
drag, startPoint x: 1487, startPoint y: 698, endPoint x: 1664, endPoint y: 921, distance: 284.7
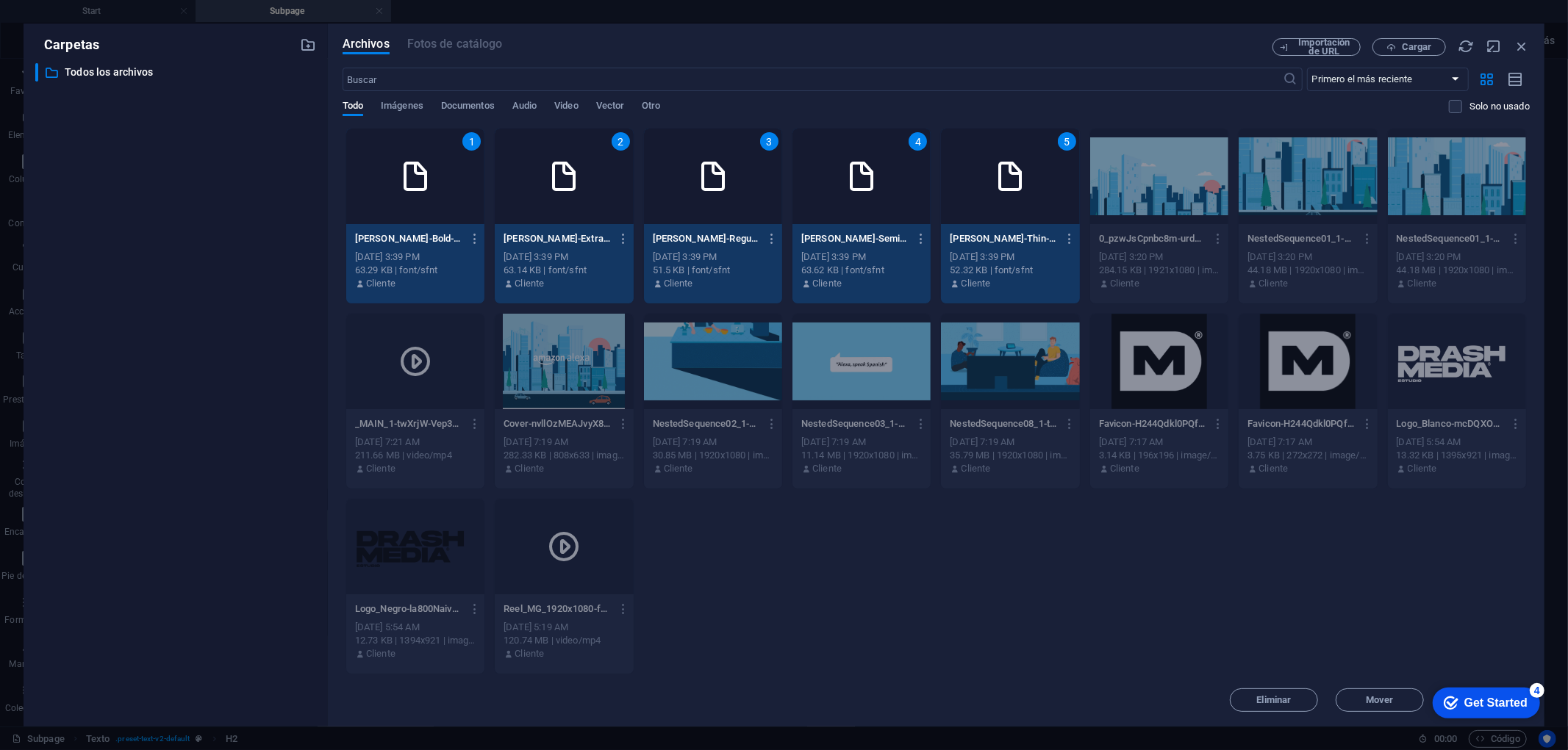
click at [1411, 674] on div "Get Started" at bounding box center [1495, 702] width 64 height 13
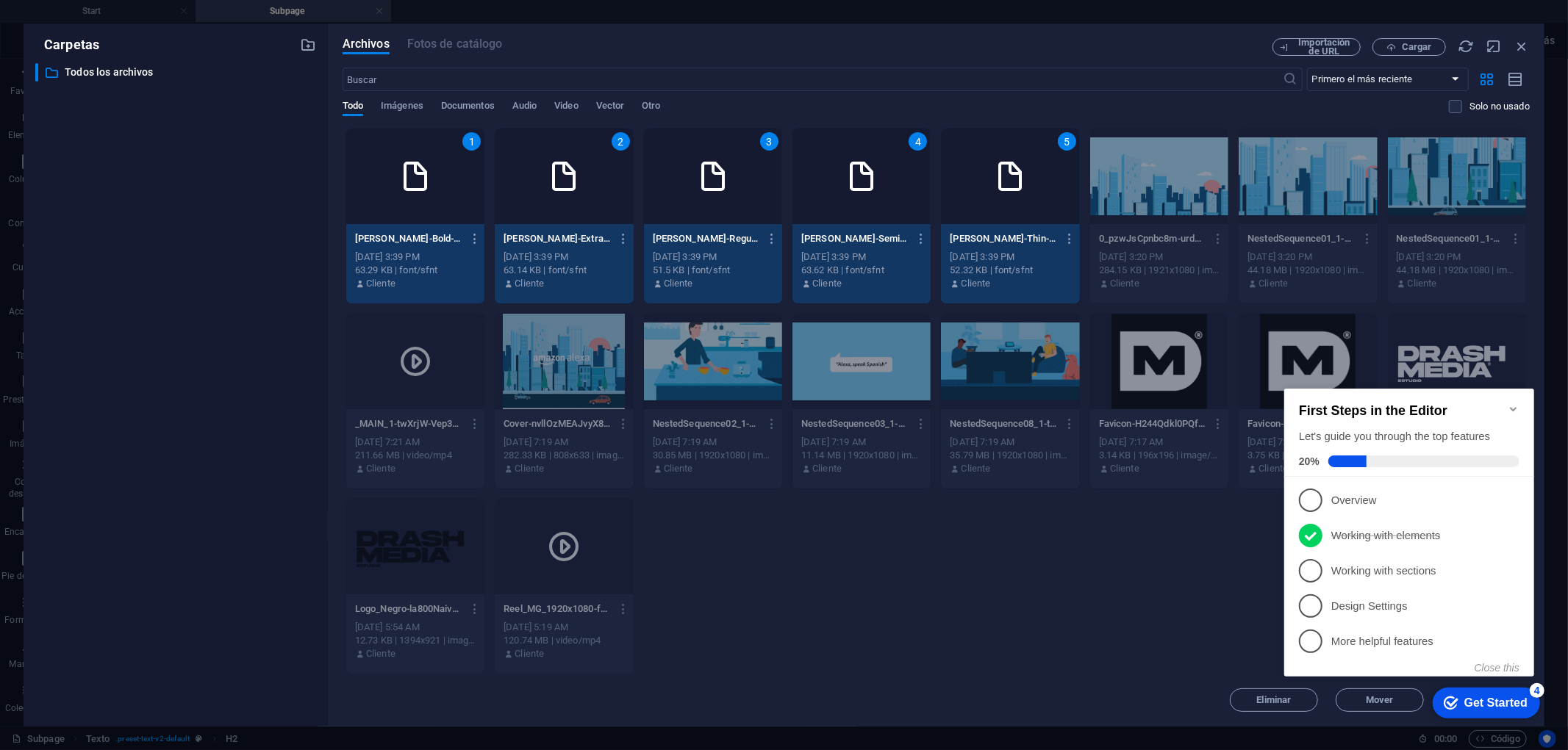
click at [1411, 674] on div "checkmark Get Started 4" at bounding box center [1486, 702] width 107 height 31
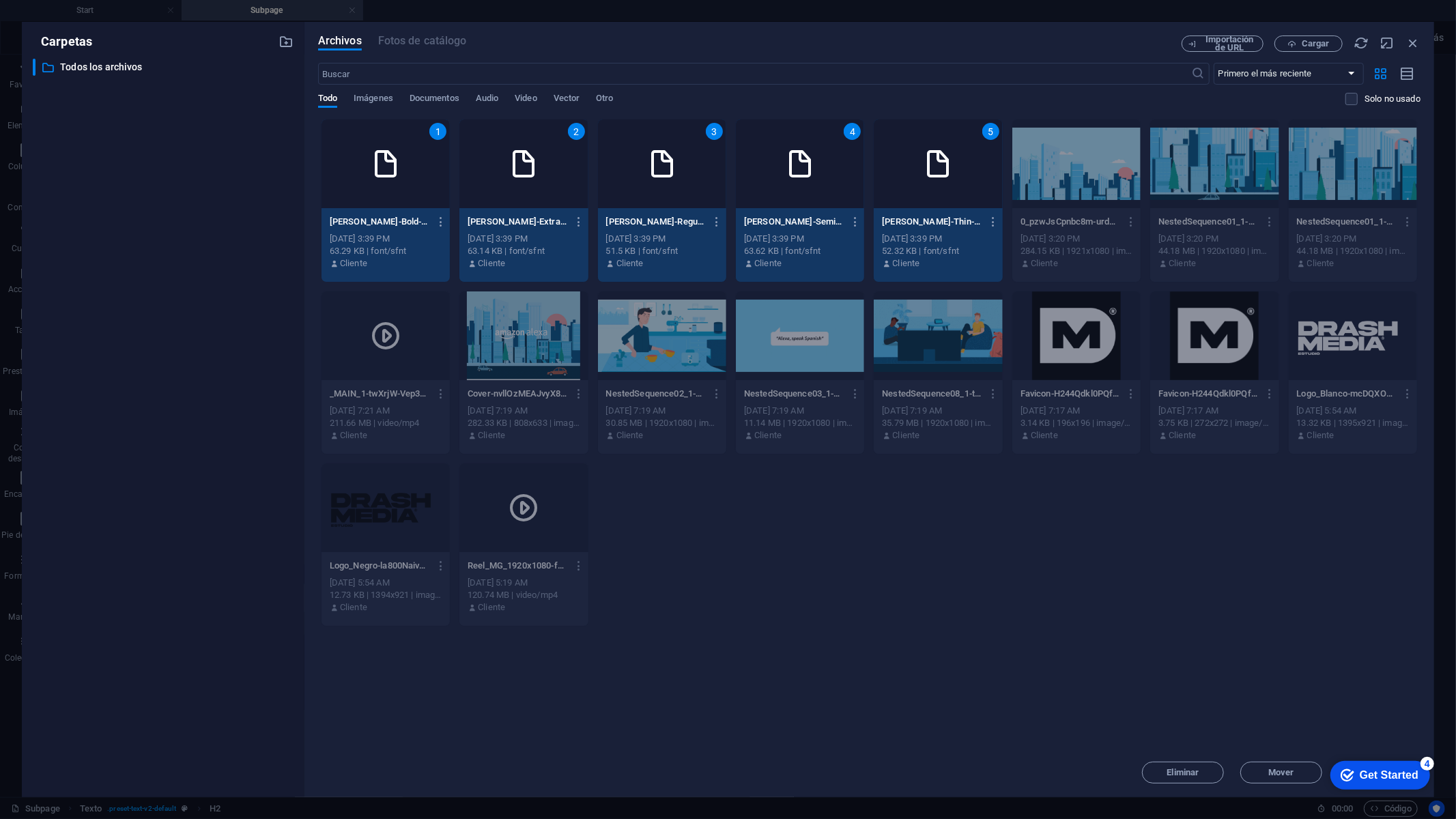
drag, startPoint x: 1402, startPoint y: 769, endPoint x: 1534, endPoint y: 1046, distance: 306.8
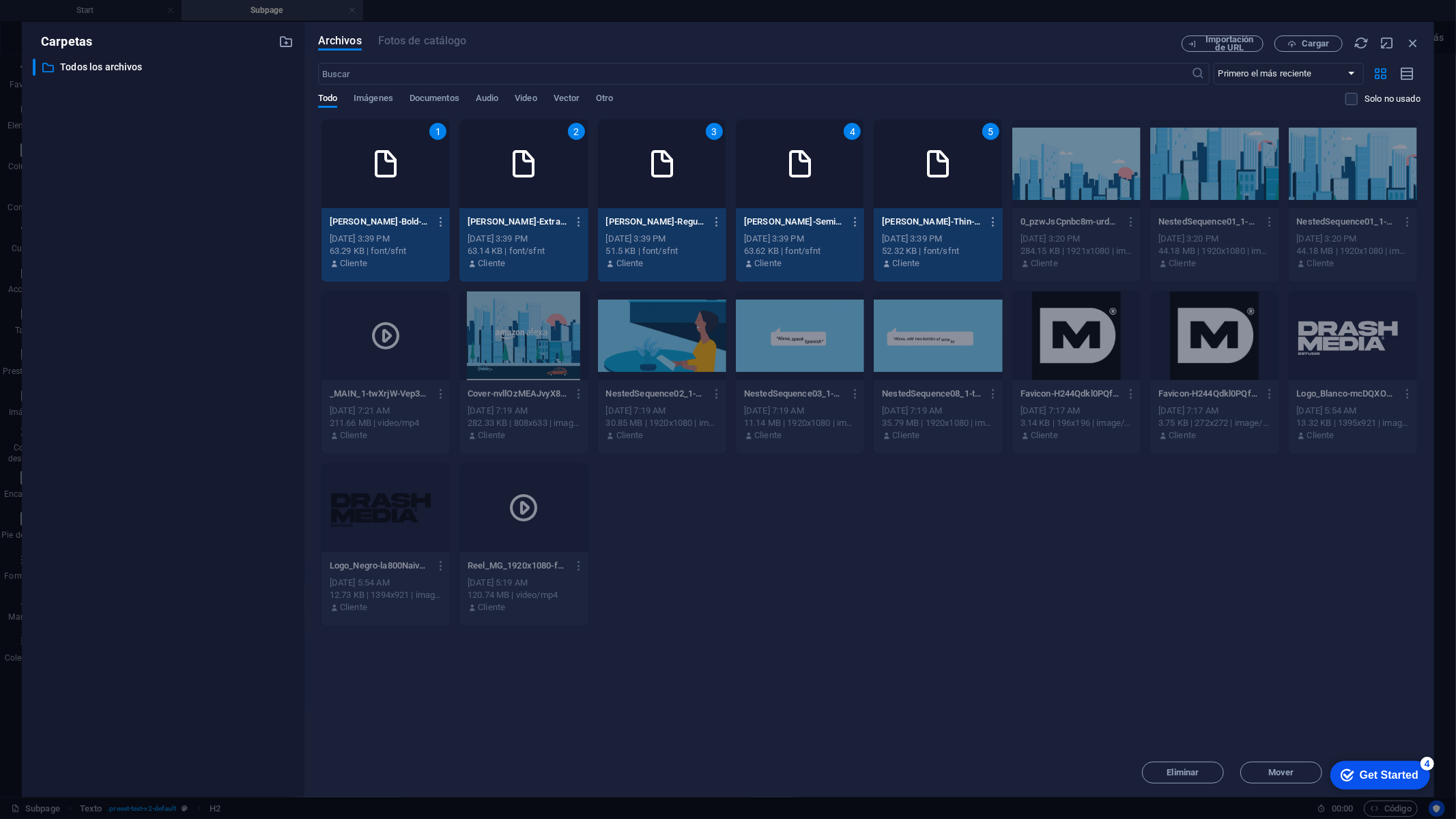
click at [1310, 626] on div "Get Started" at bounding box center [1388, 774] width 59 height 12
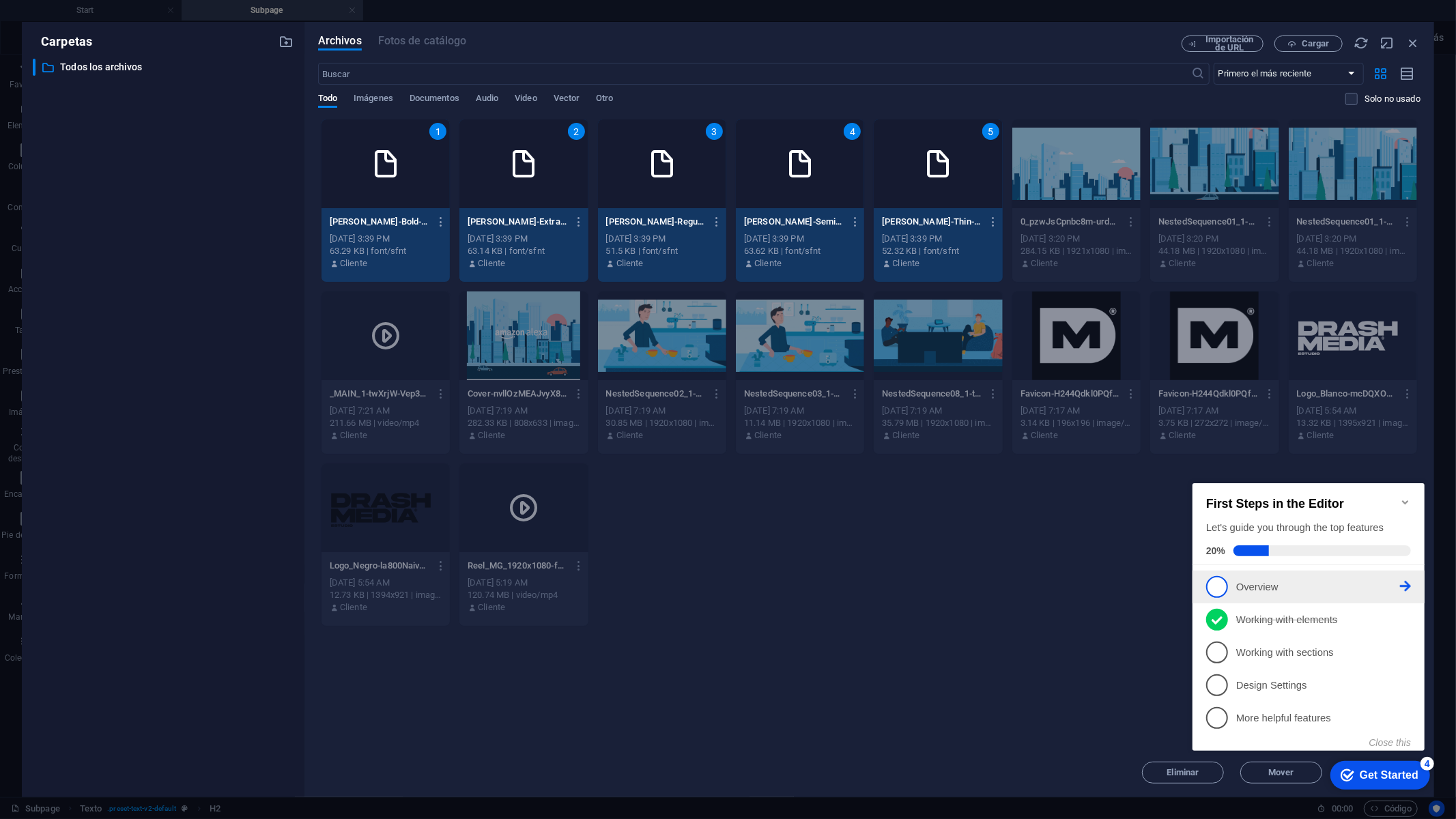
click at [1215, 578] on span "1" at bounding box center [1216, 586] width 22 height 22
